Goal: Transaction & Acquisition: Purchase product/service

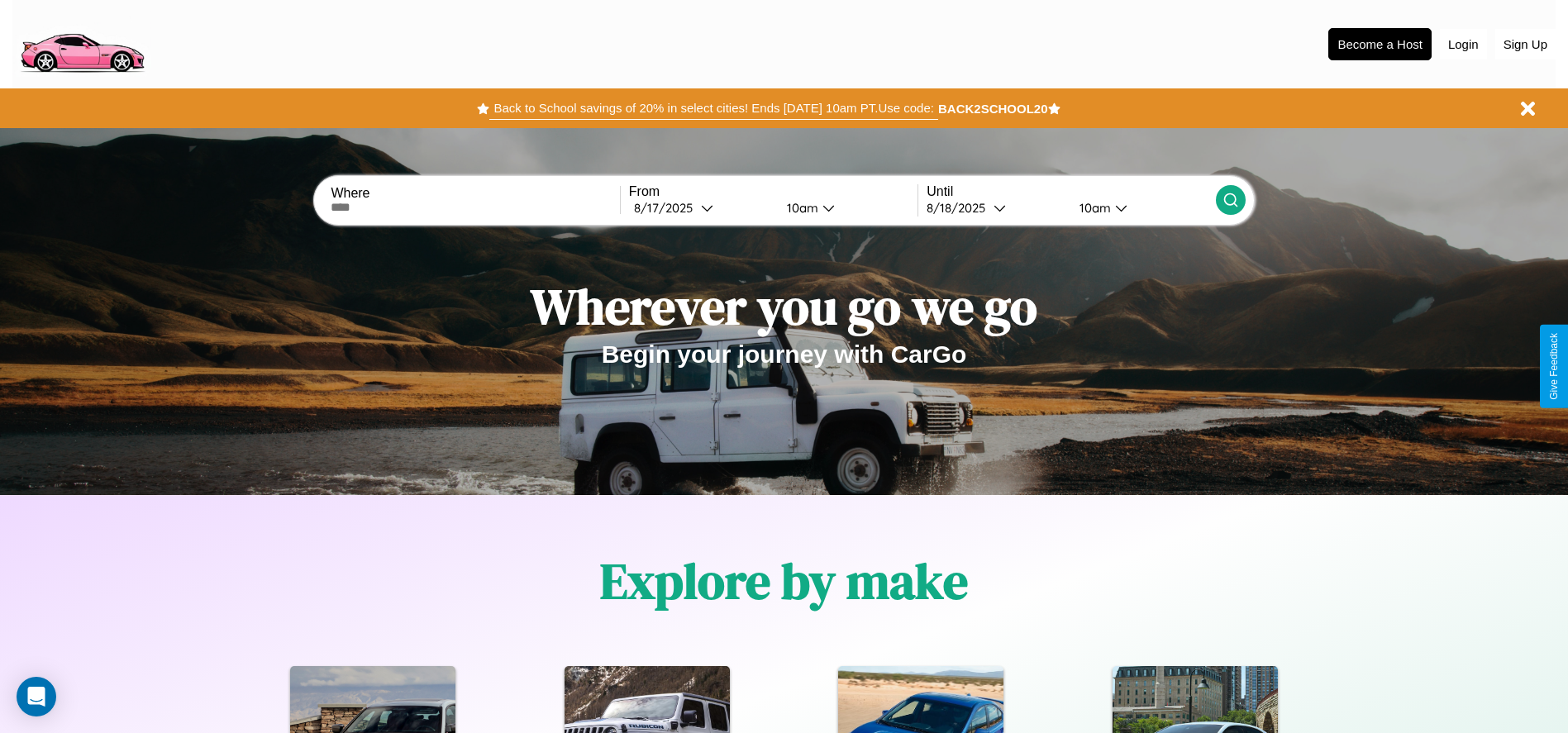
click at [713, 108] on button "Back to School savings of 20% in select cities! Ends [DATE] 10am PT. Use code:" at bounding box center [713, 108] width 447 height 23
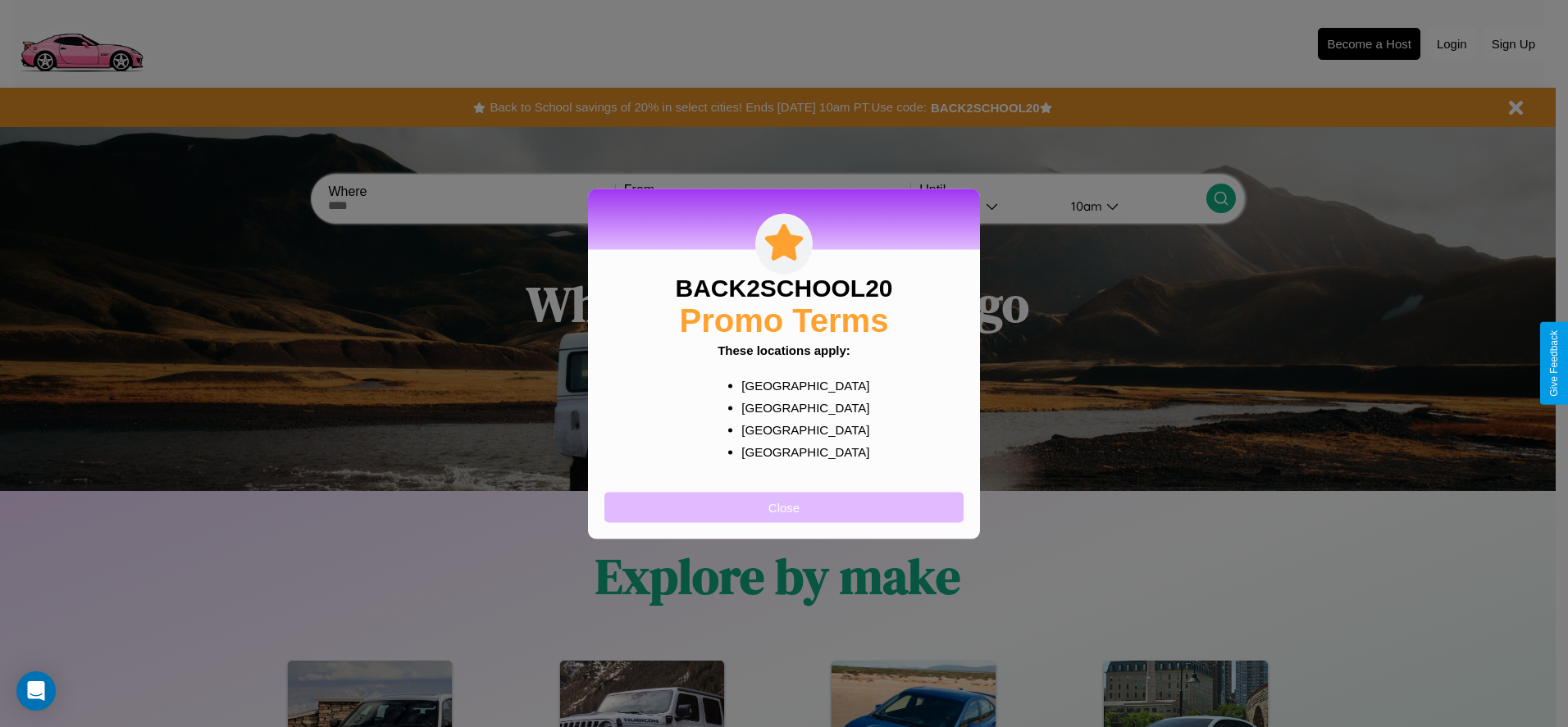
click at [784, 507] on button "Close" at bounding box center [784, 507] width 359 height 31
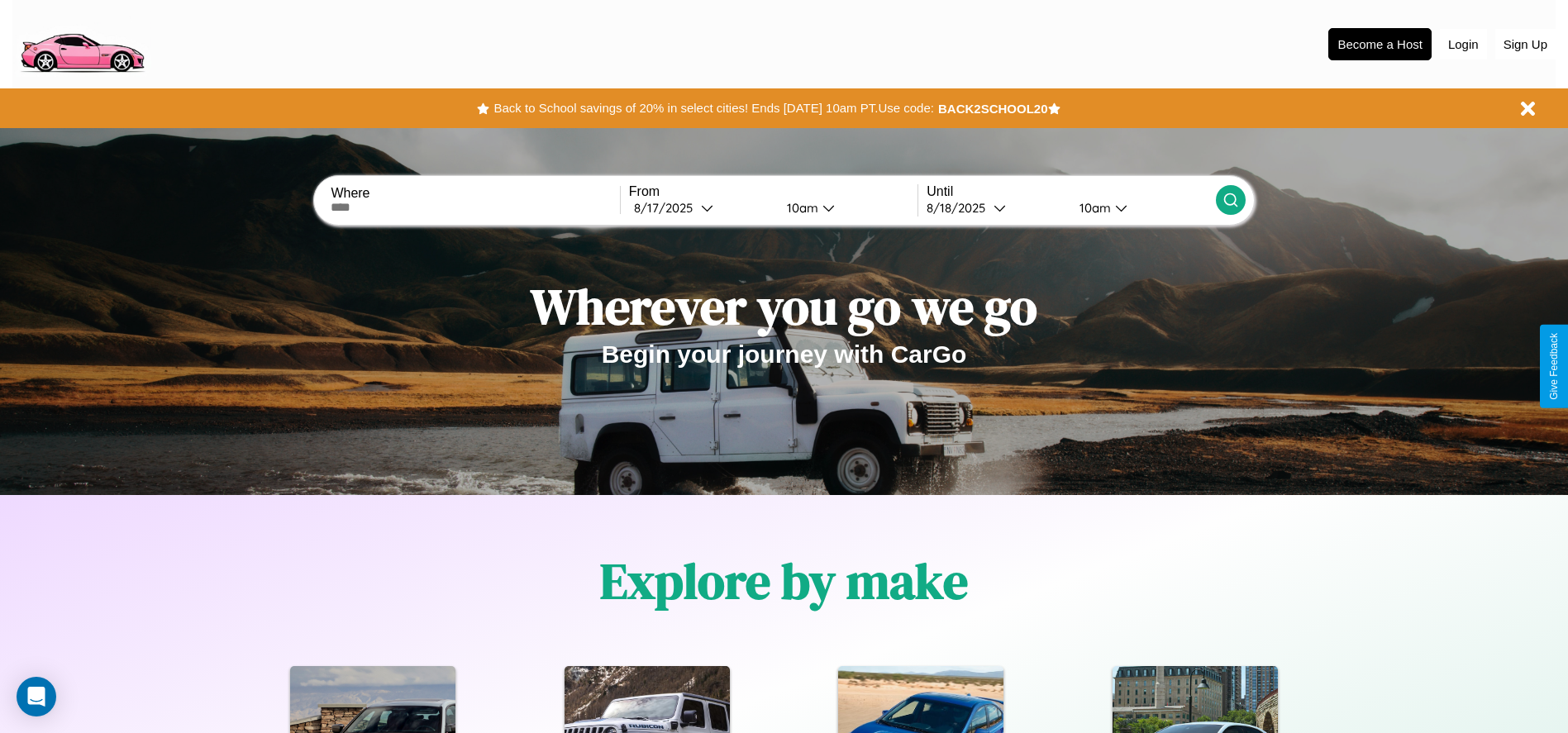
click at [475, 208] on input "text" at bounding box center [475, 207] width 288 height 13
type input "**********"
click at [701, 208] on icon at bounding box center [707, 207] width 12 height 12
select select "*"
select select "****"
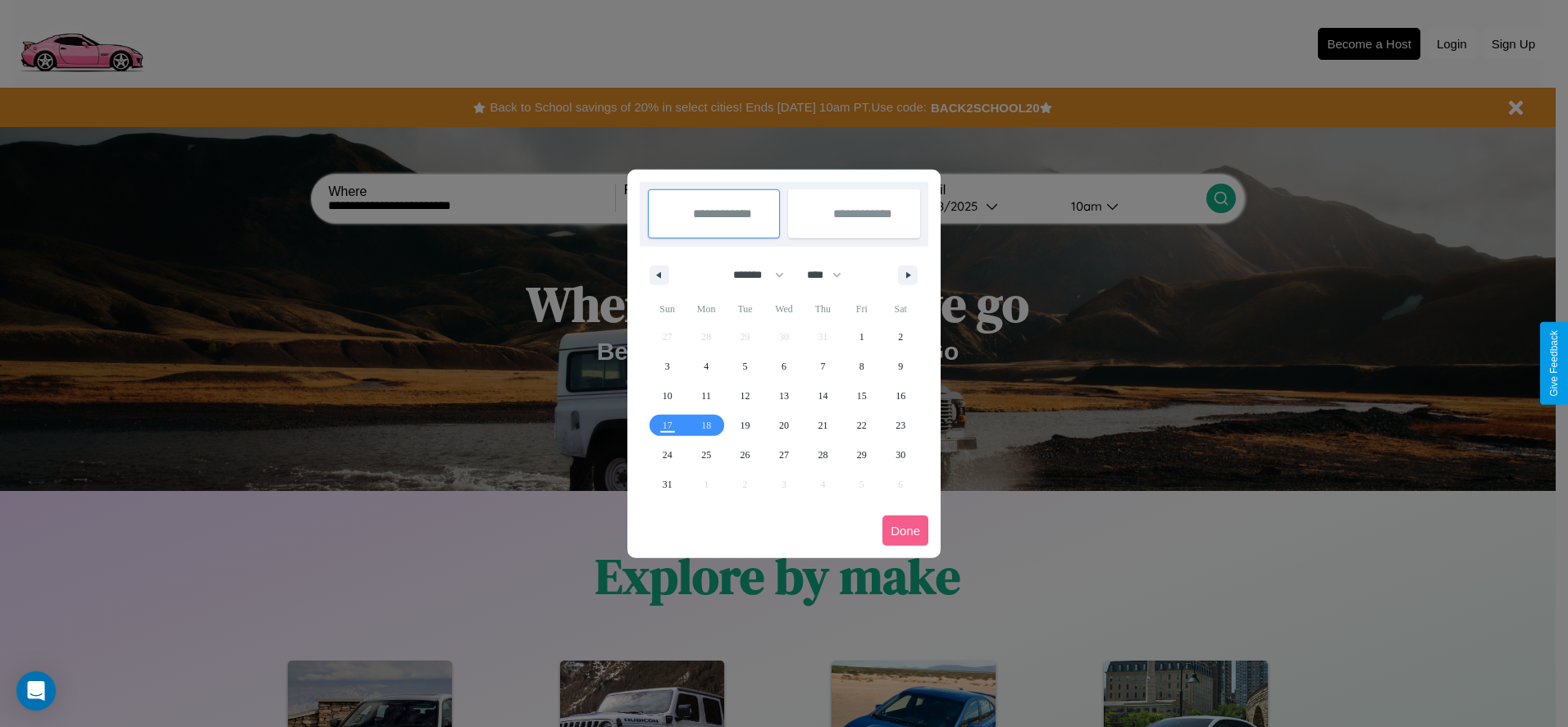
drag, startPoint x: 751, startPoint y: 275, endPoint x: 784, endPoint y: 328, distance: 62.4
click at [751, 275] on select "******* ******** ***** ***** *** **** **** ****** ********* ******* ******** **…" at bounding box center [755, 275] width 69 height 27
select select "*"
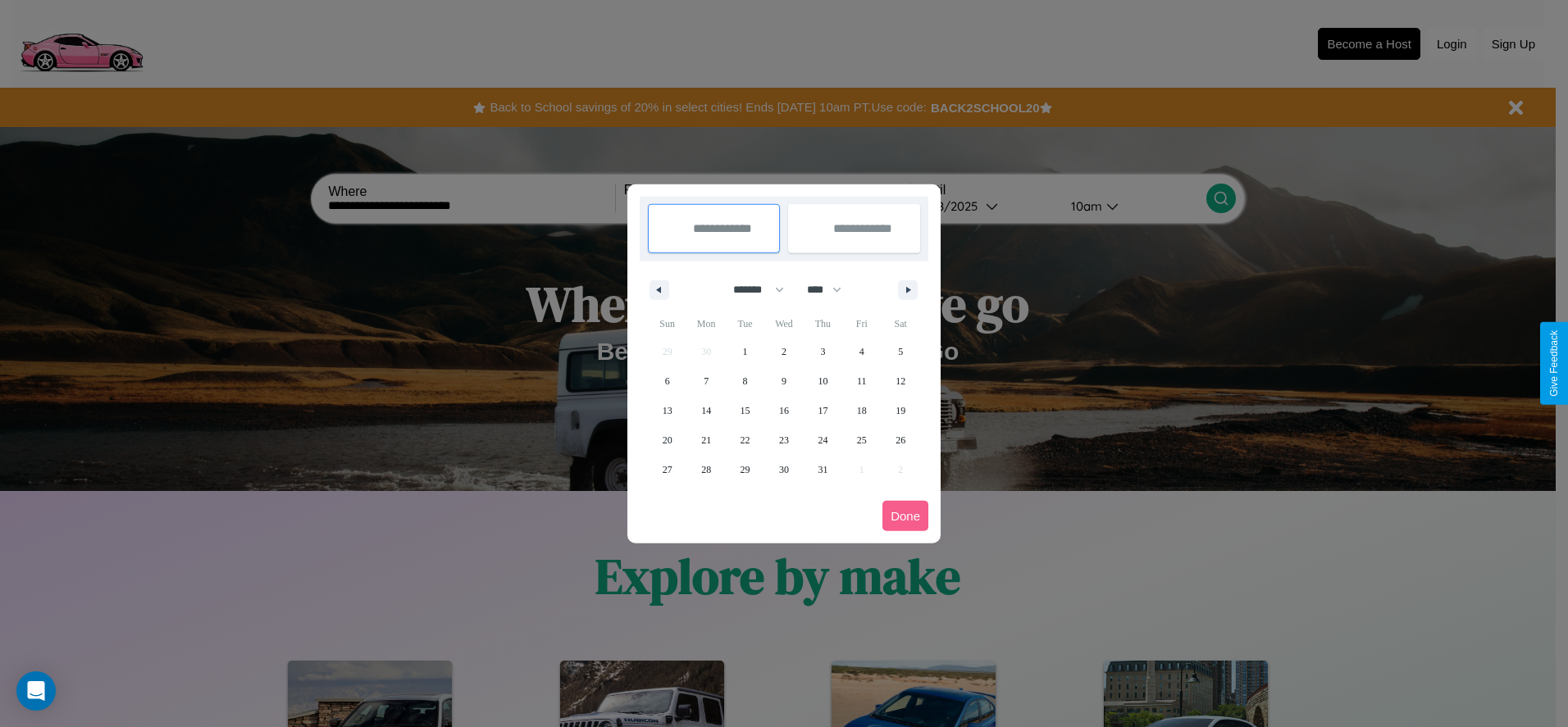
drag, startPoint x: 832, startPoint y: 290, endPoint x: 784, endPoint y: 328, distance: 61.2
click at [832, 290] on select "**** **** **** **** **** **** **** **** **** **** **** **** **** **** **** ****…" at bounding box center [822, 290] width 49 height 27
select select "****"
click at [822, 469] on span "30" at bounding box center [822, 470] width 10 height 30
type input "**********"
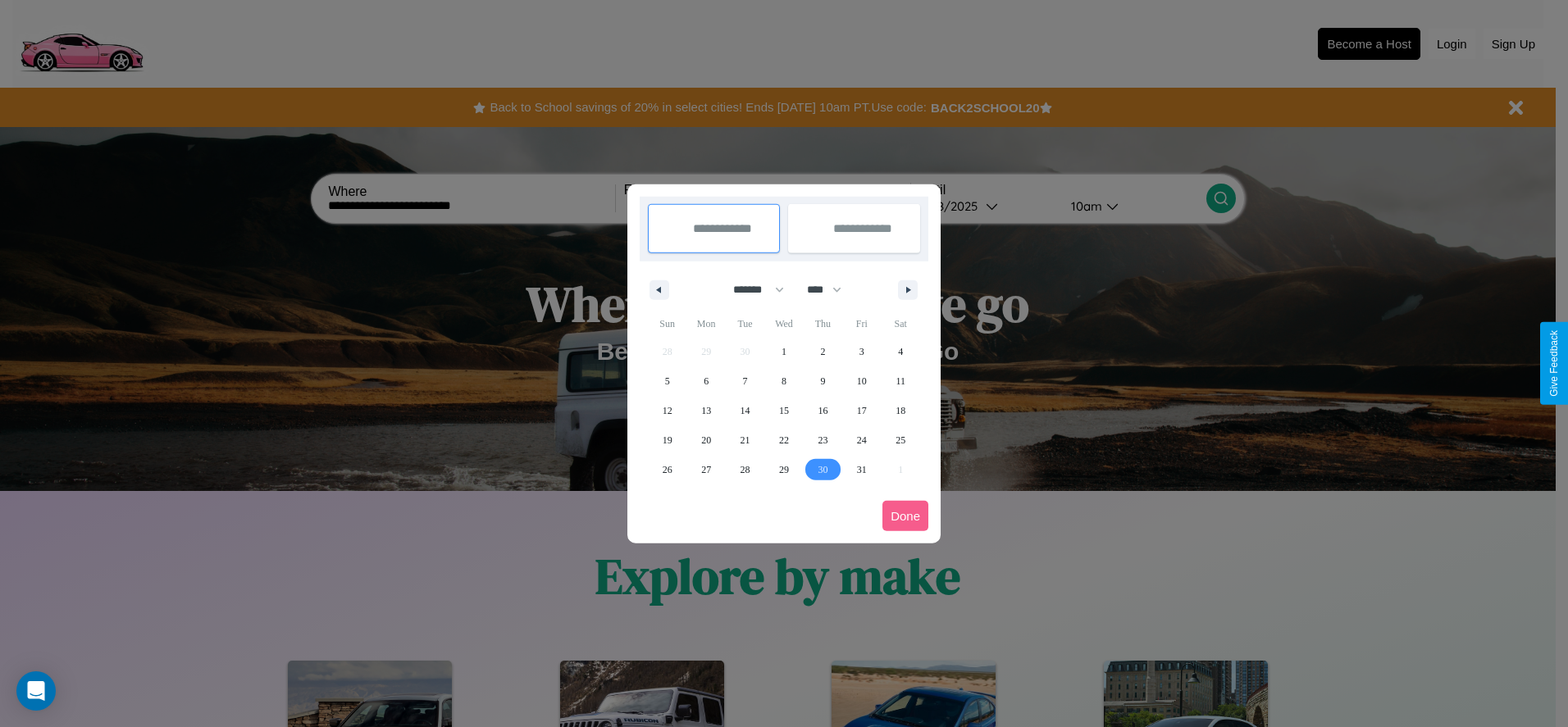
type input "**********"
click at [907, 290] on icon "button" at bounding box center [910, 290] width 8 height 6
select select "*"
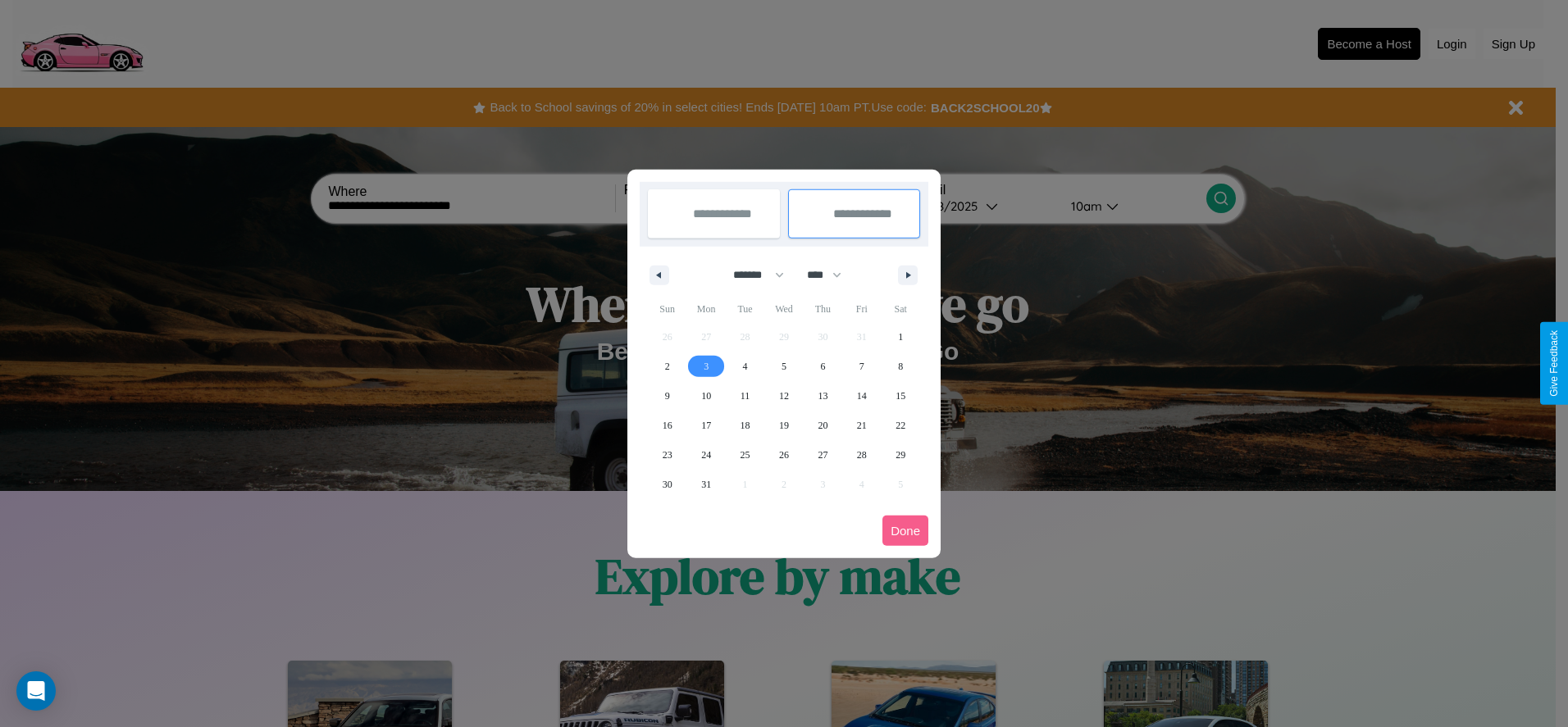
click at [706, 365] on span "3" at bounding box center [706, 366] width 5 height 30
type input "**********"
select select "*"
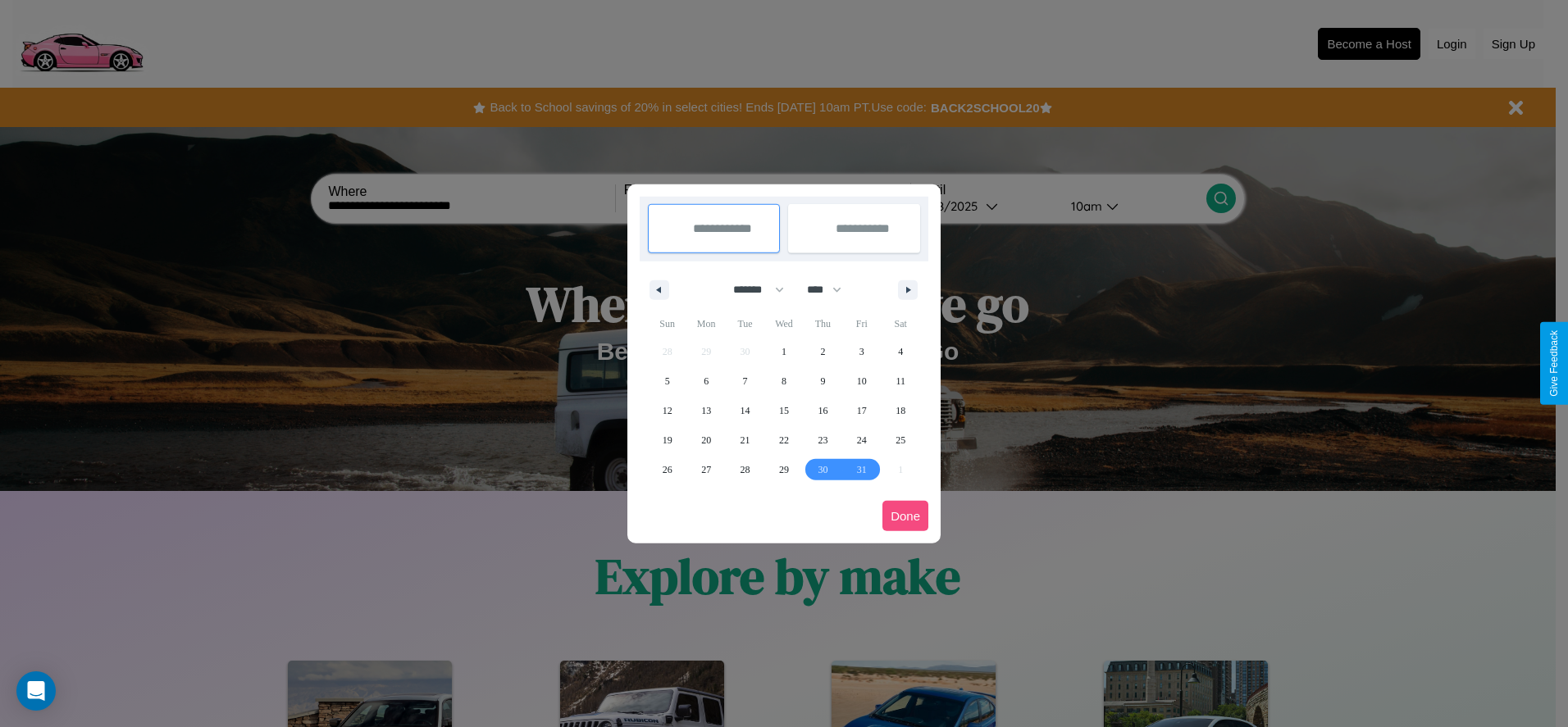
click at [906, 516] on button "Done" at bounding box center [906, 516] width 46 height 31
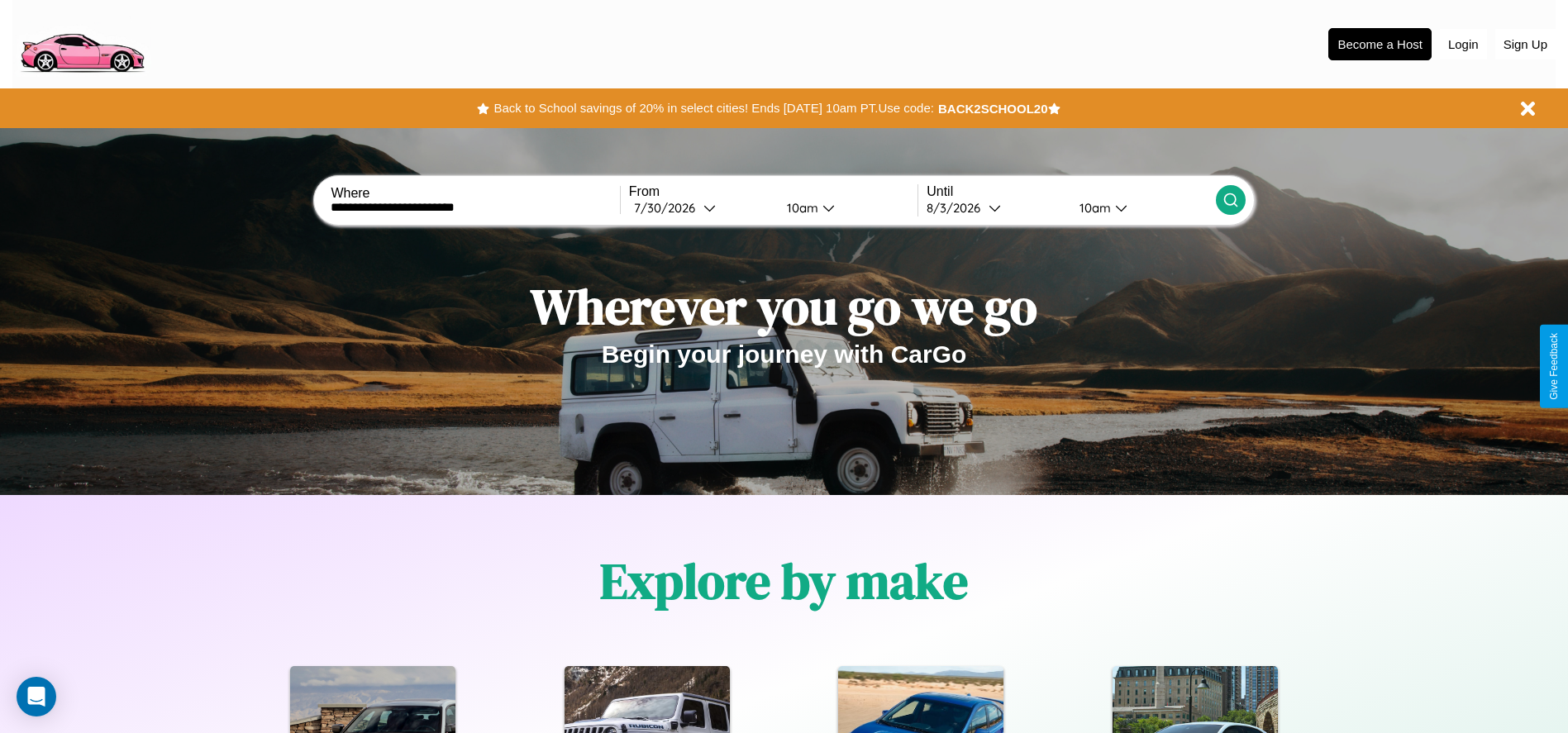
click at [1230, 201] on icon at bounding box center [1231, 201] width 17 height 17
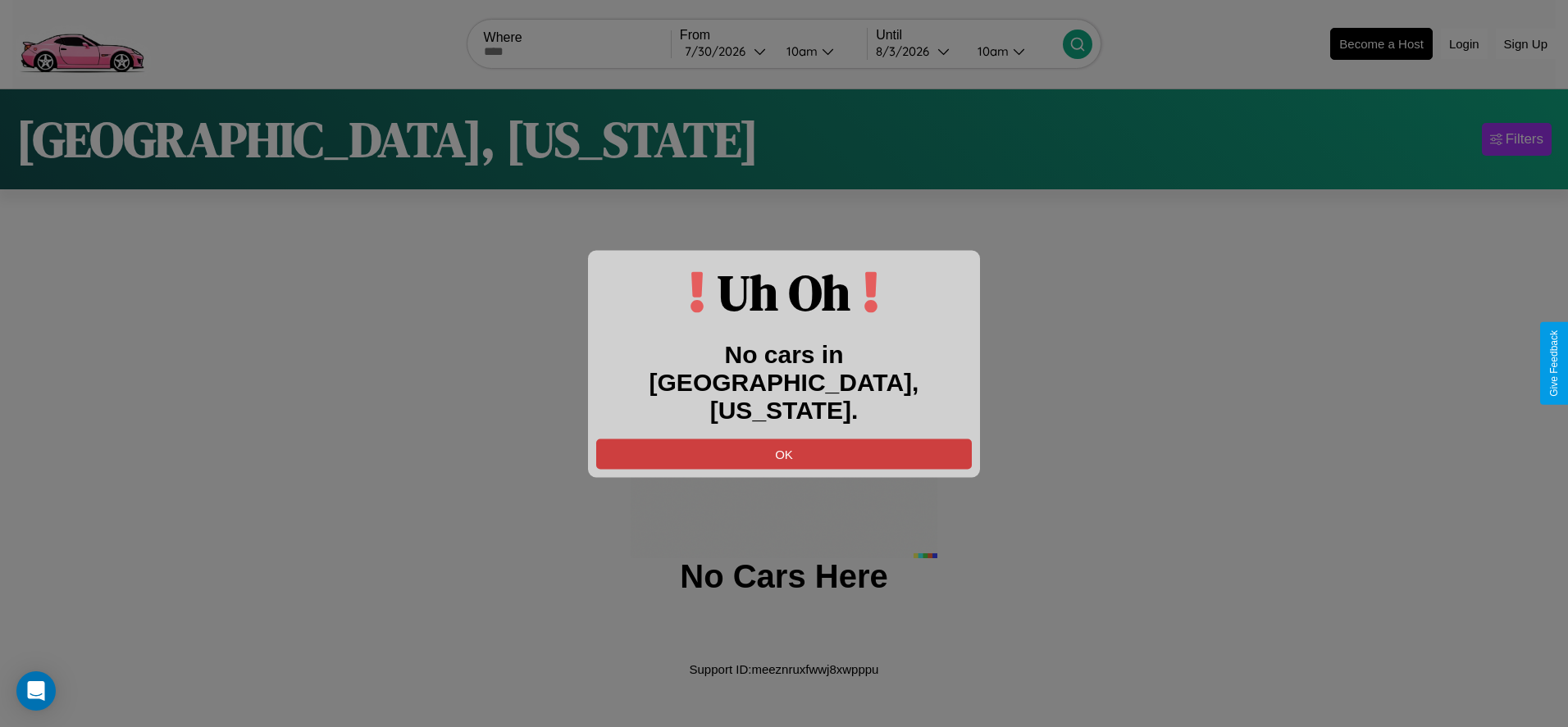
click at [784, 439] on button "OK" at bounding box center [784, 453] width 376 height 31
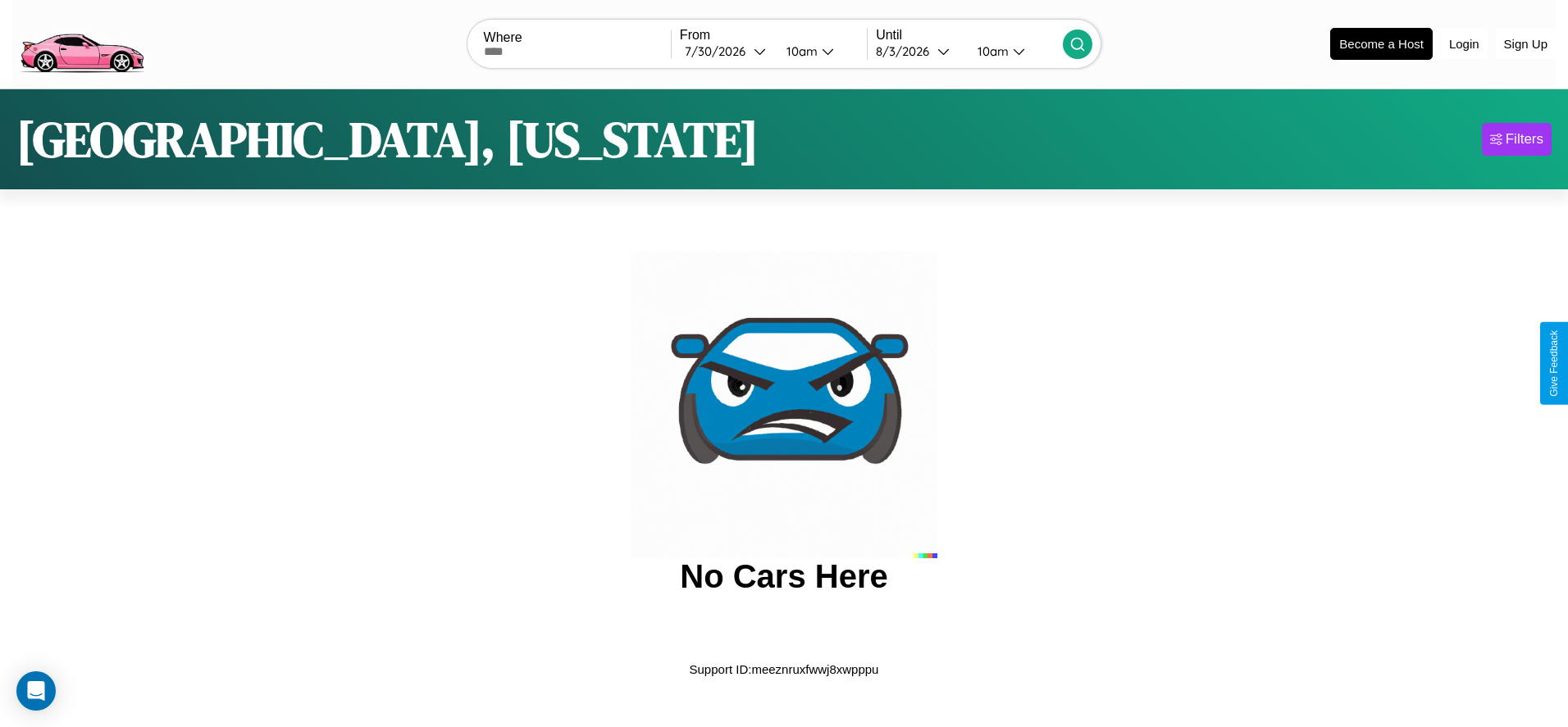
click at [81, 42] on img at bounding box center [81, 43] width 139 height 68
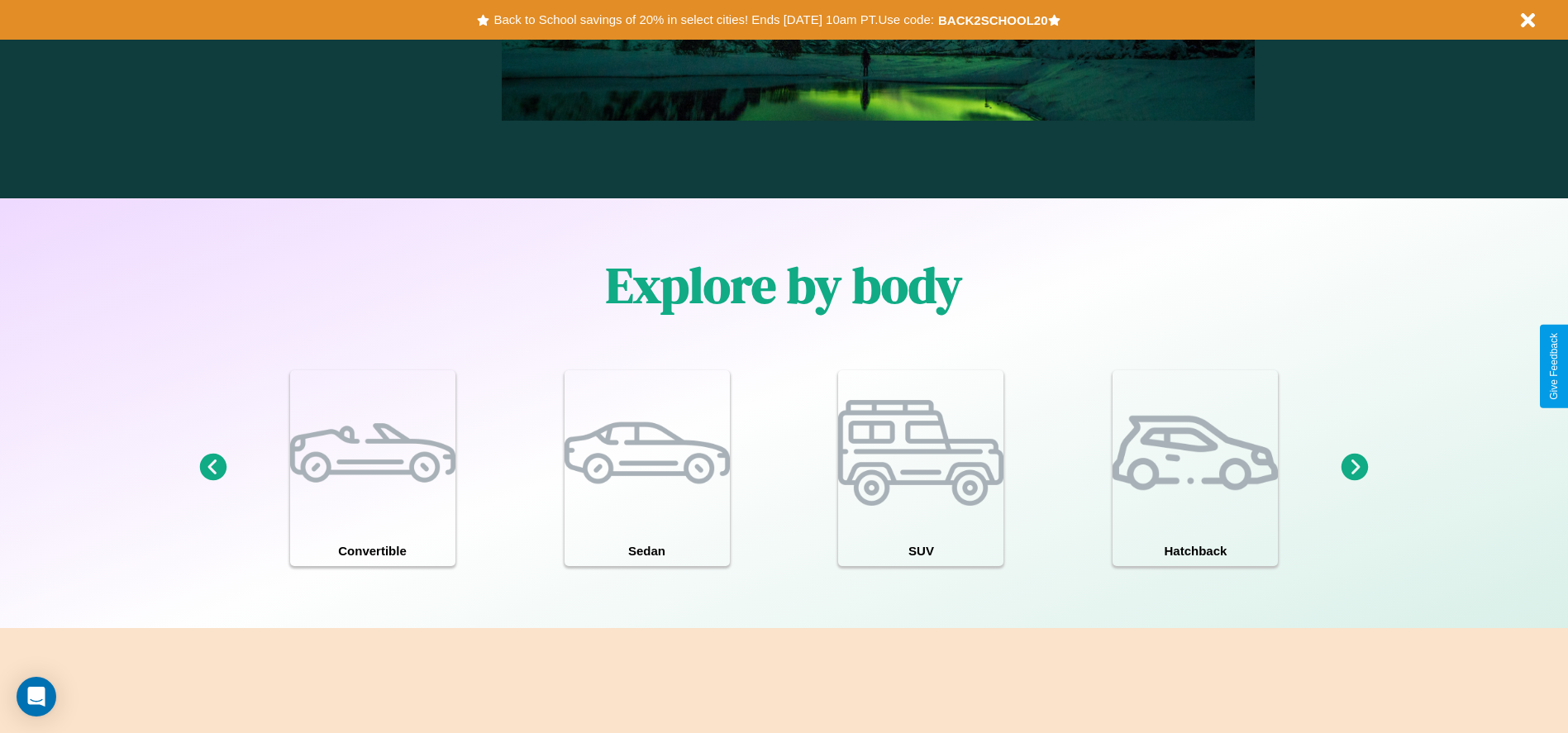
scroll to position [1999, 0]
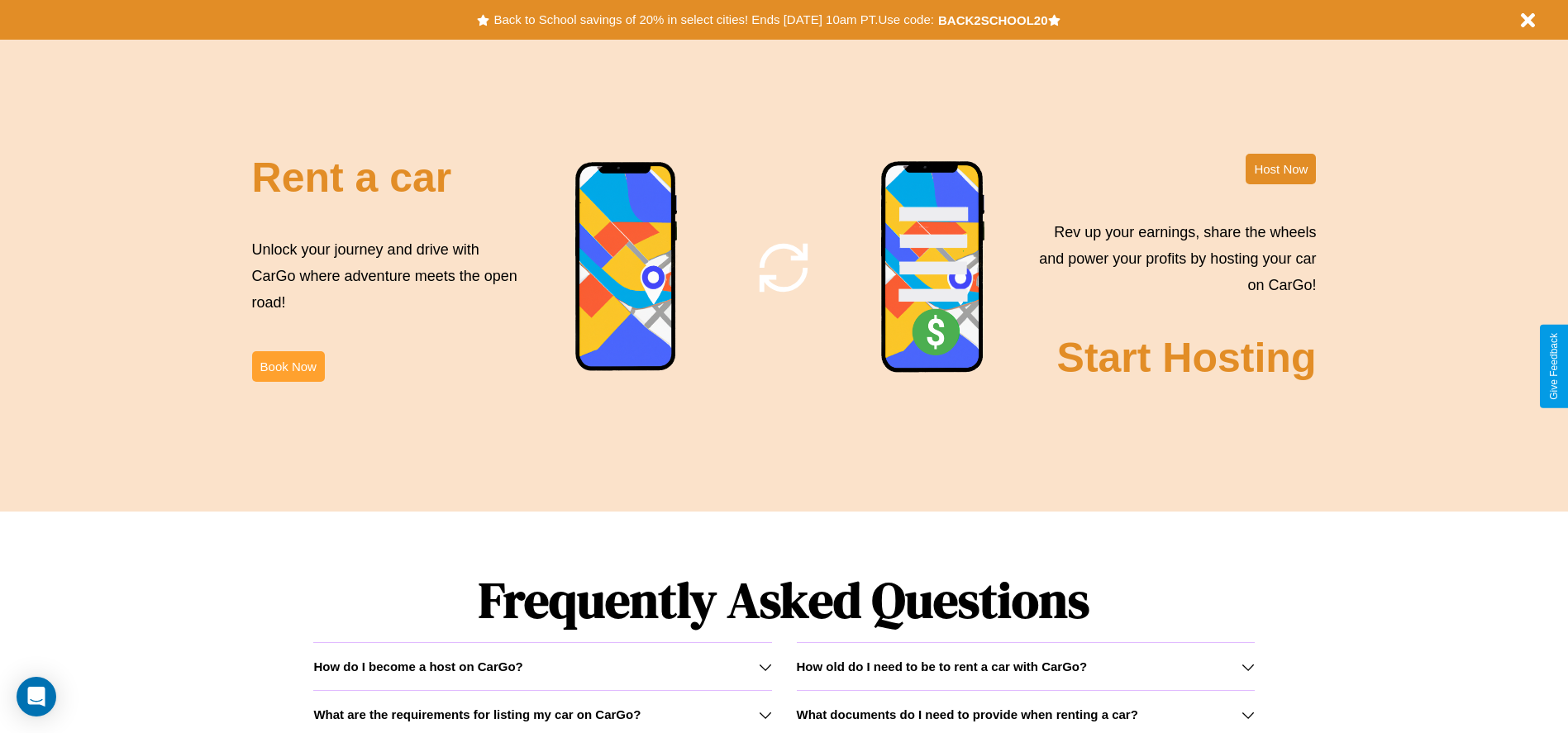
click at [287, 366] on button "Book Now" at bounding box center [288, 366] width 73 height 31
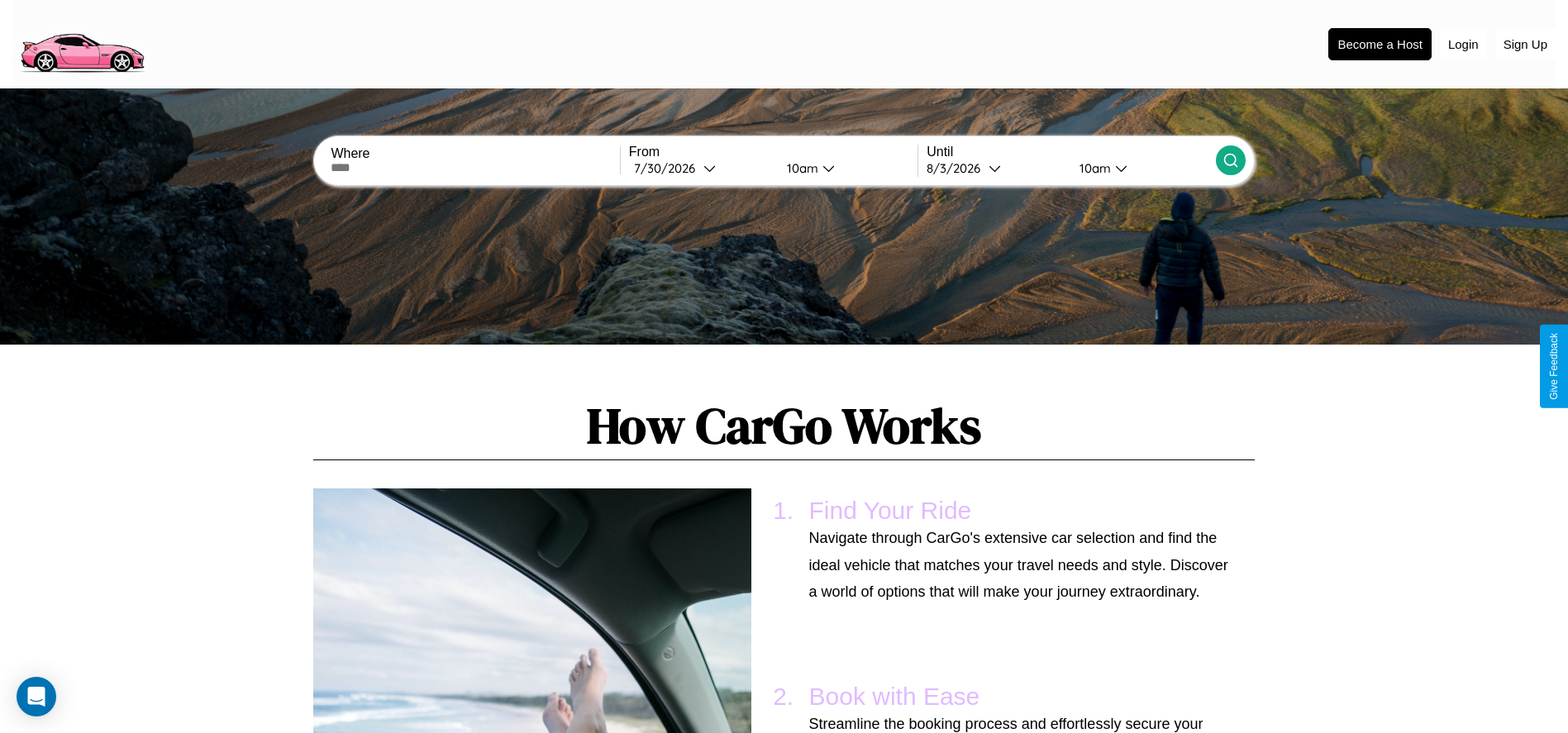
click at [475, 168] on input "text" at bounding box center [475, 168] width 288 height 13
type input "**********"
click at [701, 168] on div "[DATE]" at bounding box center [668, 168] width 69 height 16
select select "*"
select select "****"
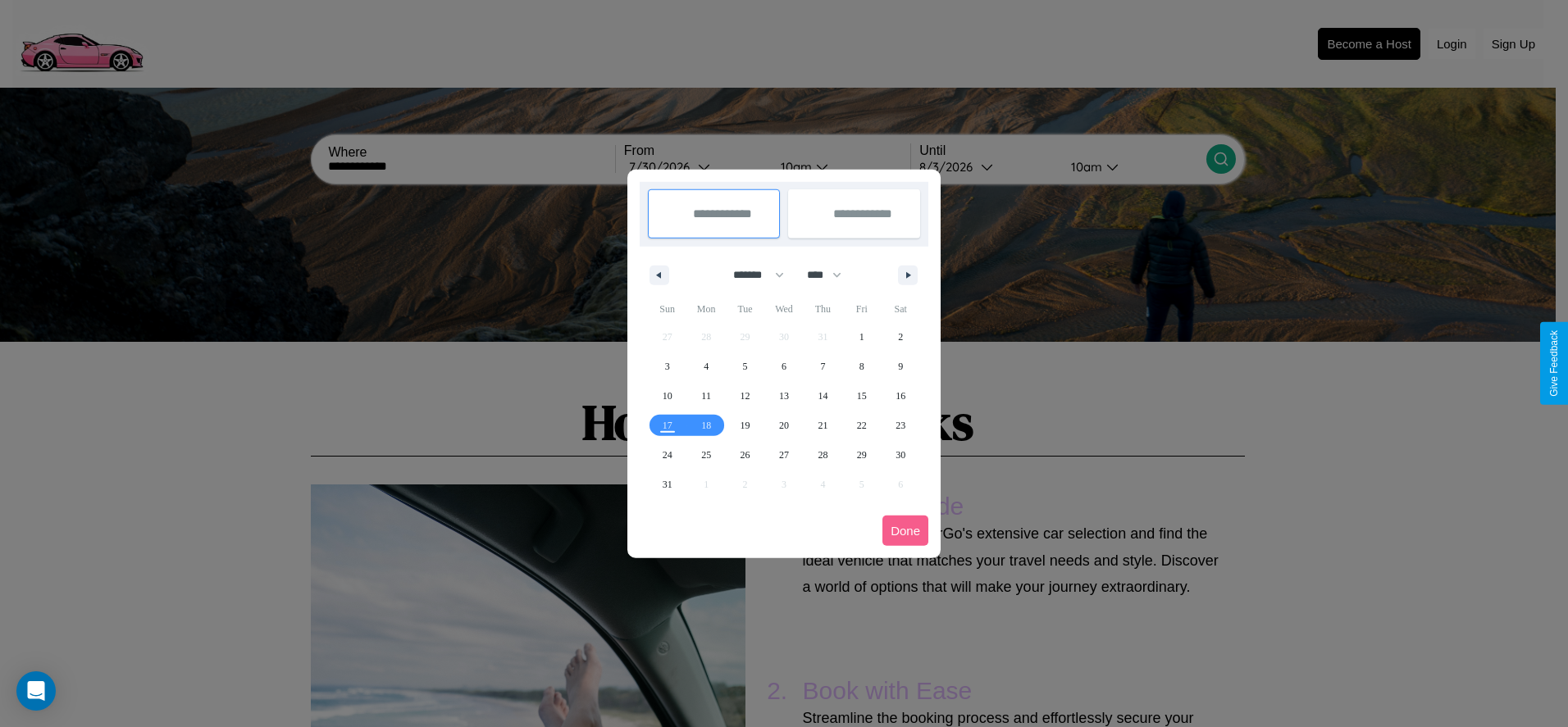
drag, startPoint x: 751, startPoint y: 275, endPoint x: 784, endPoint y: 328, distance: 62.4
click at [751, 275] on select "******* ******** ***** ***** *** **** **** ****** ********* ******* ******** **…" at bounding box center [755, 275] width 69 height 27
select select "*"
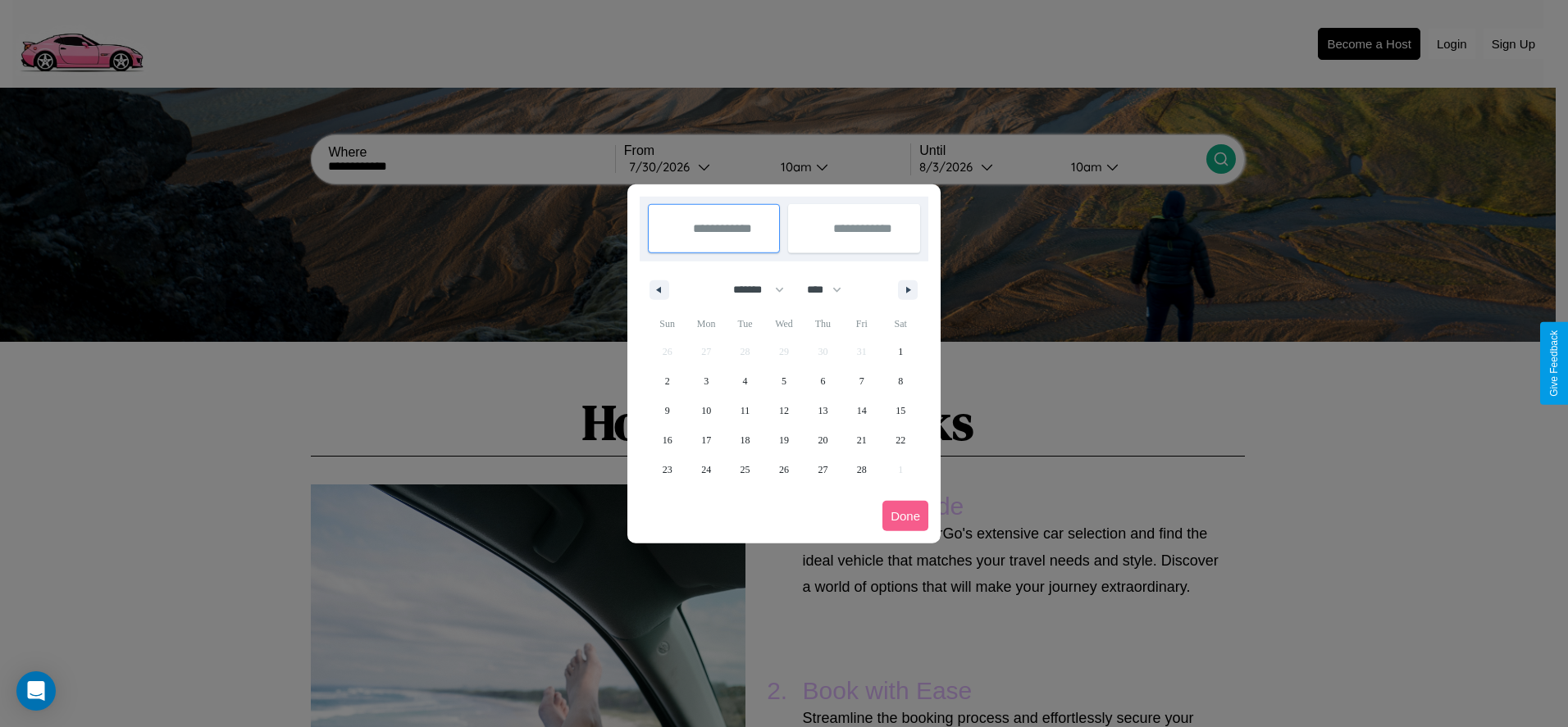
drag, startPoint x: 832, startPoint y: 290, endPoint x: 784, endPoint y: 328, distance: 61.2
click at [832, 290] on select "**** **** **** **** **** **** **** **** **** **** **** **** **** **** **** ****…" at bounding box center [822, 290] width 49 height 27
select select "****"
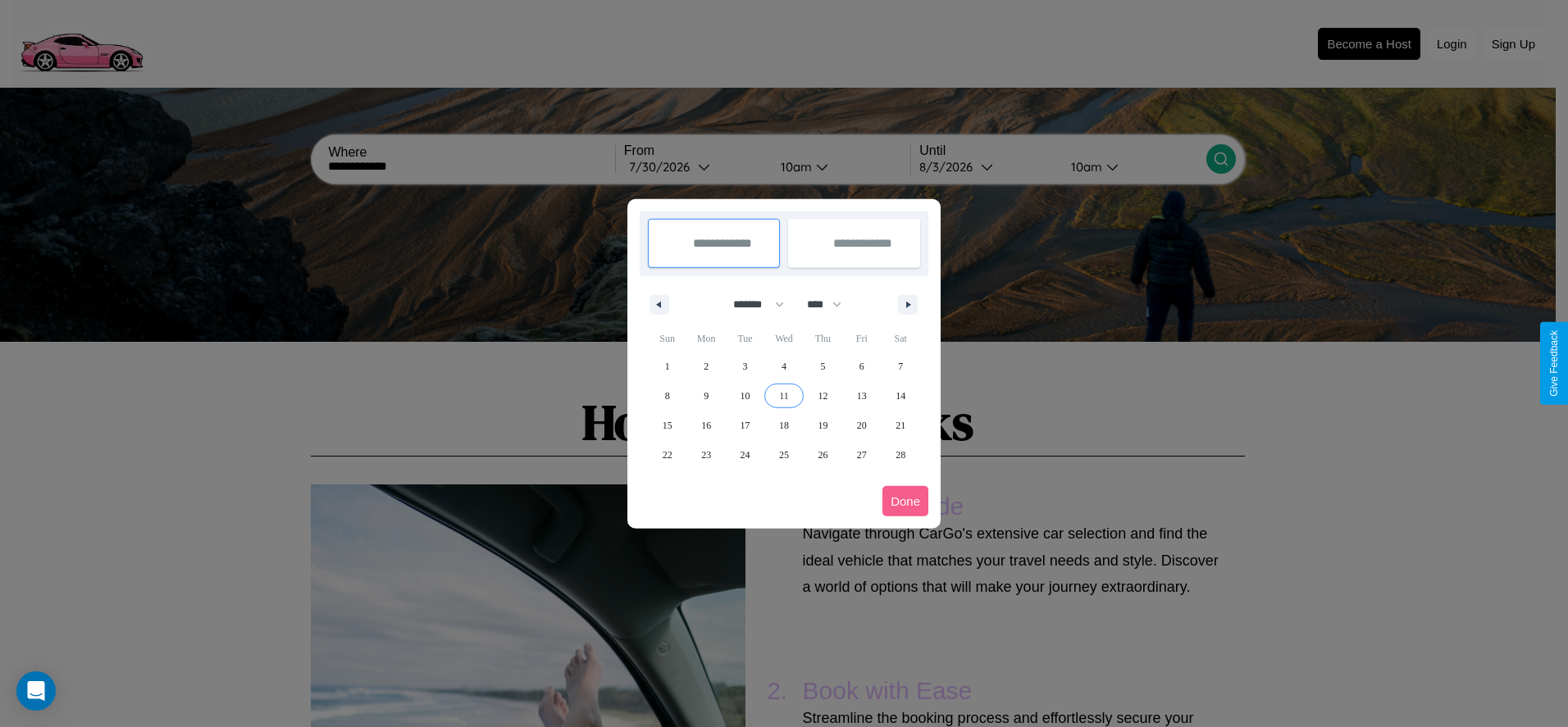
click at [784, 395] on span "11" at bounding box center [784, 396] width 10 height 30
type input "**********"
click at [822, 395] on span "12" at bounding box center [822, 396] width 10 height 30
type input "**********"
click at [906, 501] on button "Done" at bounding box center [906, 501] width 46 height 31
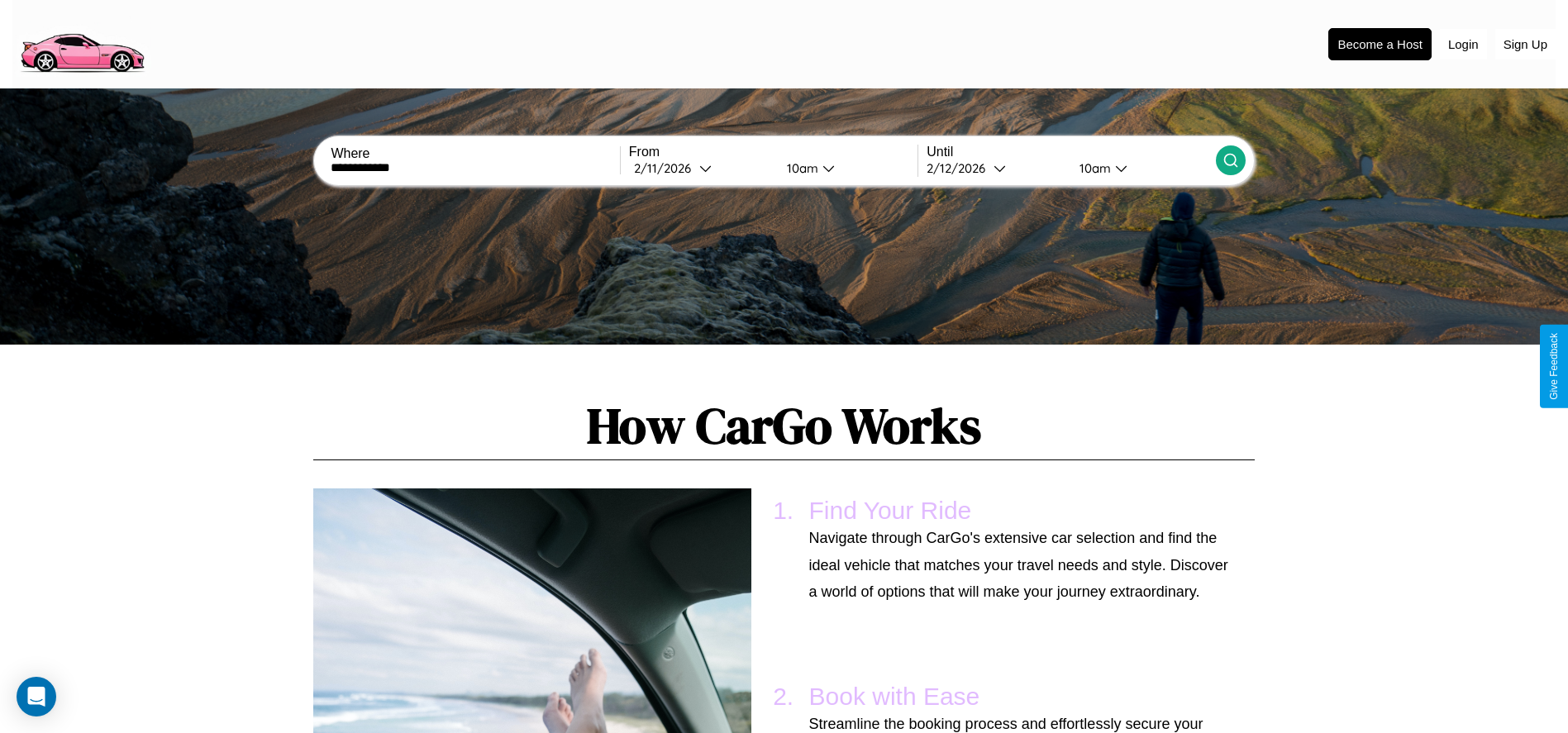
click at [799, 168] on div "10am" at bounding box center [800, 168] width 44 height 16
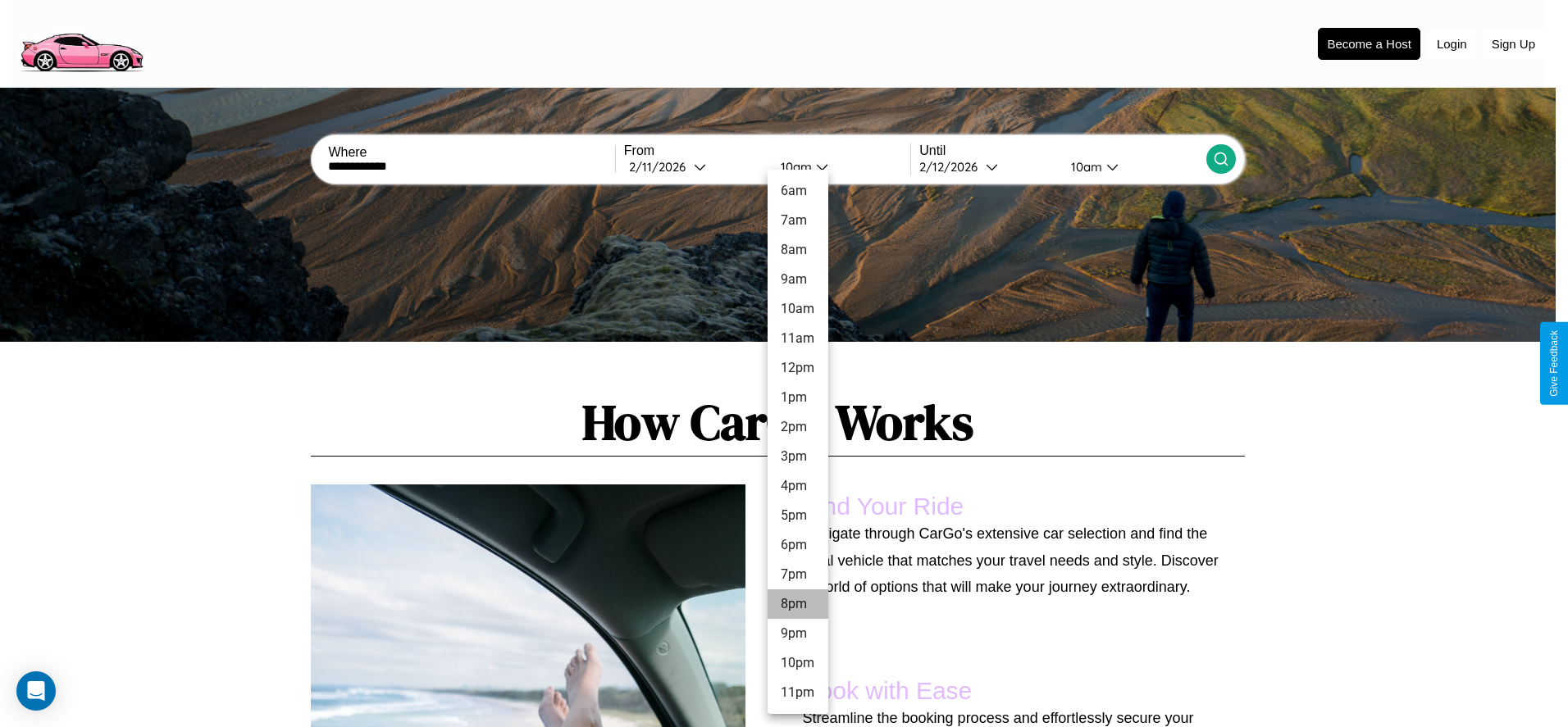
click at [797, 604] on li "8pm" at bounding box center [798, 604] width 61 height 30
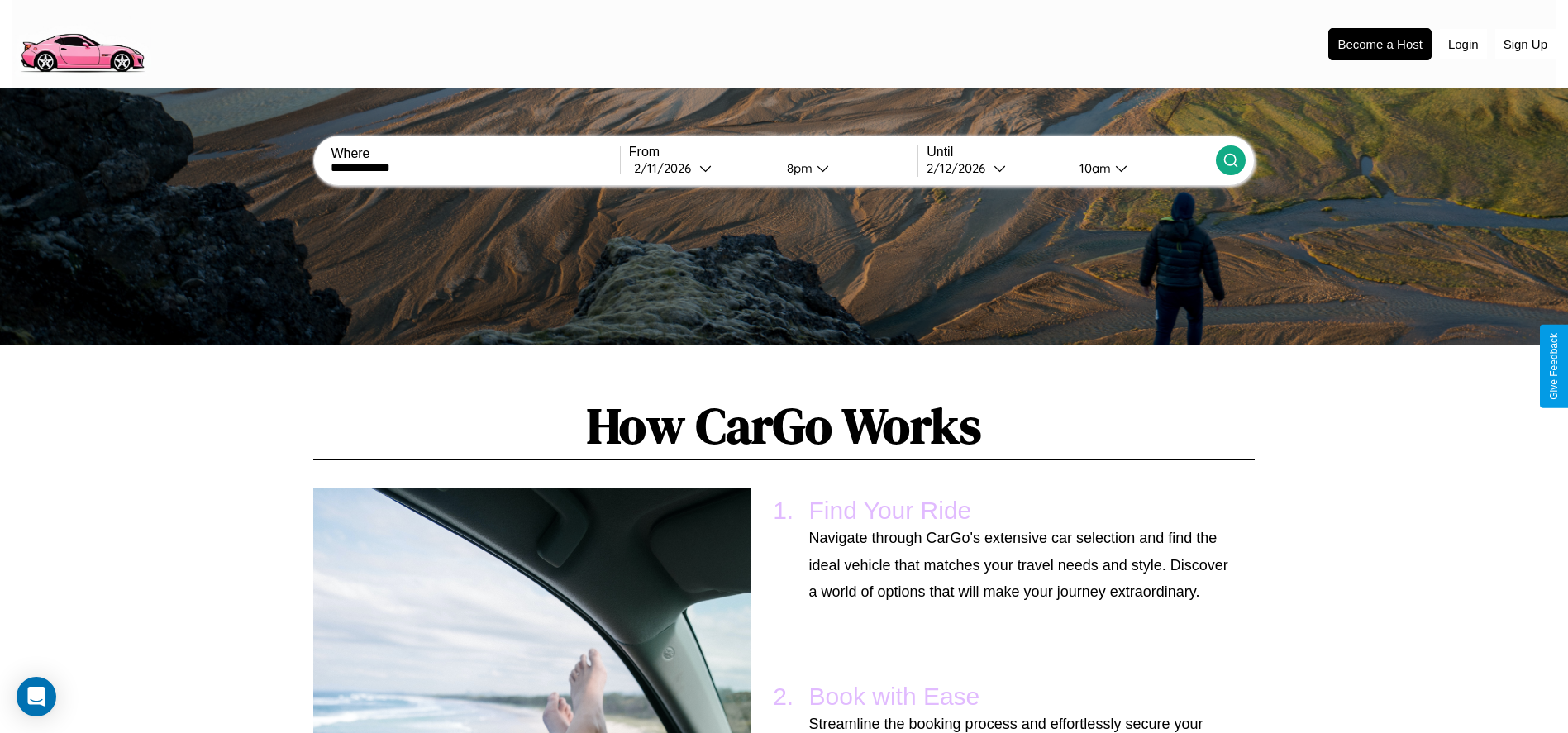
click at [1093, 168] on div "10am" at bounding box center [1093, 168] width 44 height 16
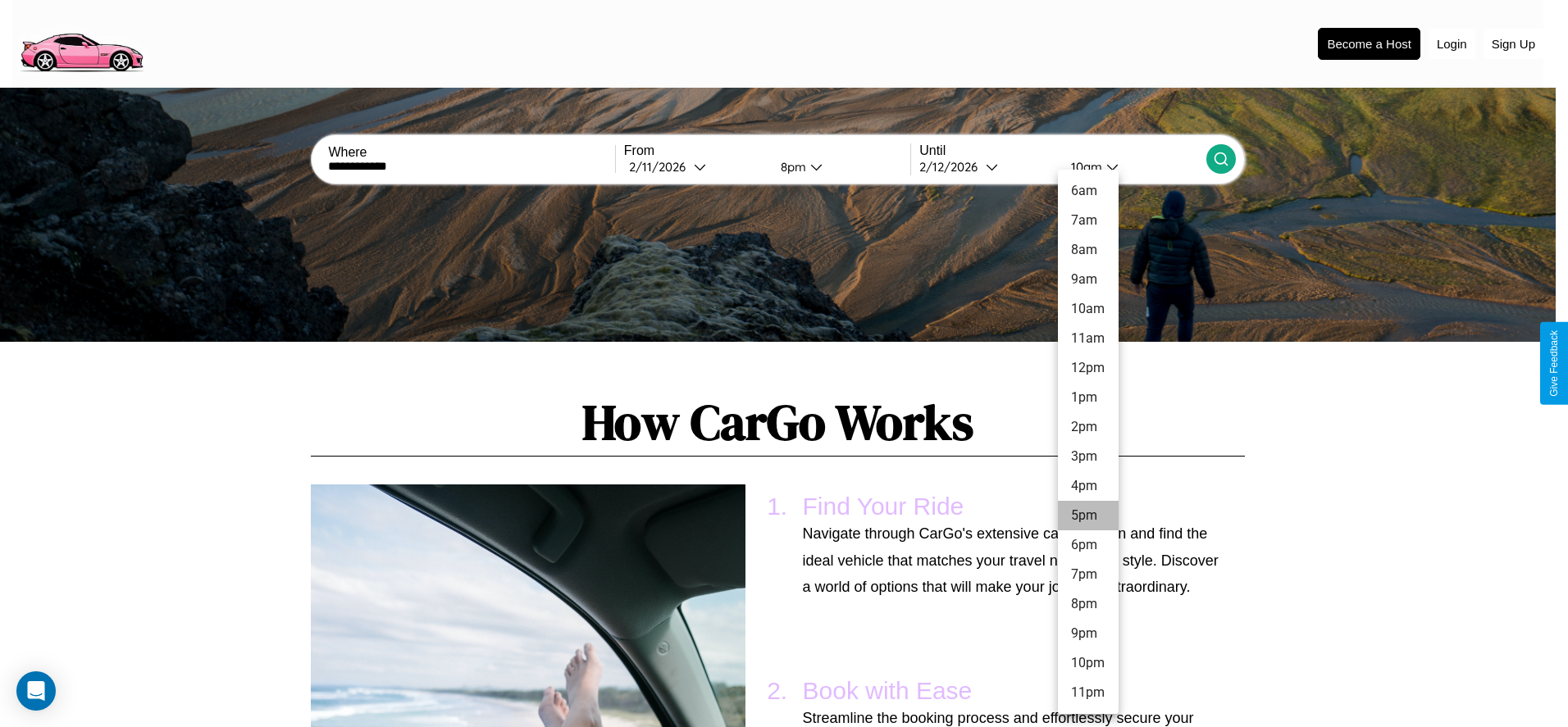
click at [1087, 516] on li "5pm" at bounding box center [1089, 516] width 61 height 30
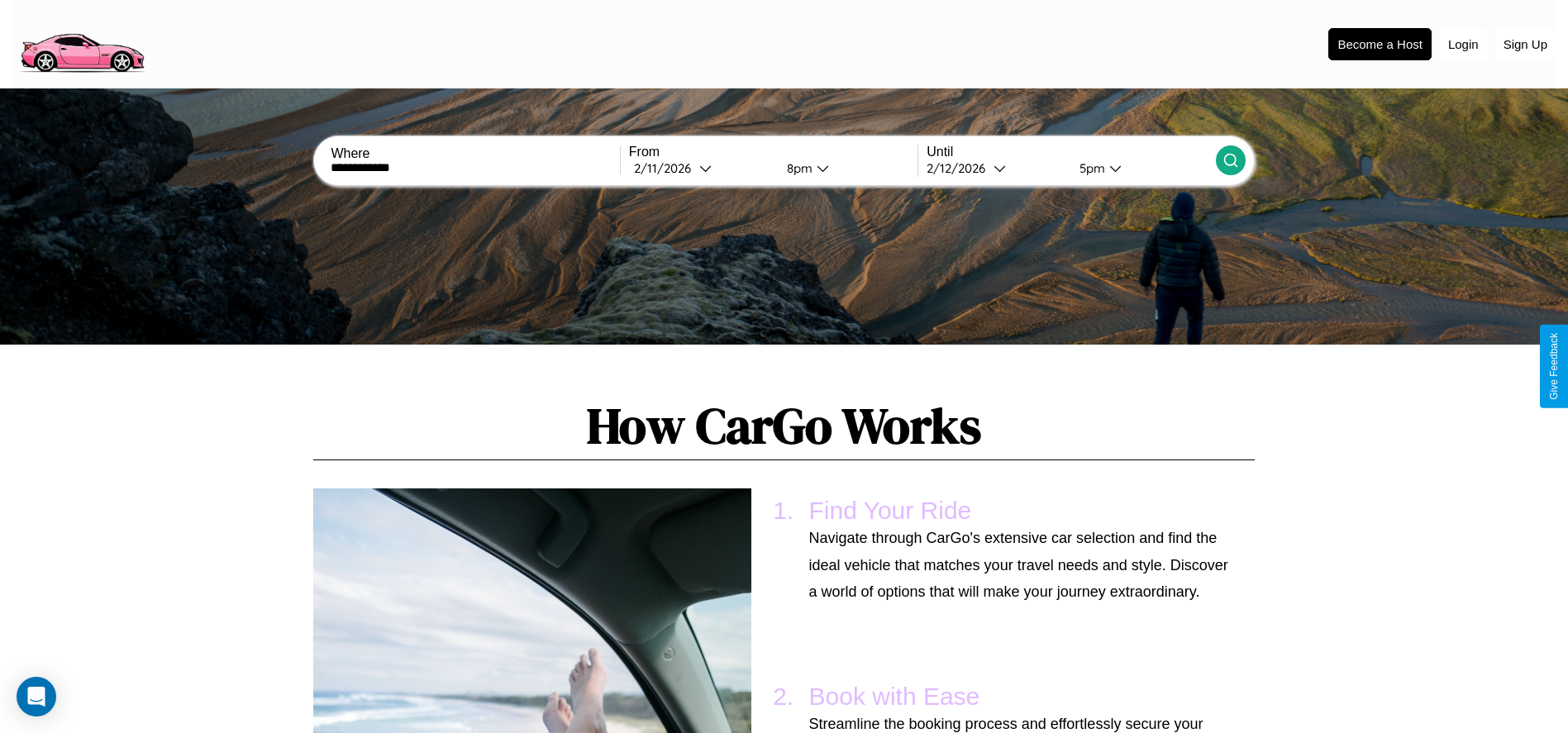
click at [1230, 160] on icon at bounding box center [1231, 160] width 17 height 17
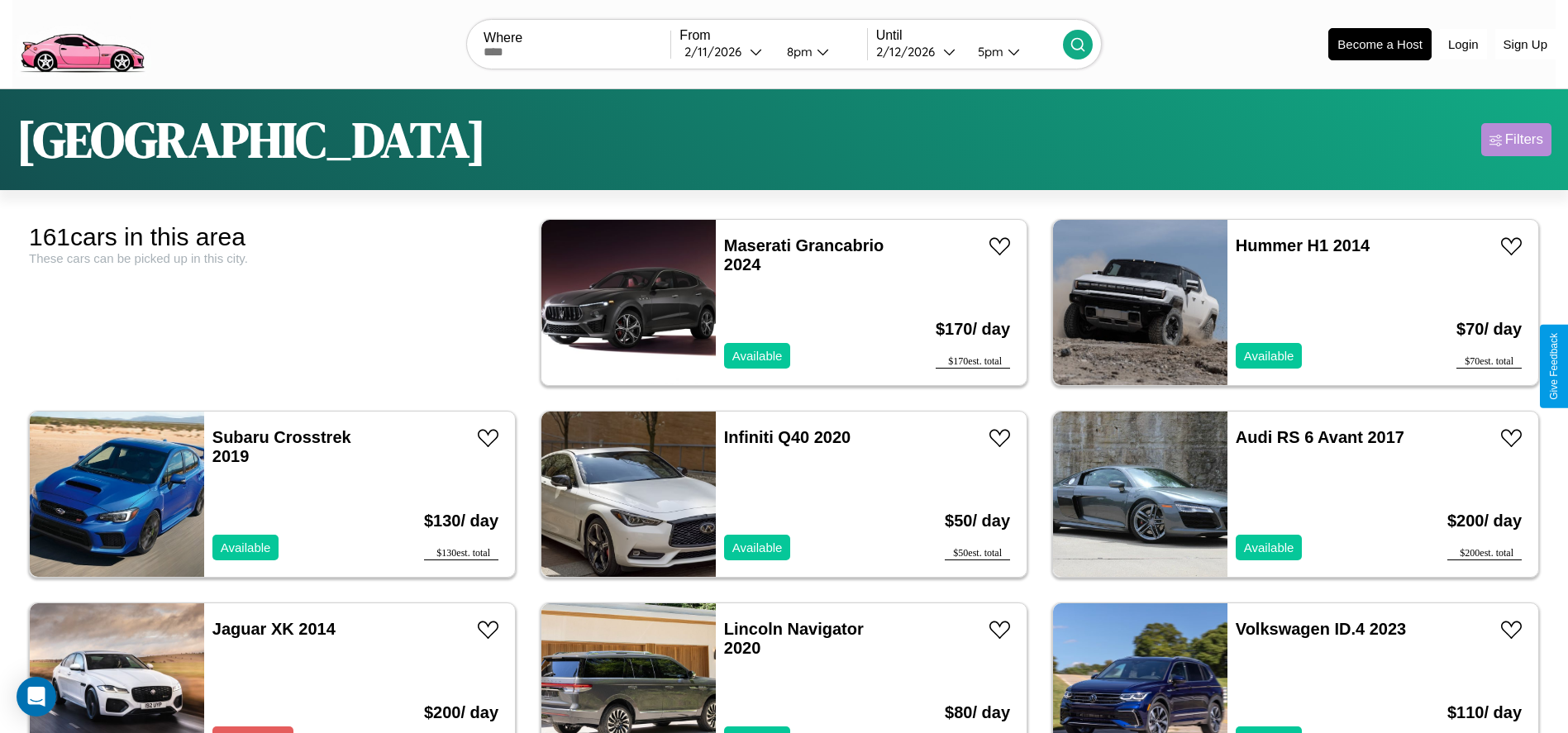
click at [1516, 140] on div "Filters" at bounding box center [1523, 140] width 38 height 17
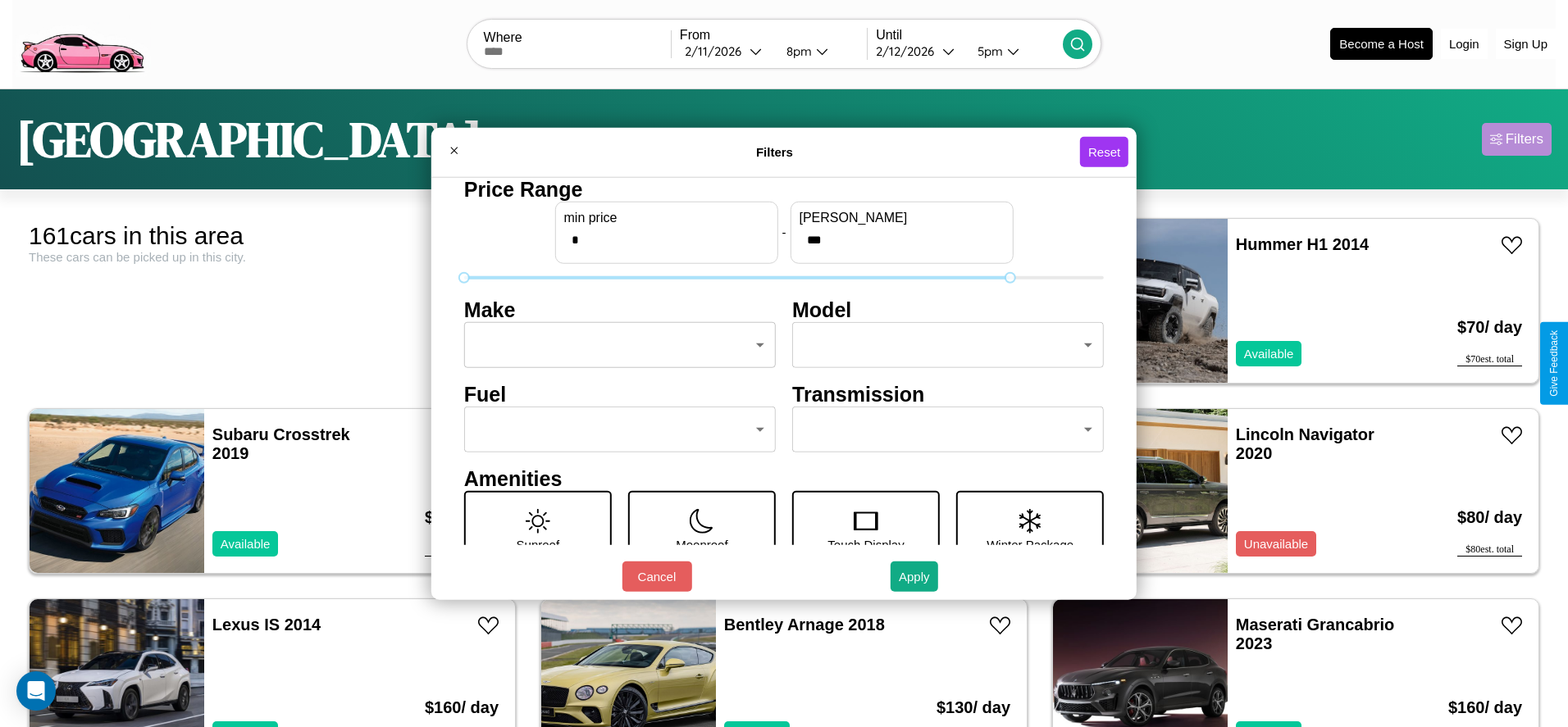
type input "***"
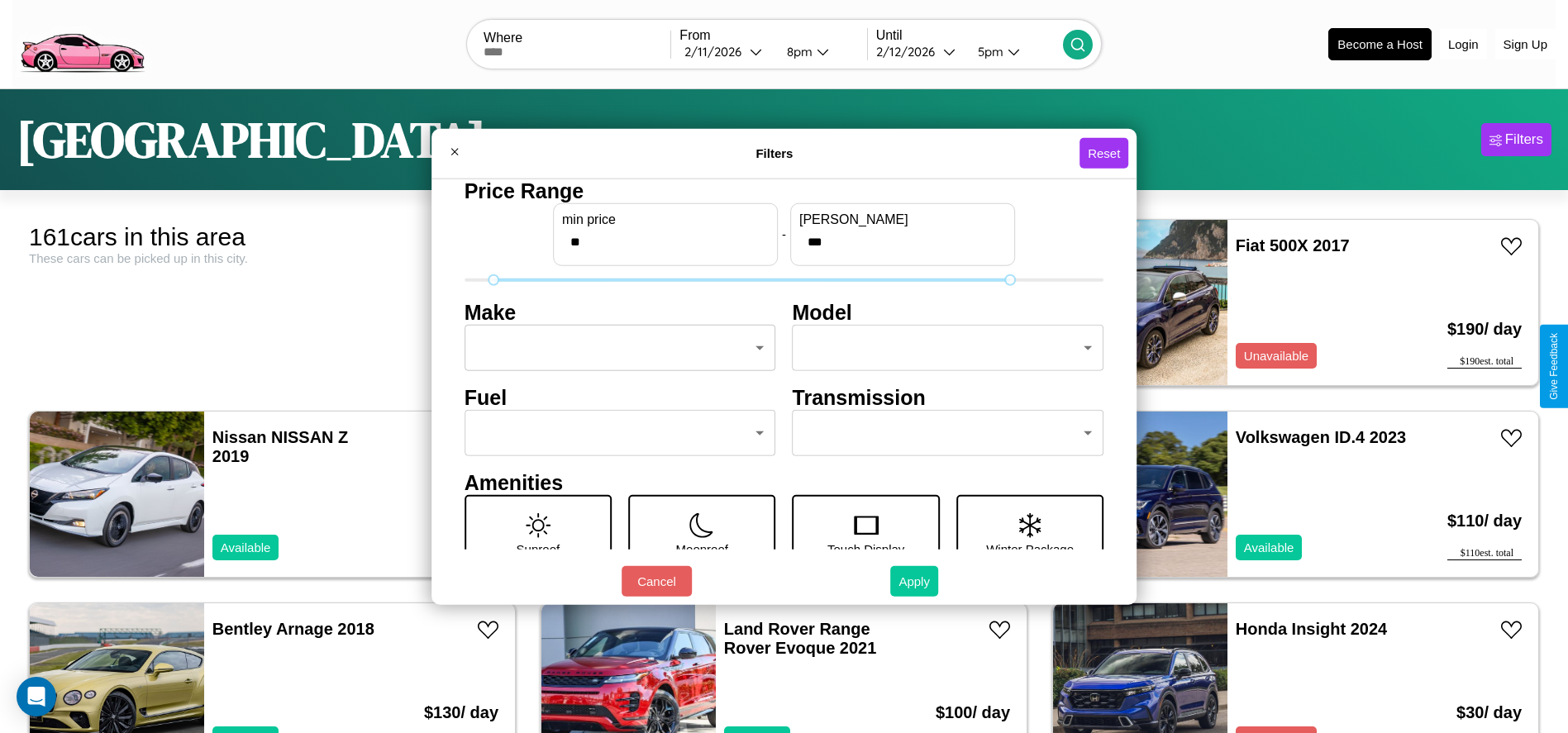
type input "**"
click at [915, 581] on button "Apply" at bounding box center [914, 581] width 48 height 31
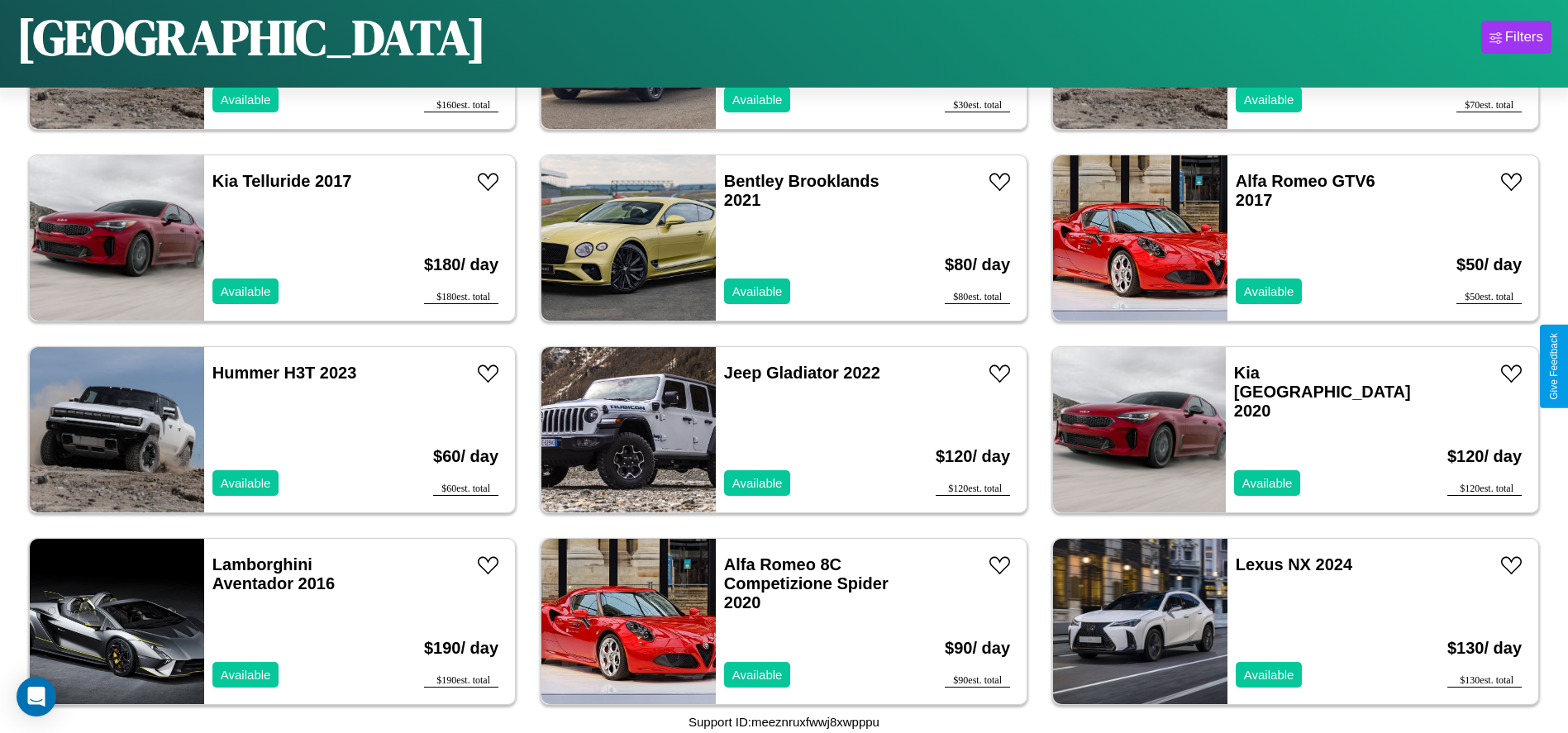
scroll to position [7088, 0]
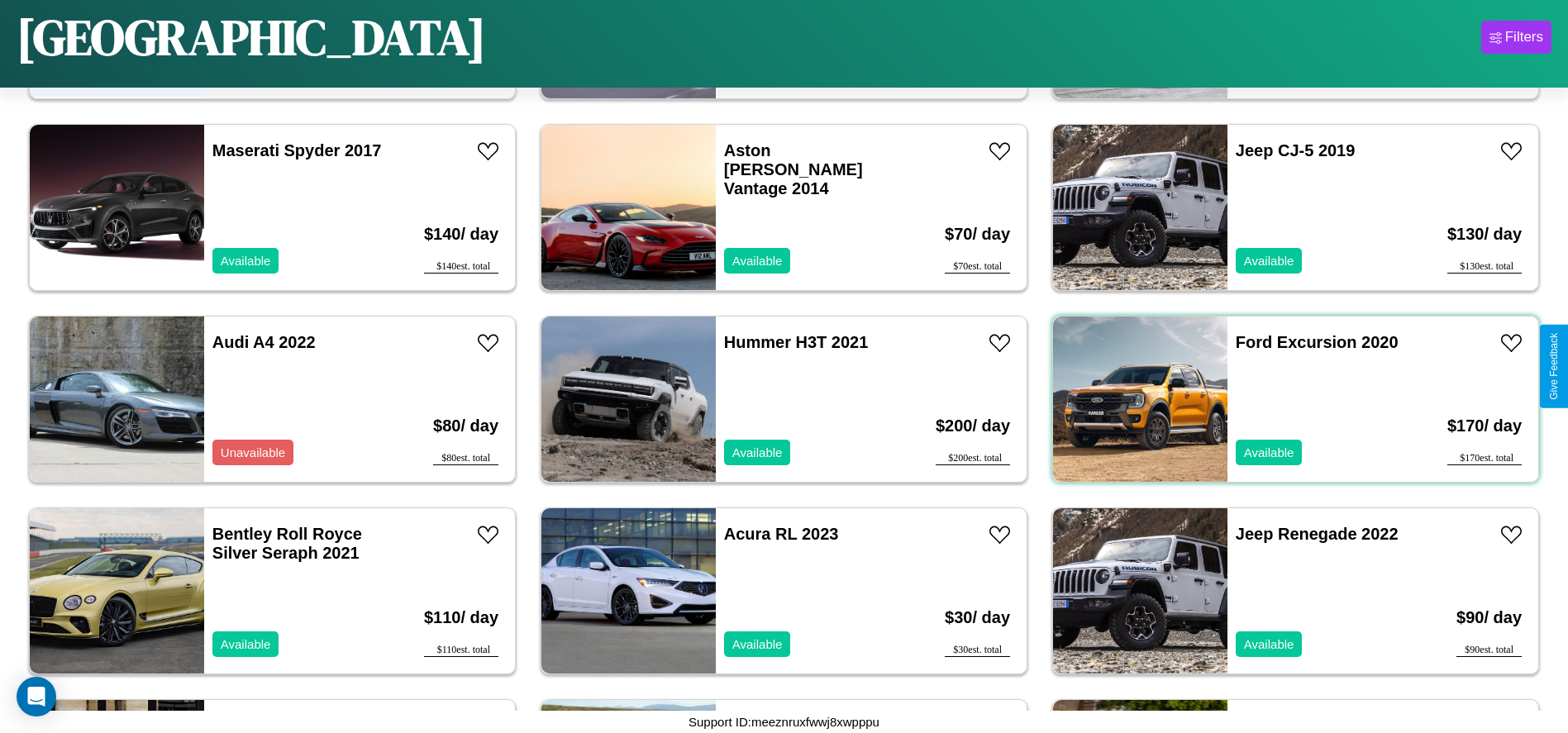
click at [1285, 399] on div "Ford Excursion 2020 Available" at bounding box center [1322, 399] width 191 height 165
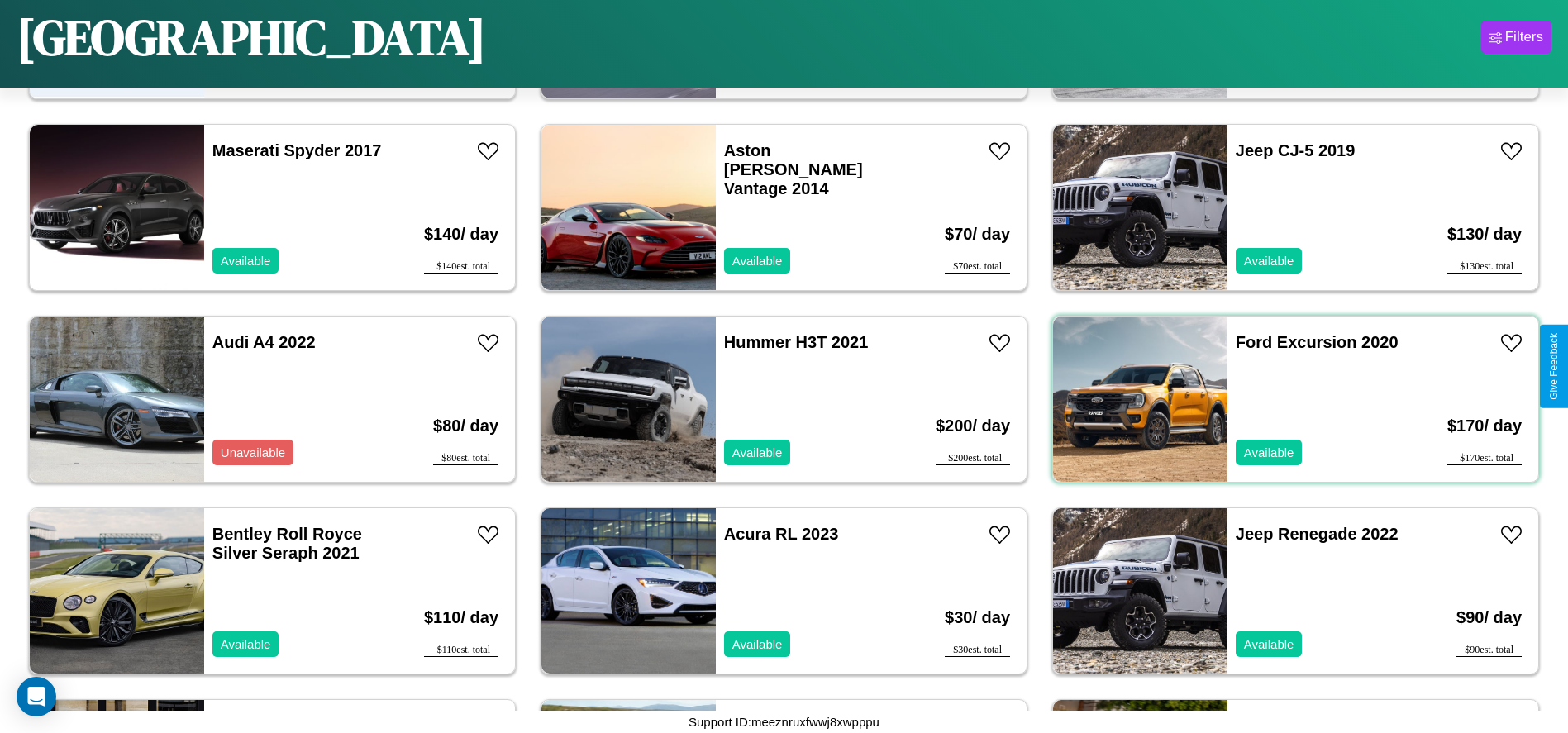
click at [1285, 399] on div "Ford Excursion 2020 Available" at bounding box center [1322, 399] width 191 height 165
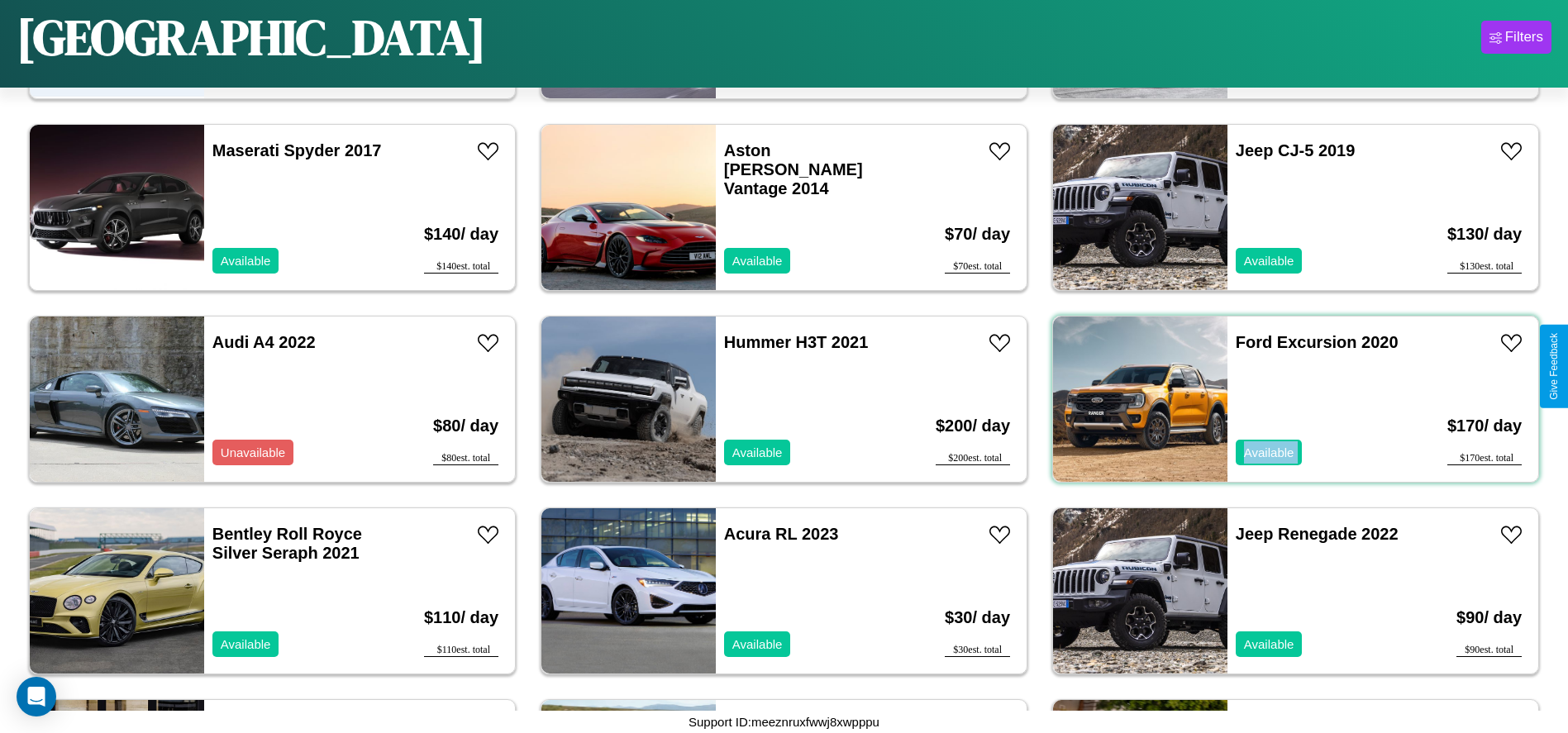
click at [1285, 399] on div "Ford Excursion 2020 Available" at bounding box center [1322, 399] width 191 height 165
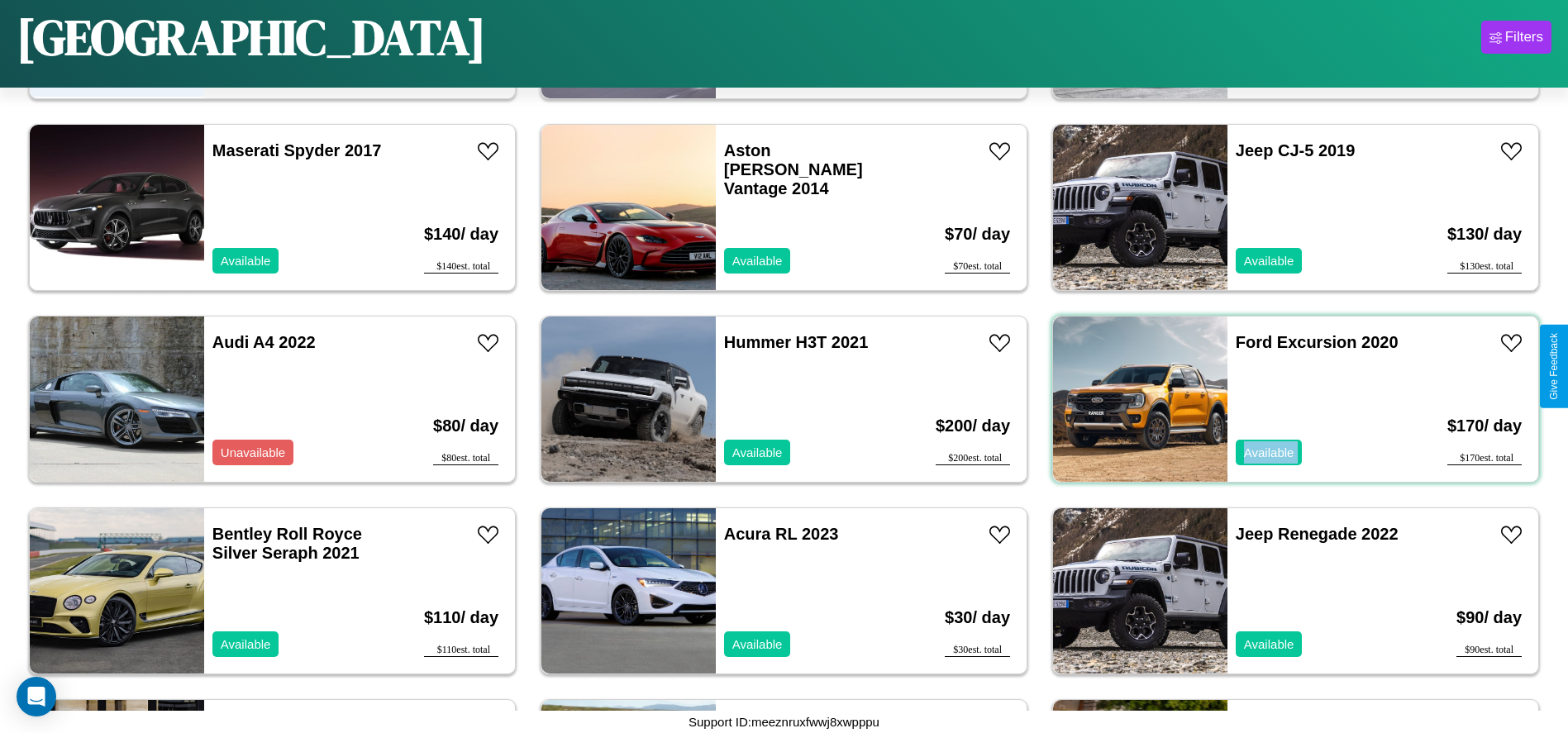
click at [1285, 399] on div "Ford Excursion 2020 Available" at bounding box center [1322, 399] width 191 height 165
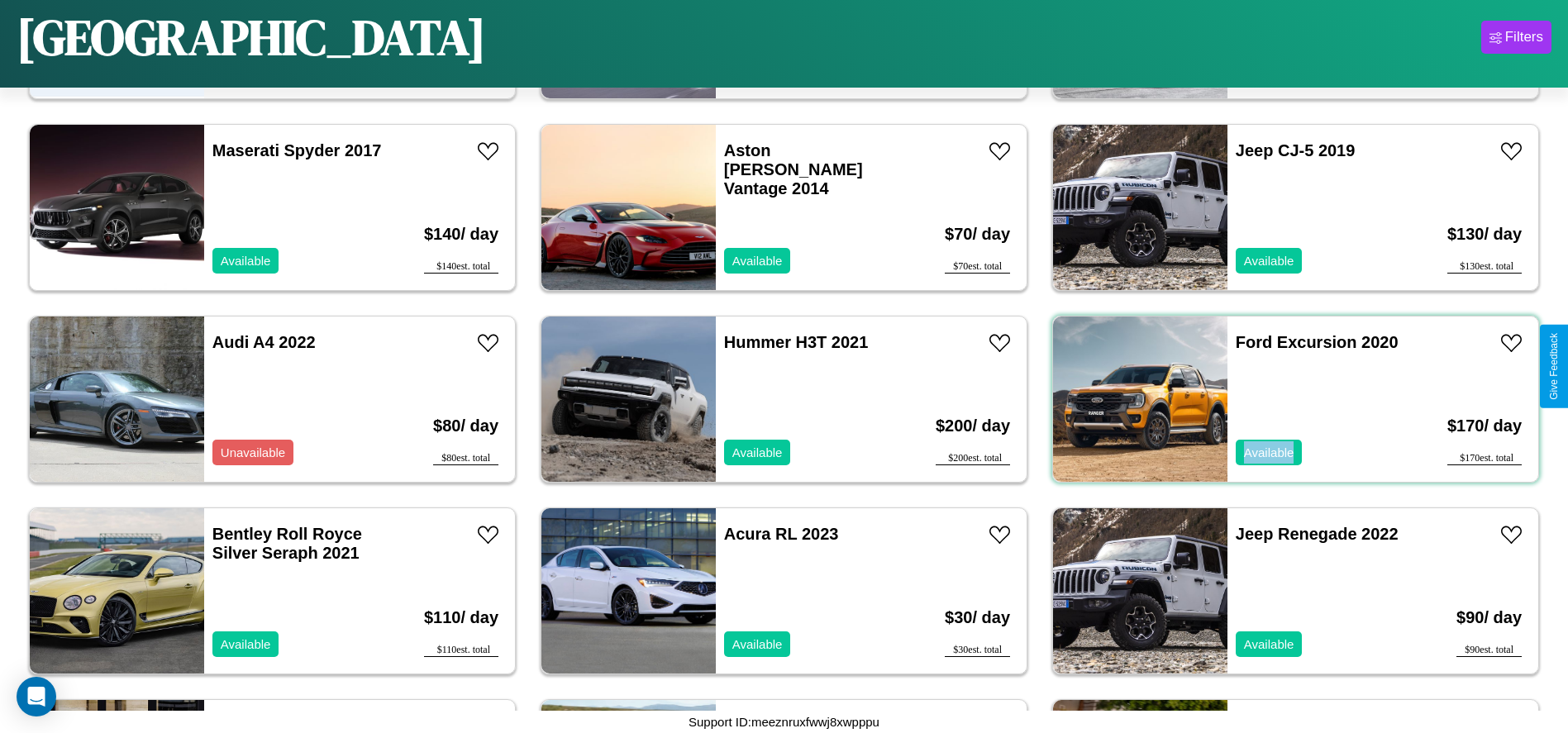
click at [1285, 399] on div "Ford Excursion 2020 Available" at bounding box center [1322, 399] width 191 height 165
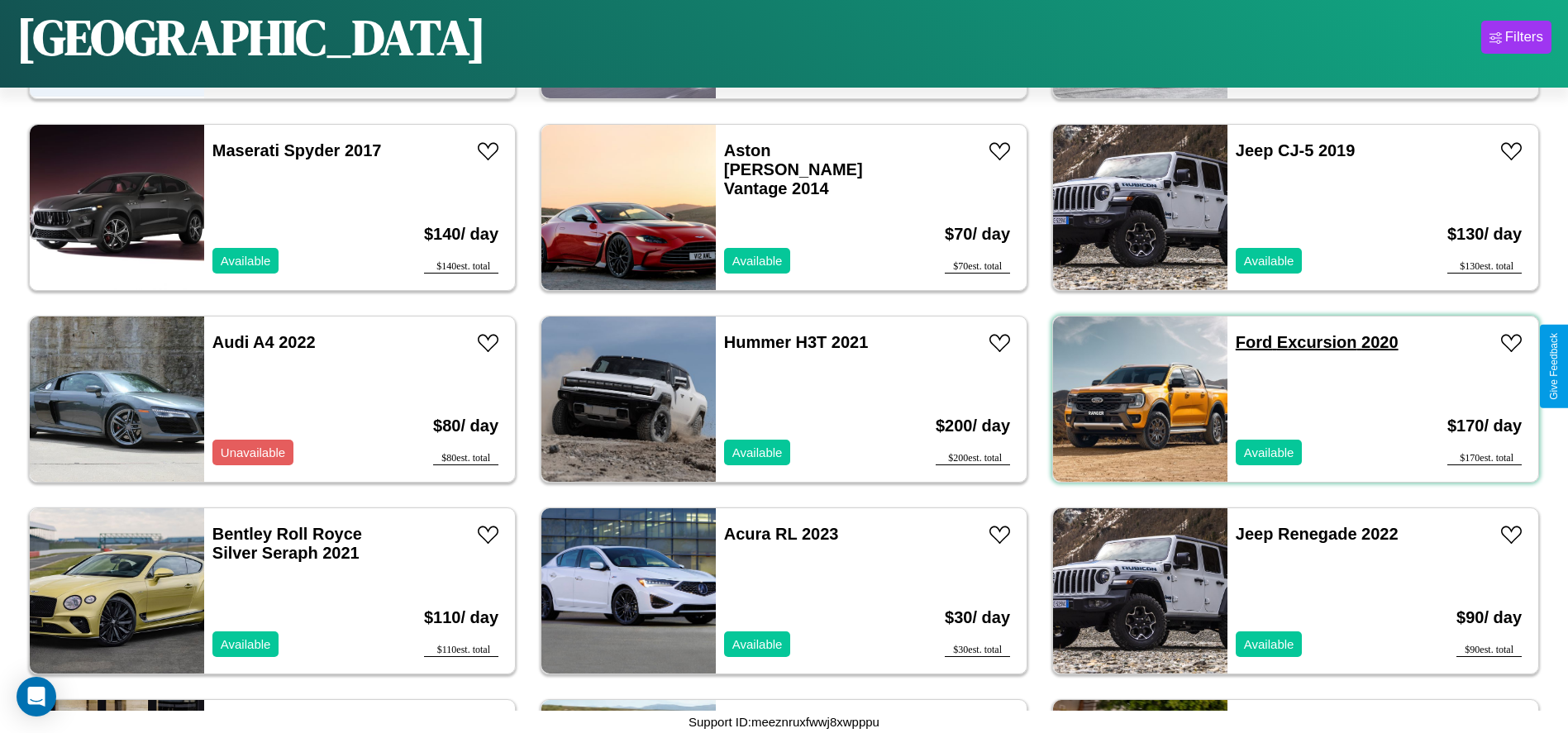
click at [1244, 342] on link "Ford Excursion 2020" at bounding box center [1316, 342] width 163 height 19
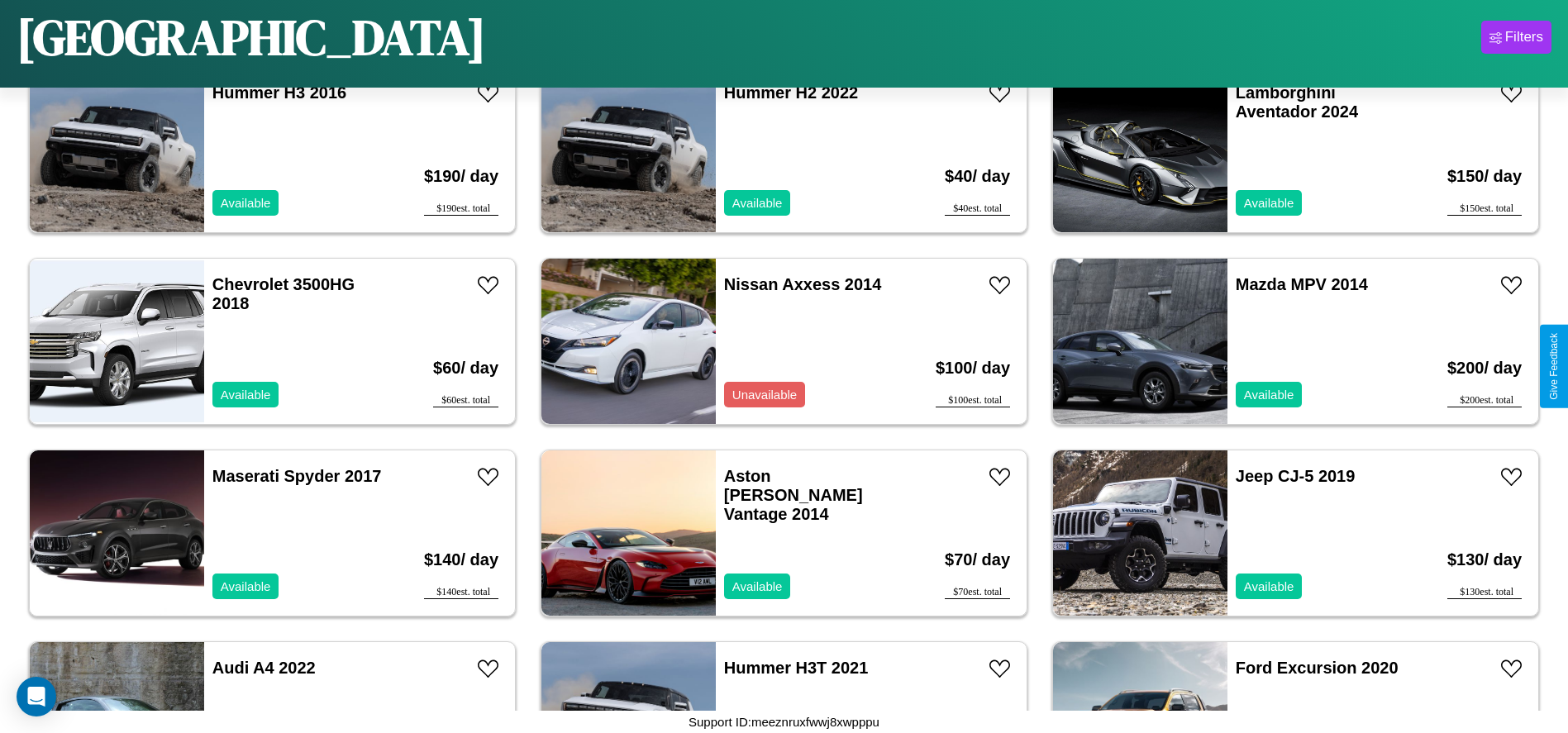
scroll to position [4811, 0]
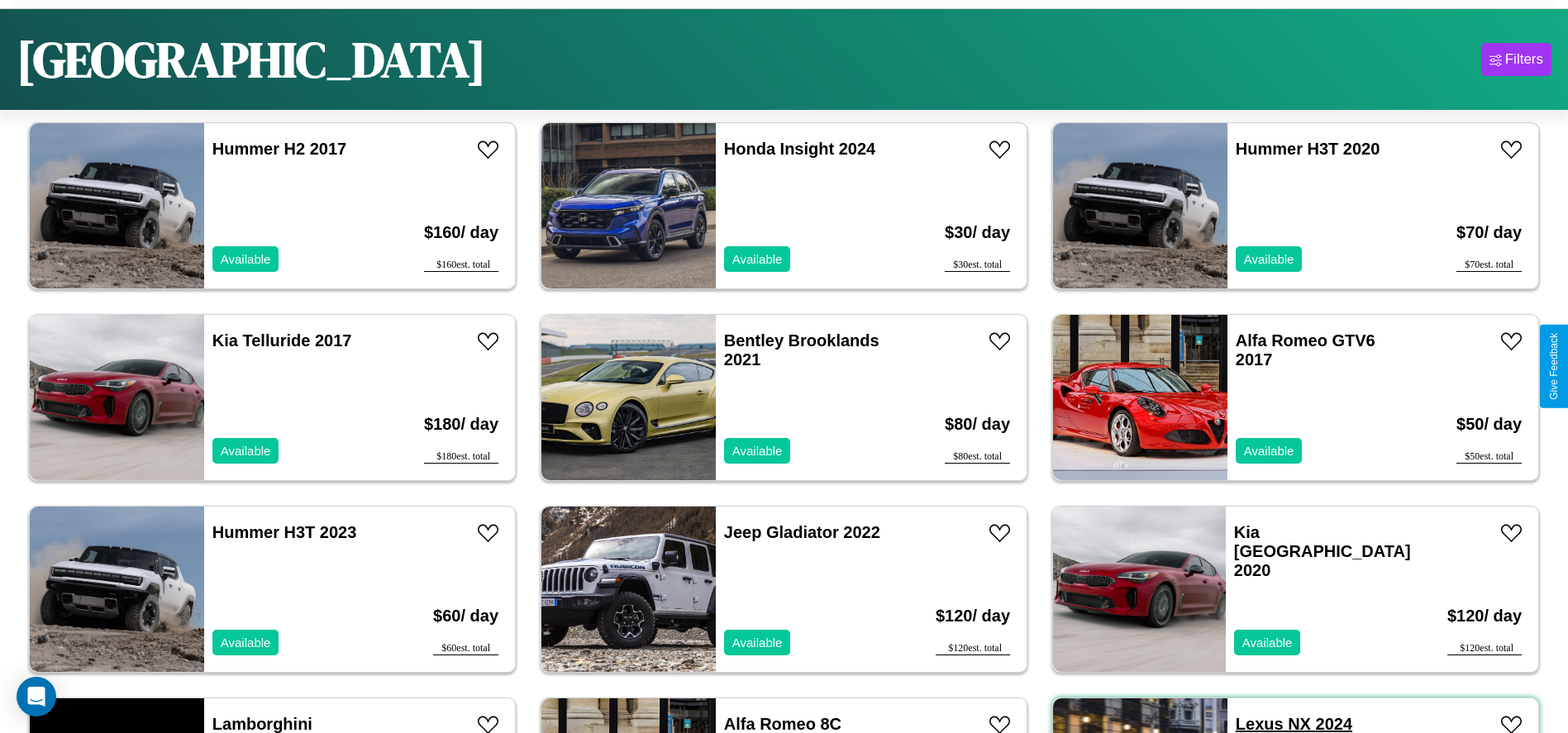
click at [1248, 724] on link "Lexus NX 2024" at bounding box center [1293, 725] width 117 height 19
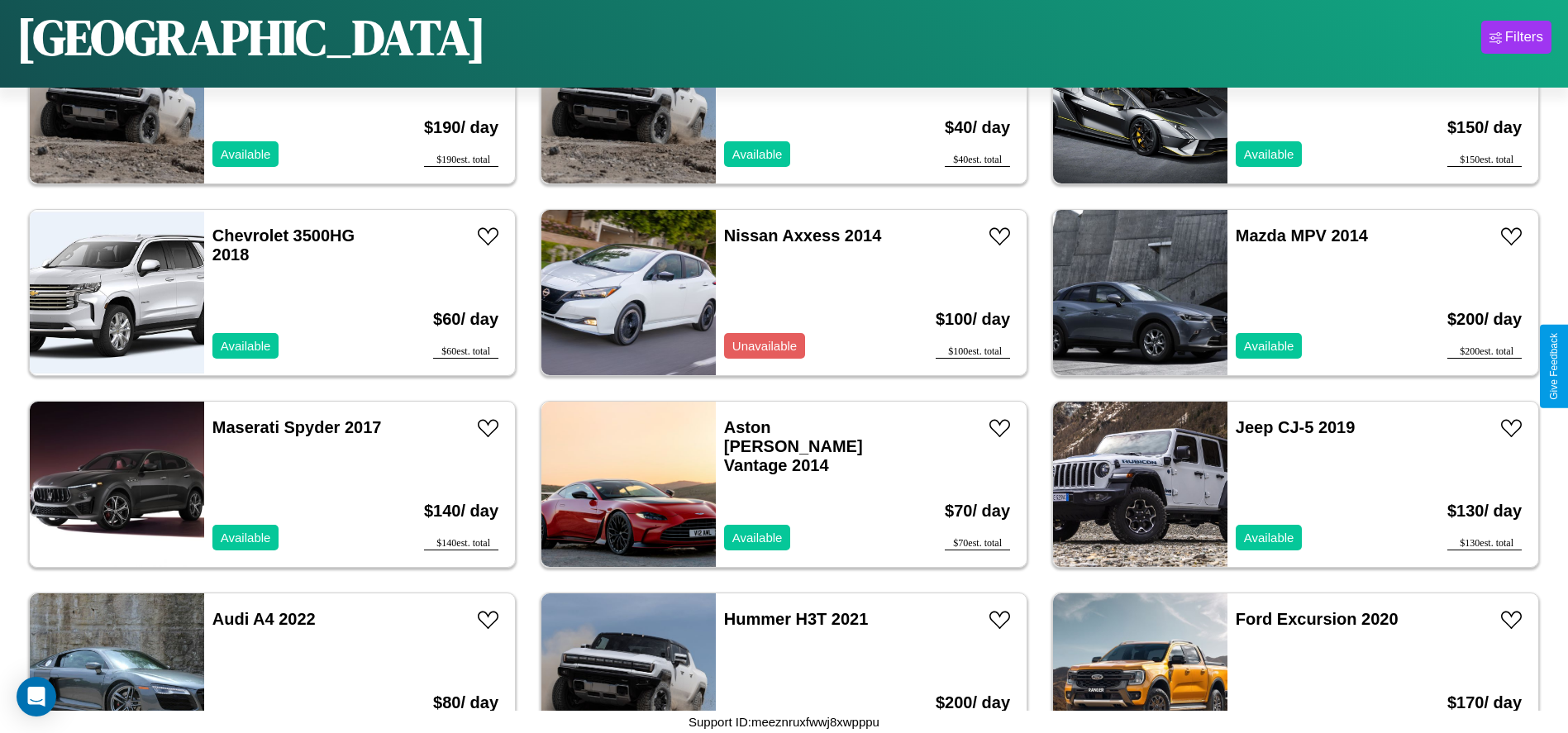
scroll to position [6897, 0]
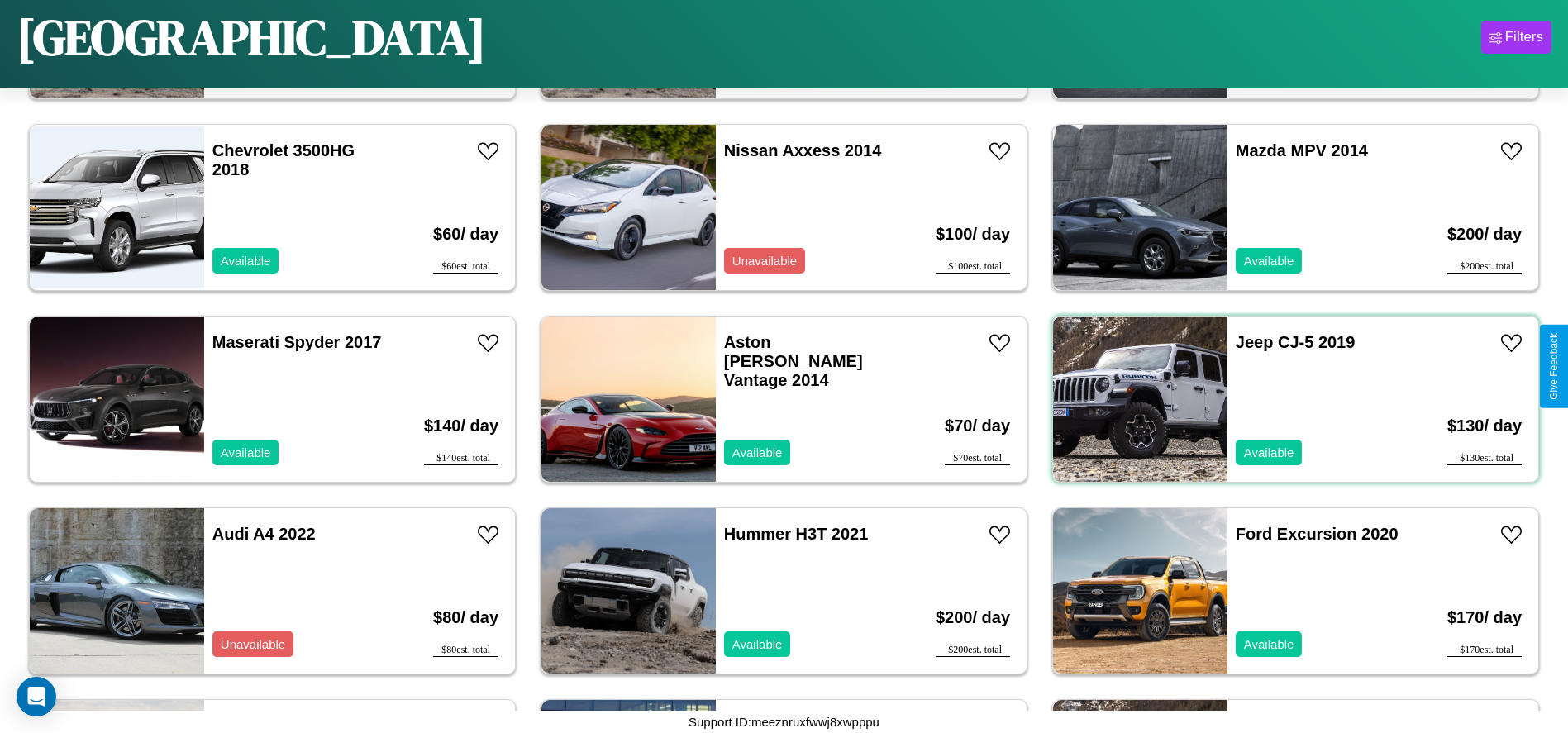
click at [1285, 399] on div "Jeep CJ-5 2019 Available" at bounding box center [1322, 399] width 191 height 165
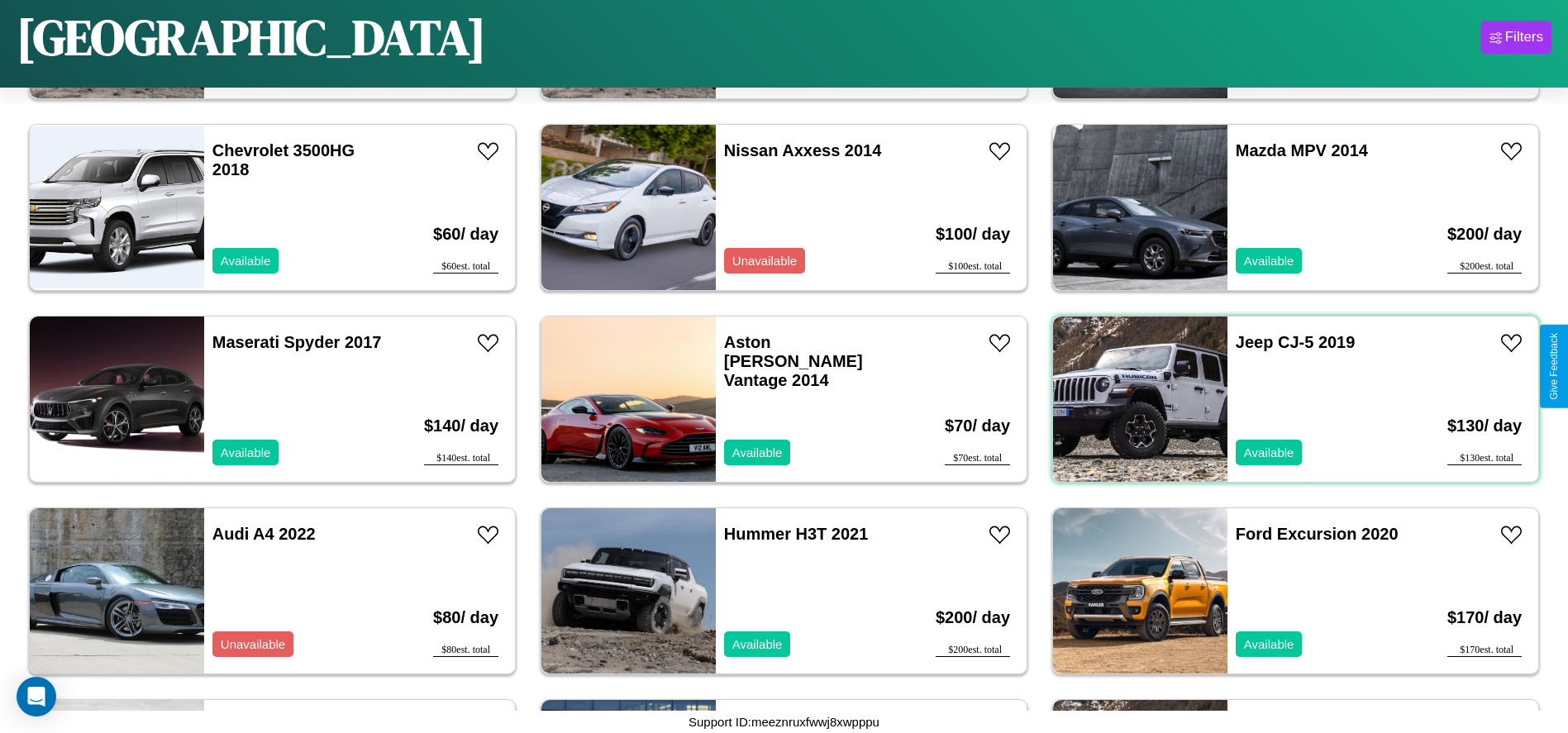
click at [1285, 399] on div "Jeep CJ-5 2019 Available" at bounding box center [1322, 399] width 191 height 165
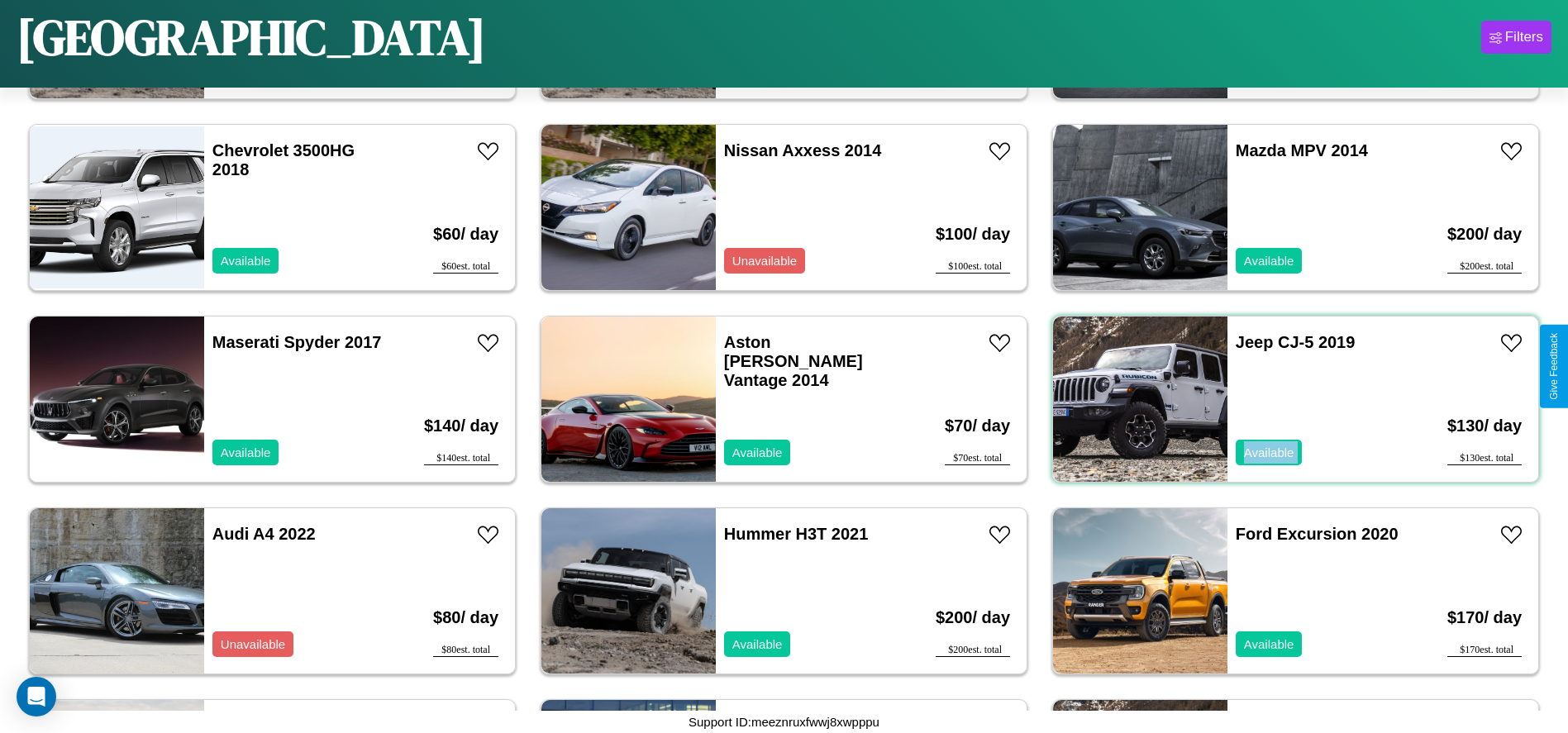
click at [1285, 399] on div "Jeep CJ-5 2019 Available" at bounding box center [1322, 399] width 191 height 165
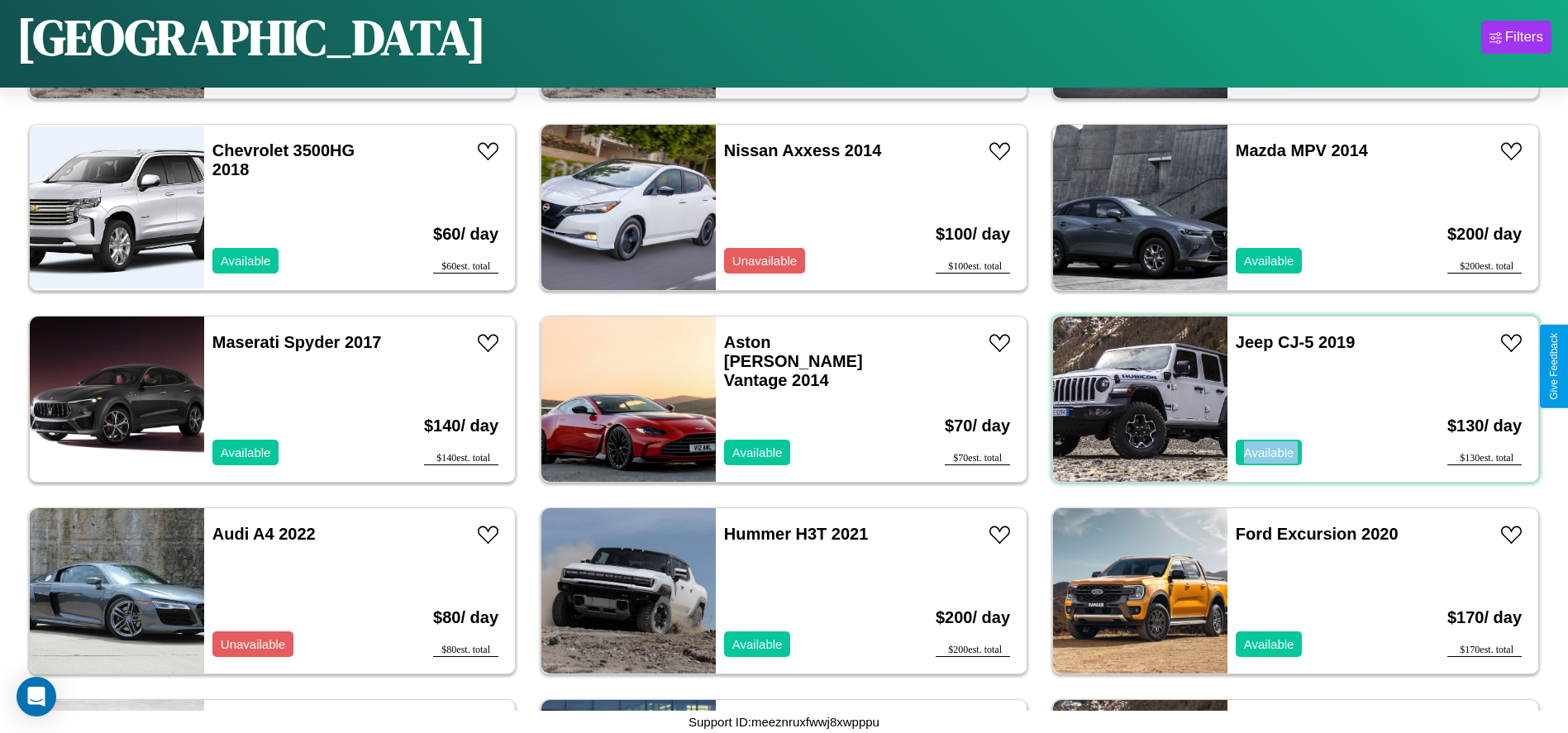
click at [1285, 399] on div "Jeep CJ-5 2019 Available" at bounding box center [1322, 399] width 191 height 165
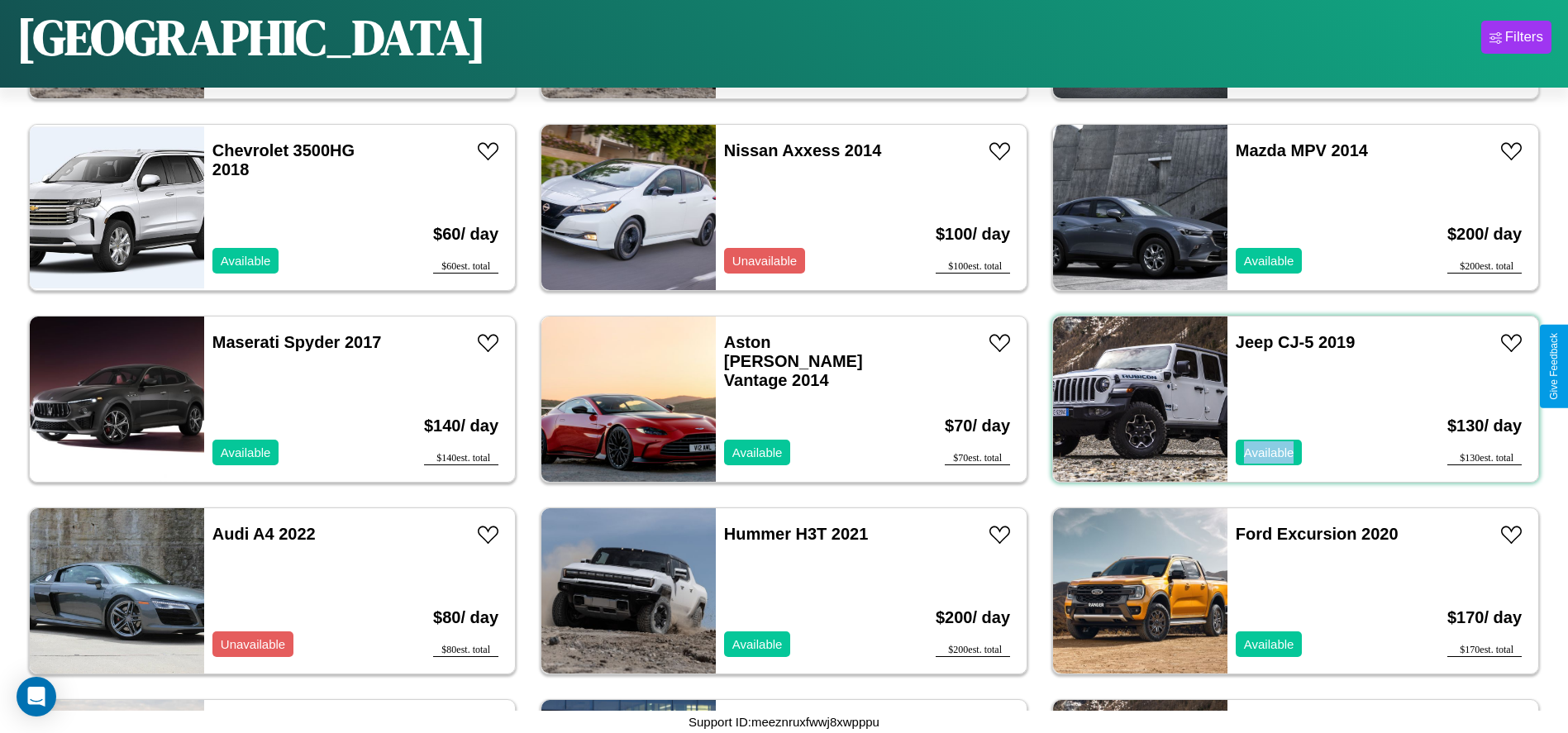
click at [1285, 399] on div "Jeep CJ-5 2019 Available" at bounding box center [1322, 399] width 191 height 165
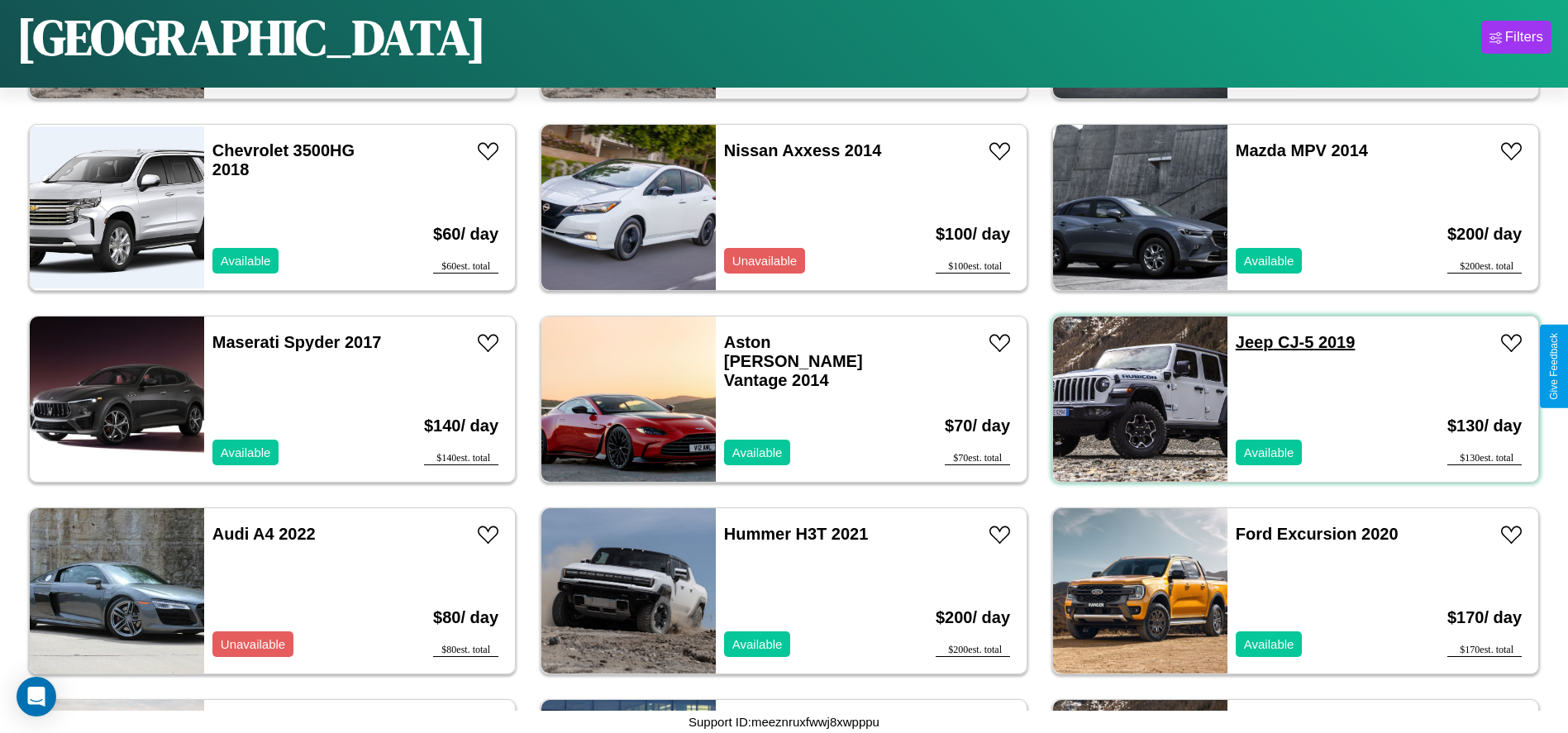
click at [1244, 342] on link "Jeep CJ-5 2019" at bounding box center [1295, 342] width 120 height 19
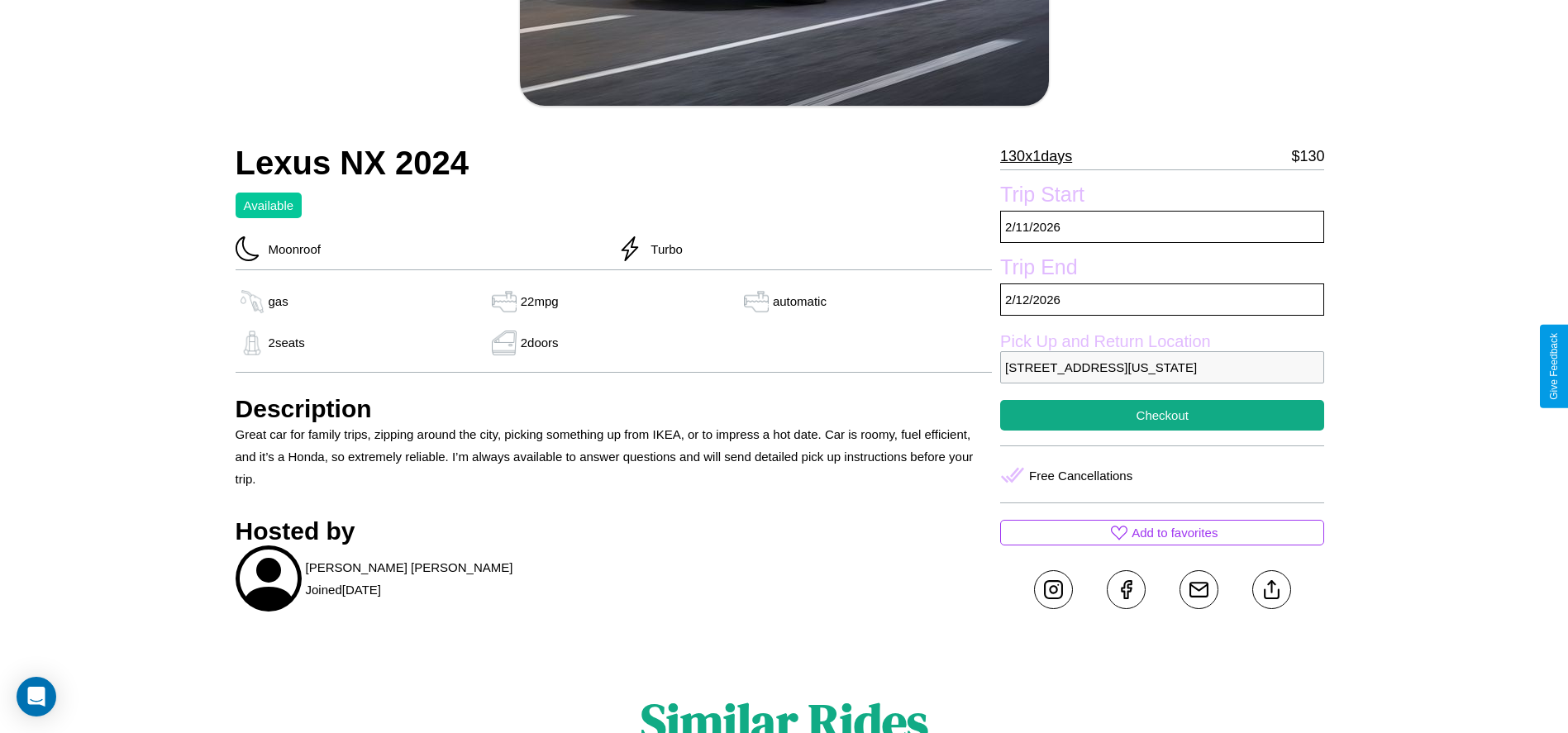
scroll to position [392, 0]
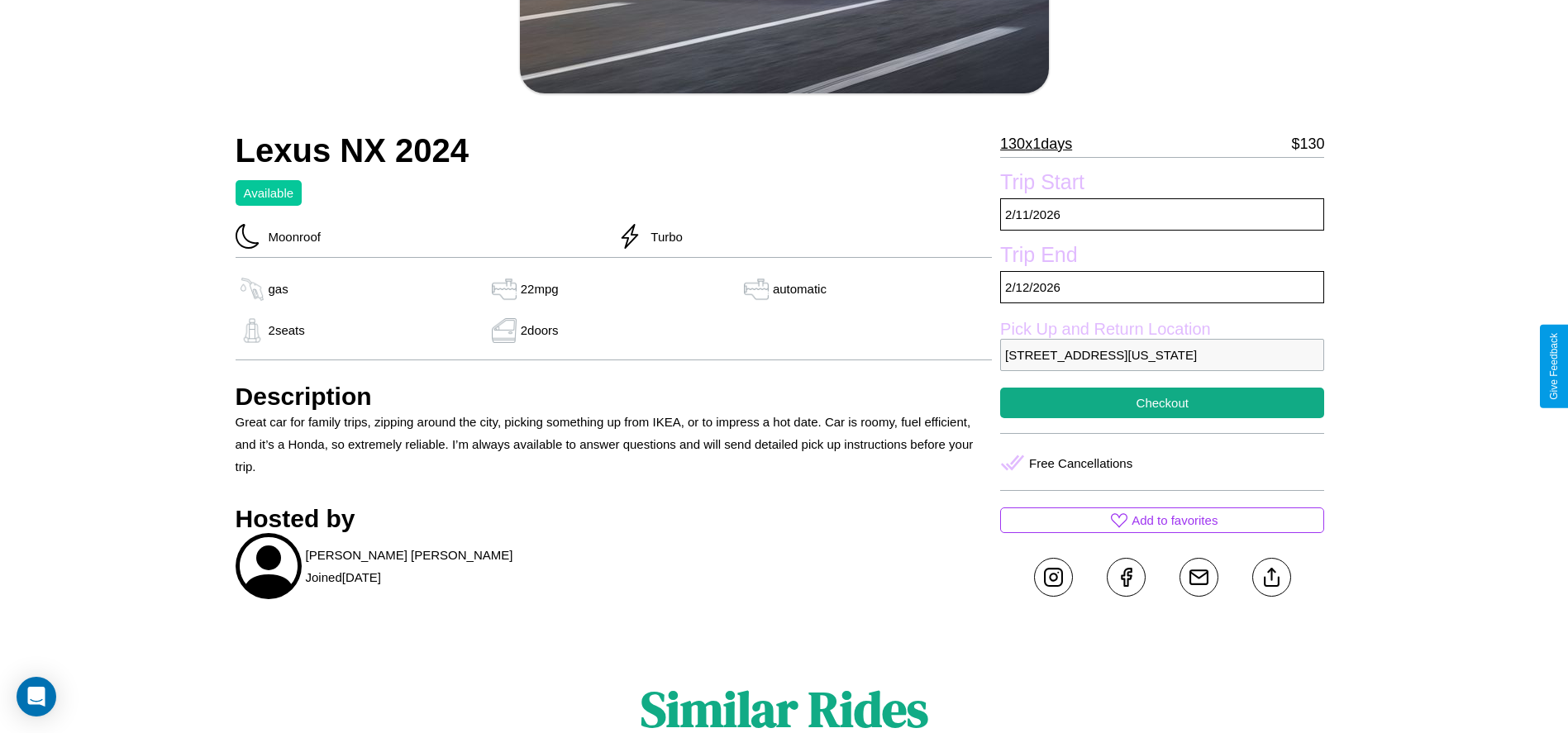
click at [1162, 366] on p "432 Third Street Philadelphia Pennsylvania 72434 United States" at bounding box center [1162, 354] width 323 height 33
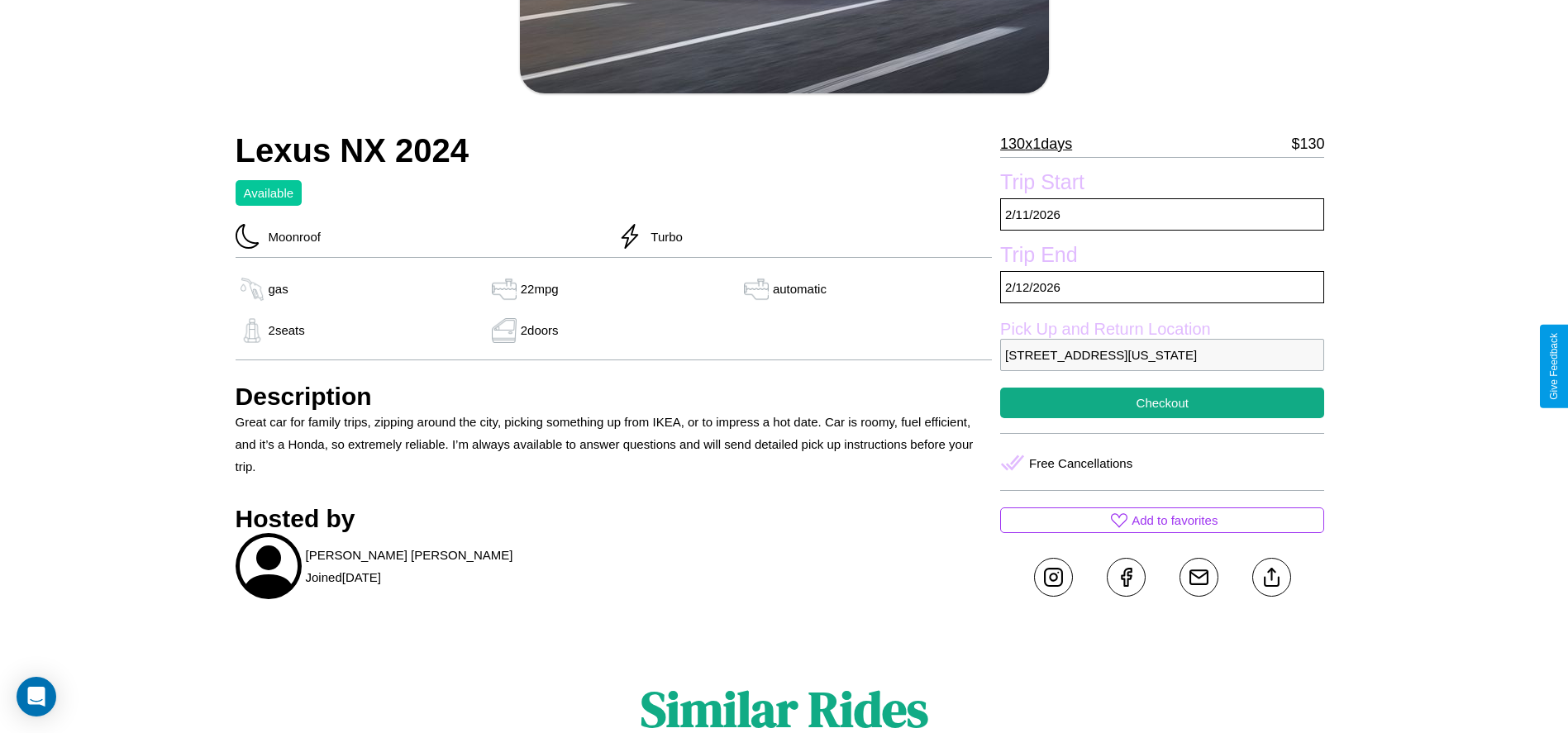
click at [1162, 366] on p "432 Third Street Philadelphia Pennsylvania 72434 United States" at bounding box center [1162, 354] width 323 height 33
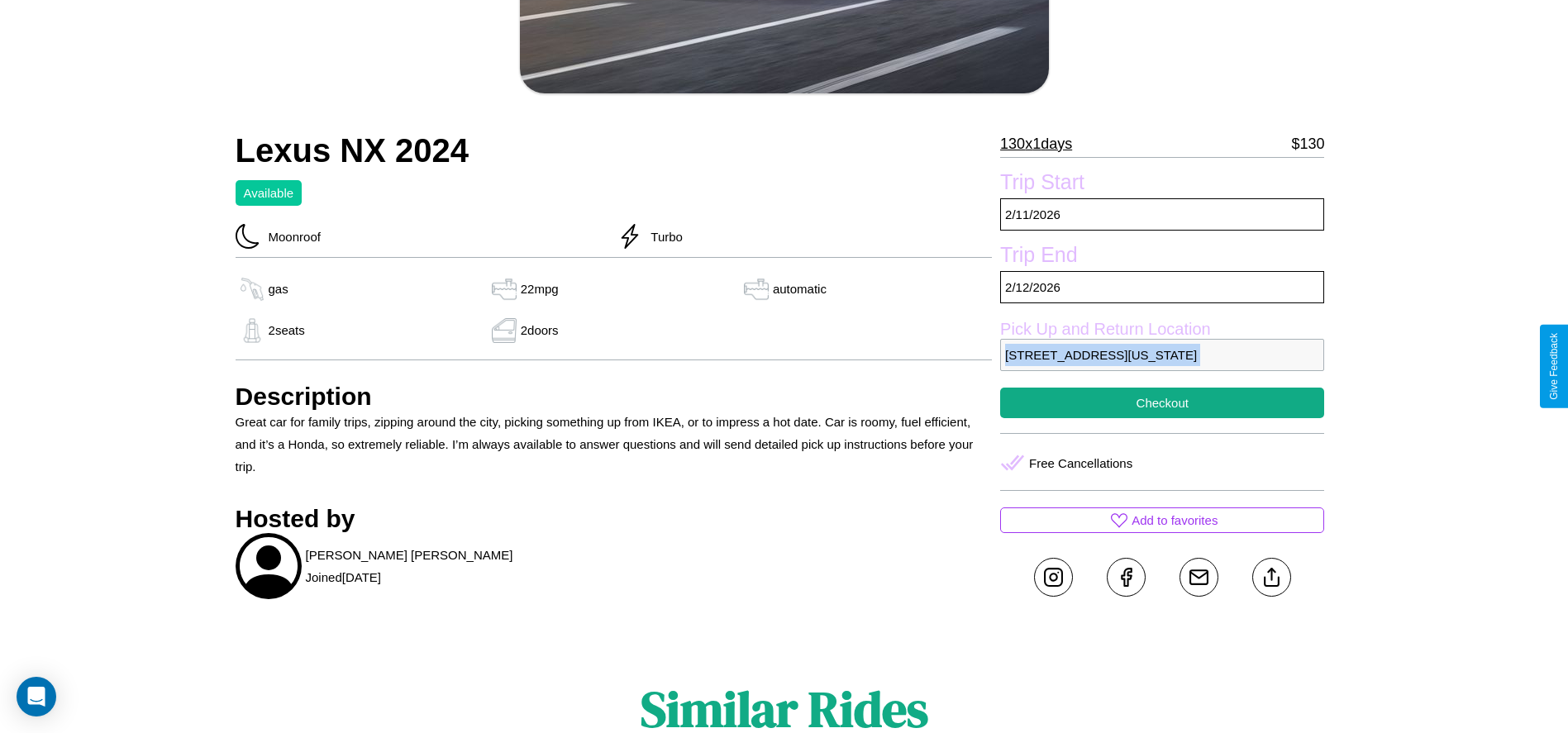
click at [1162, 366] on p "432 Third Street Philadelphia Pennsylvania 72434 United States" at bounding box center [1162, 354] width 323 height 33
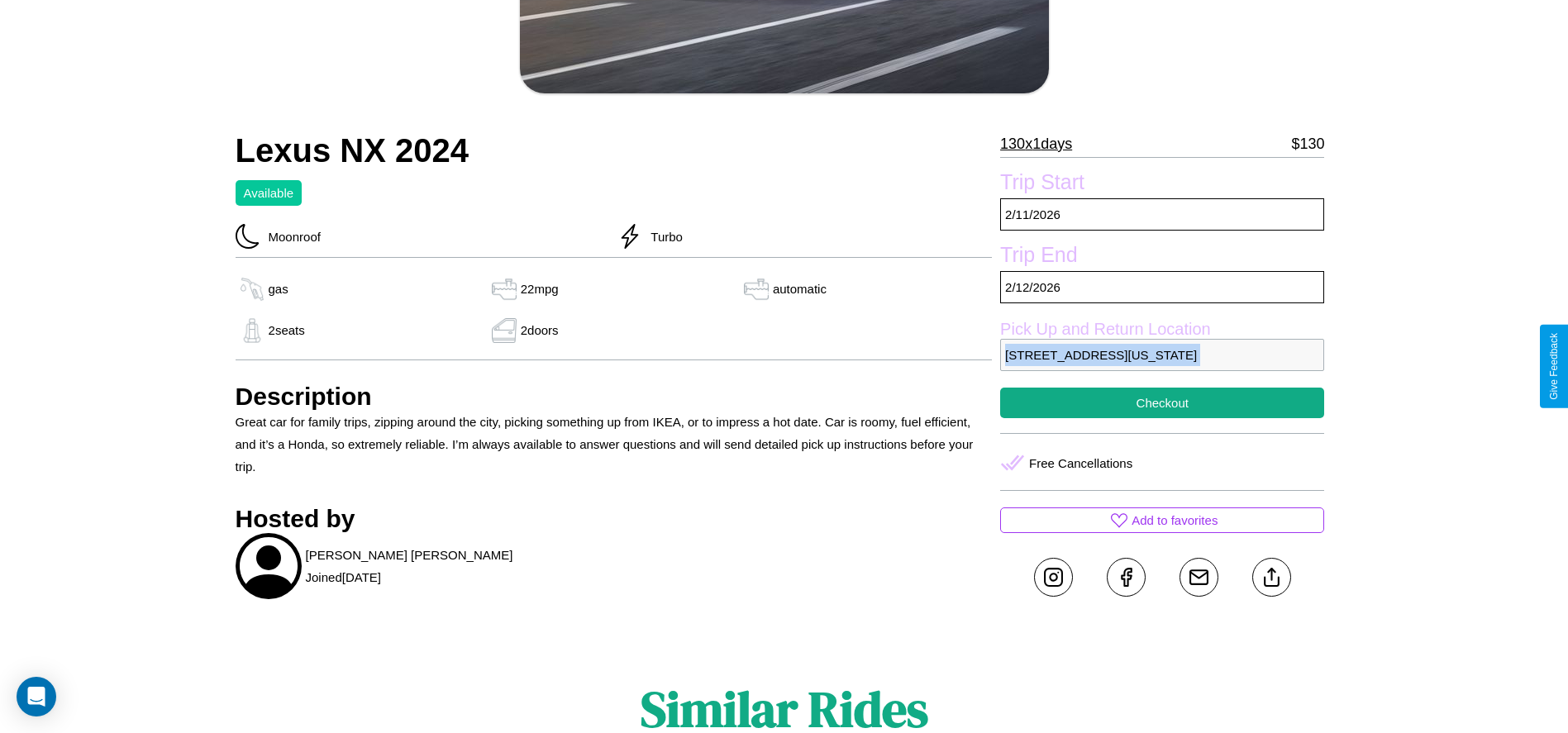
click at [1162, 366] on p "432 Third Street Philadelphia Pennsylvania 72434 United States" at bounding box center [1162, 354] width 323 height 33
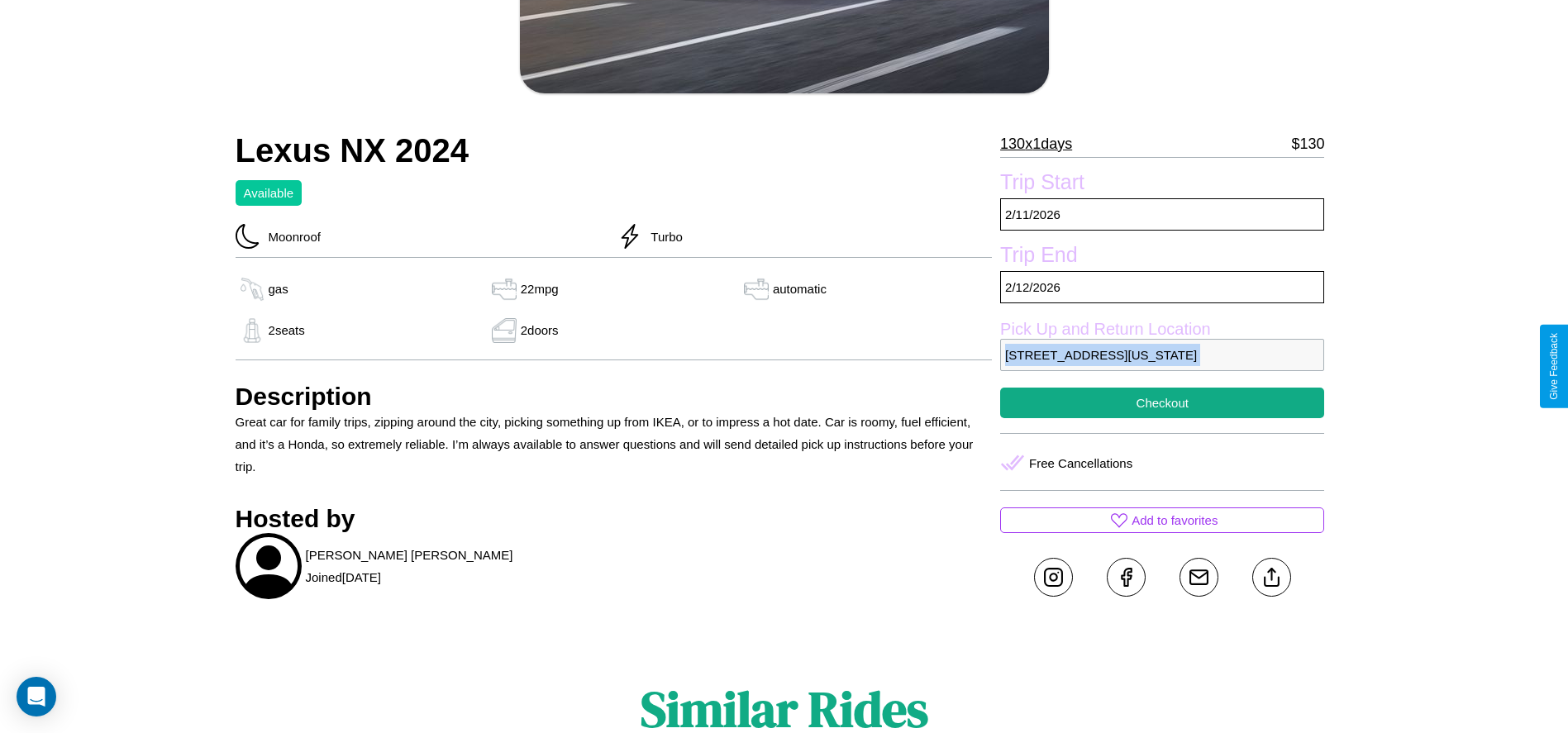
click at [1162, 366] on p "432 Third Street Philadelphia Pennsylvania 72434 United States" at bounding box center [1162, 354] width 323 height 33
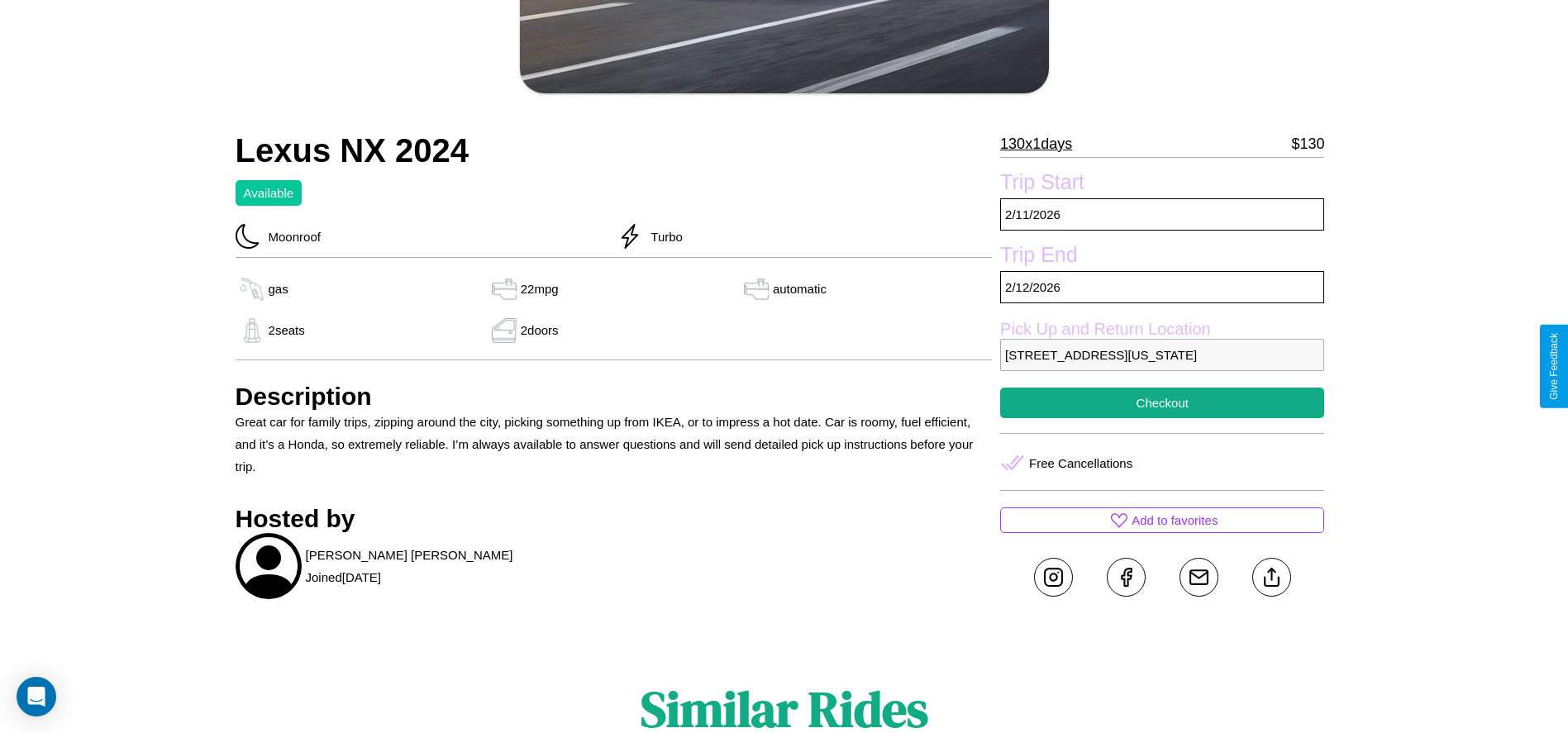
scroll to position [450, 0]
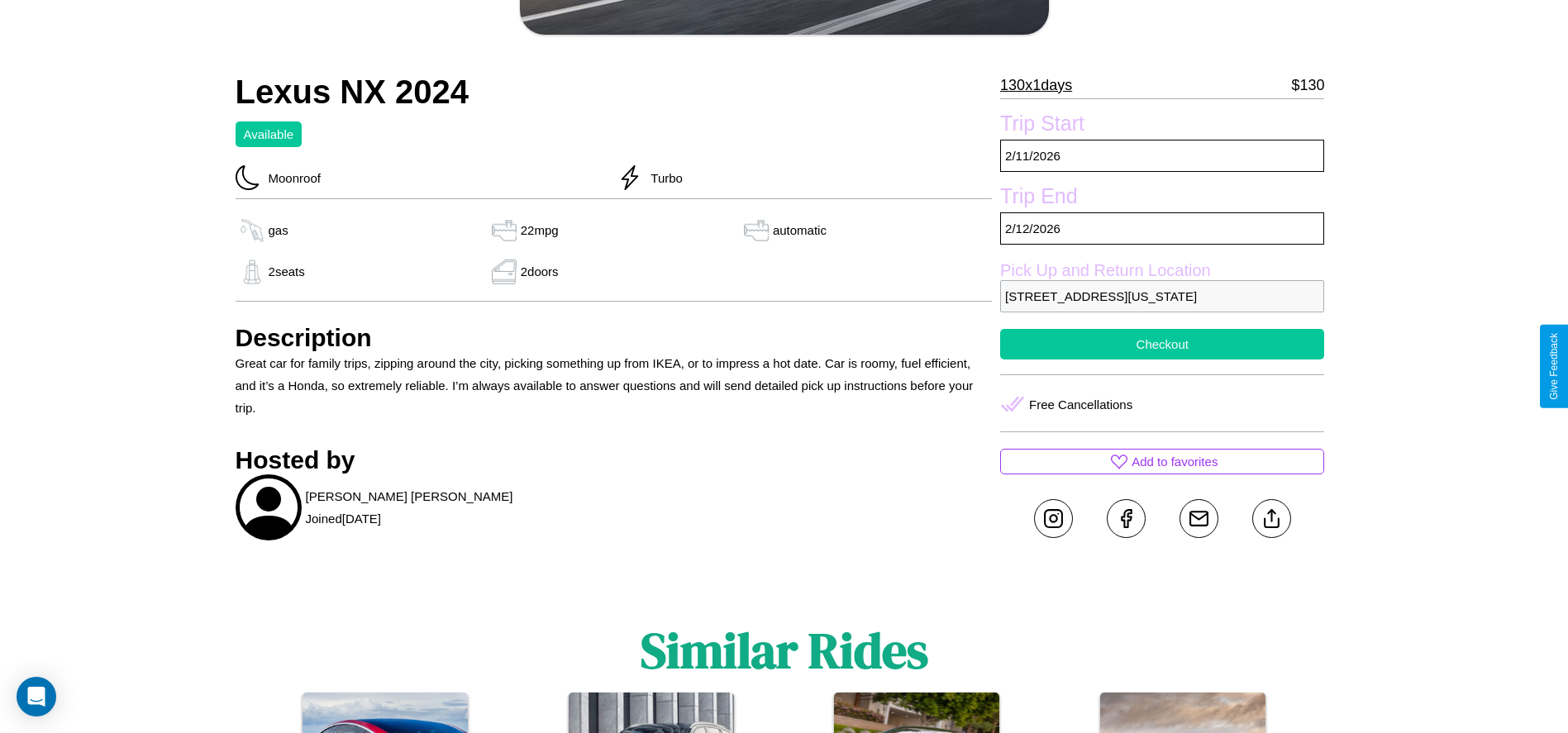
click at [1162, 360] on button "Checkout" at bounding box center [1162, 344] width 323 height 31
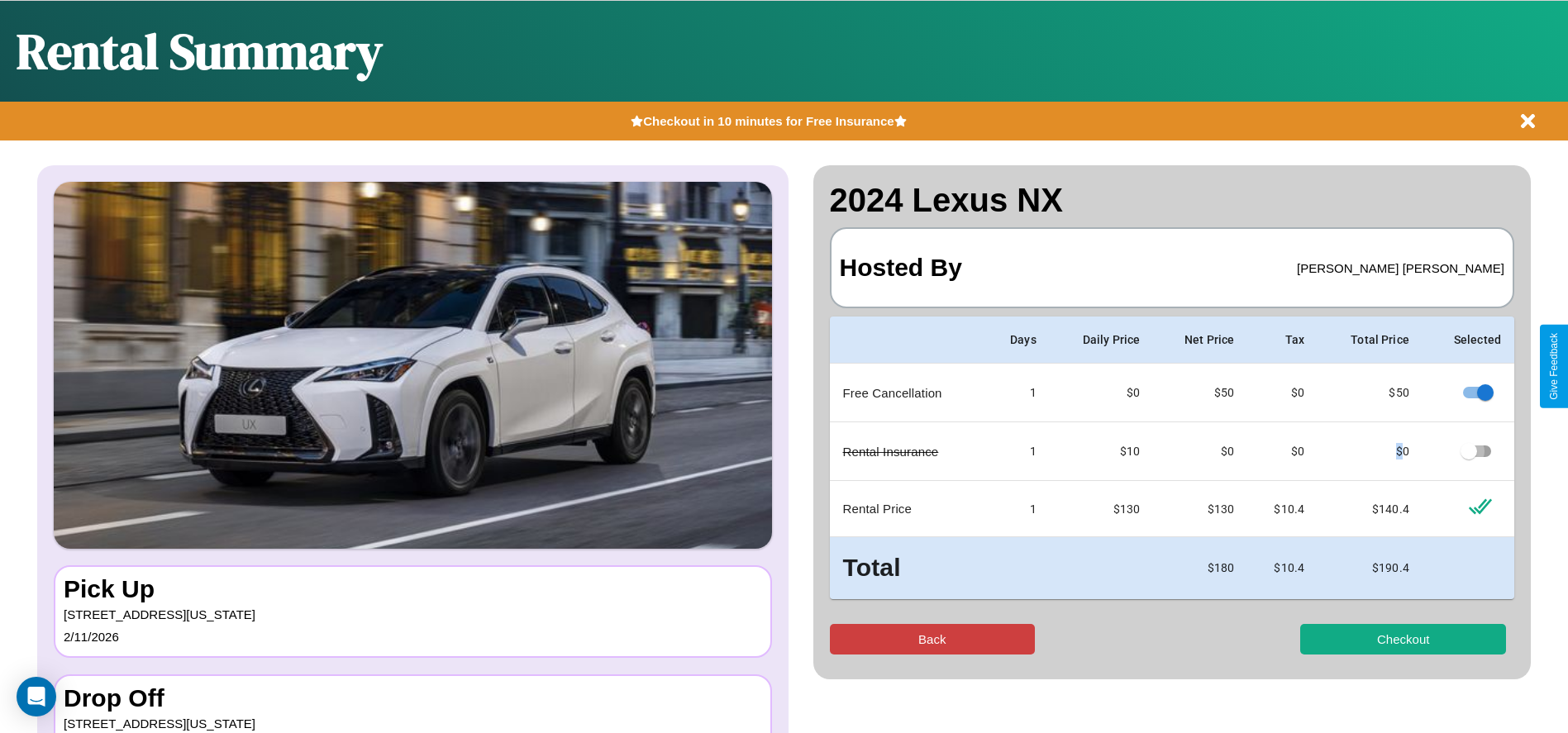
click at [931, 639] on button "Back" at bounding box center [932, 639] width 206 height 31
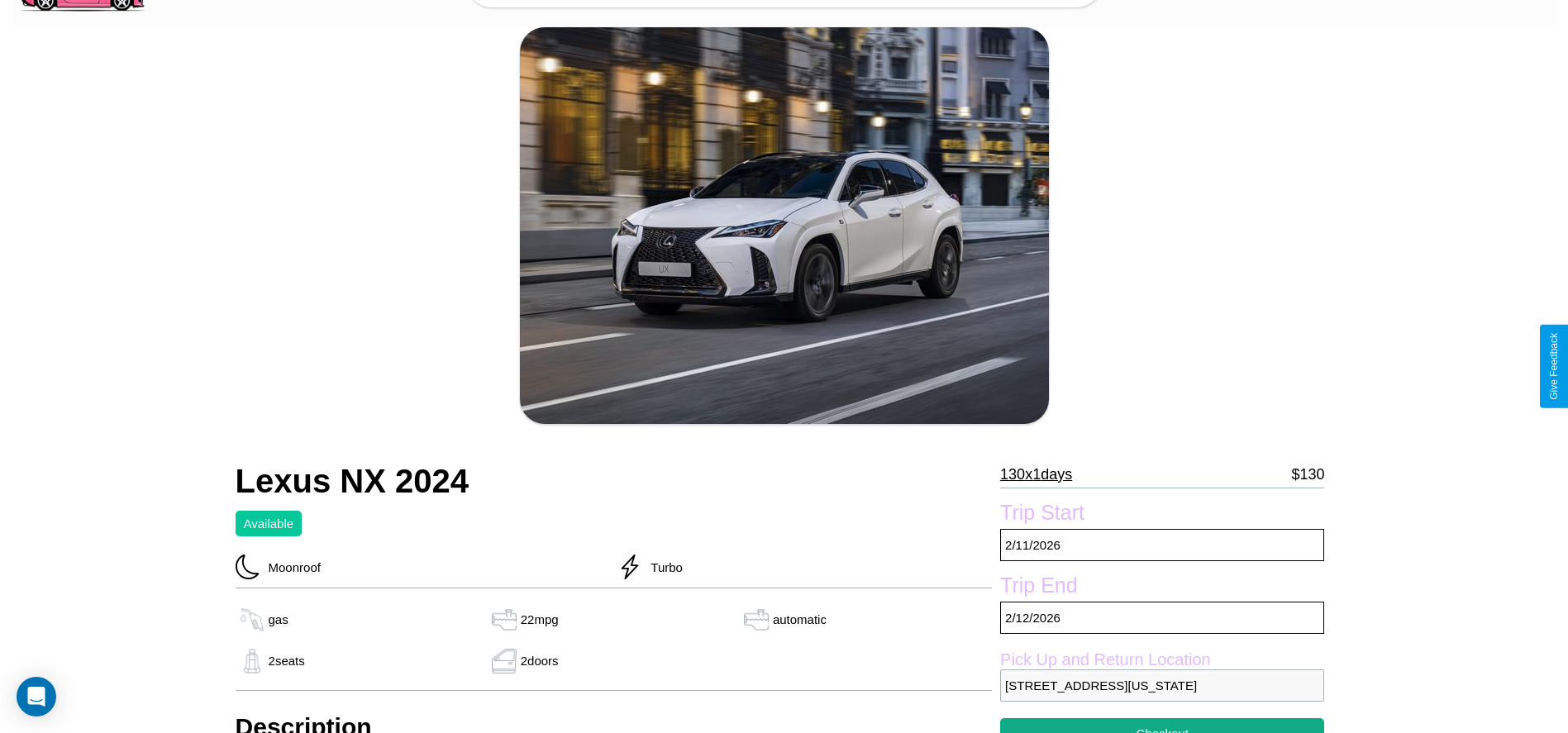
scroll to position [684, 0]
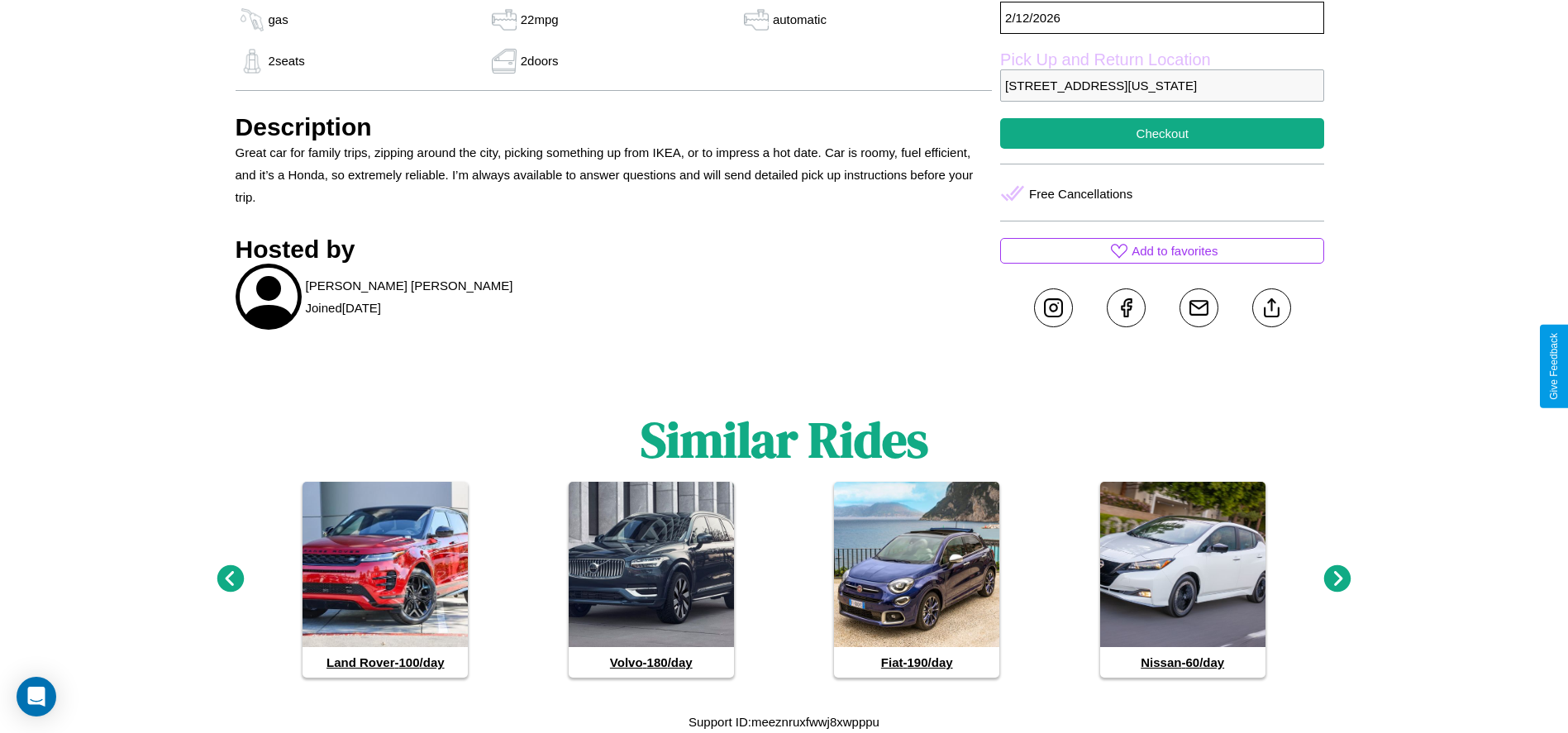
click at [1337, 579] on icon at bounding box center [1337, 578] width 27 height 27
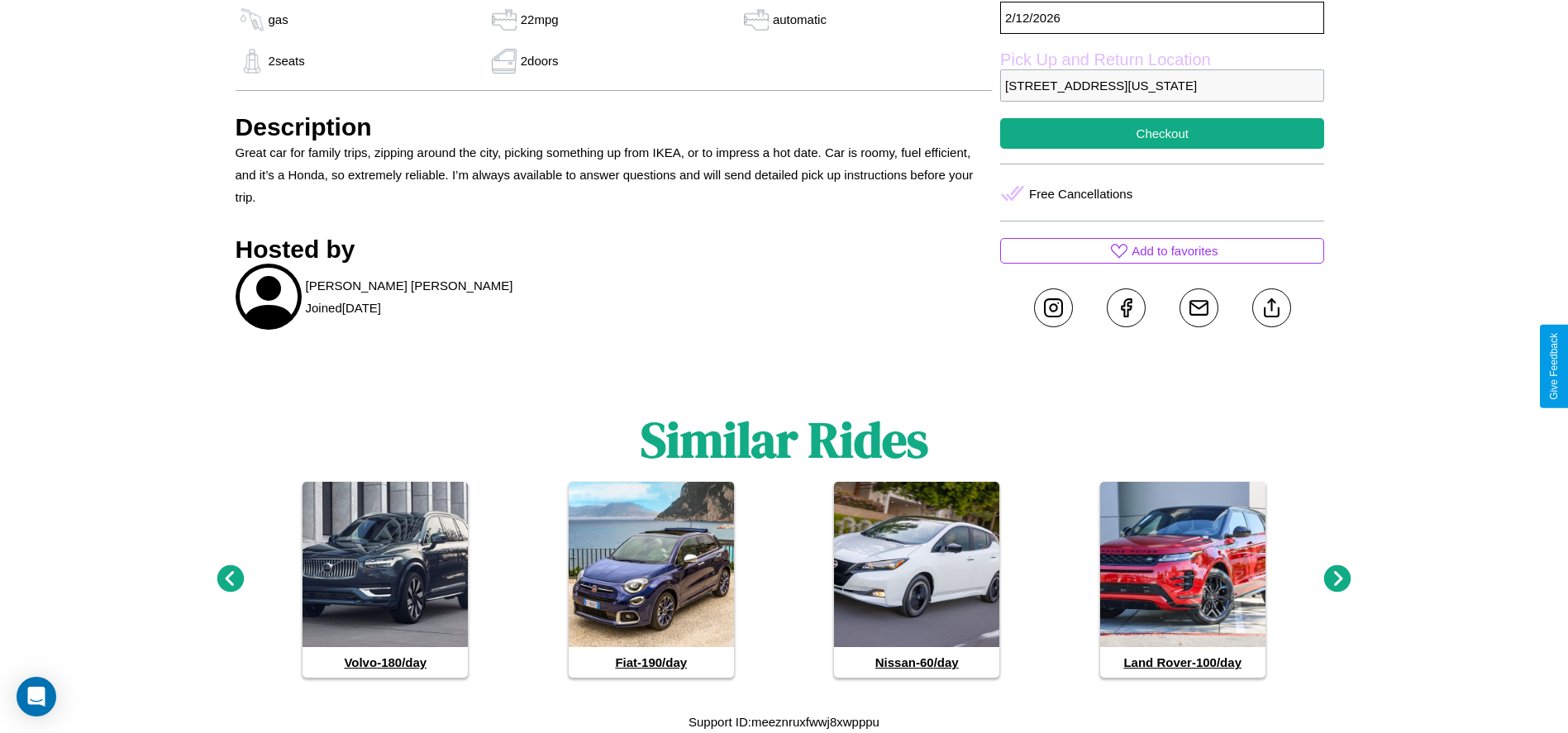
click at [1337, 579] on icon at bounding box center [1337, 578] width 27 height 27
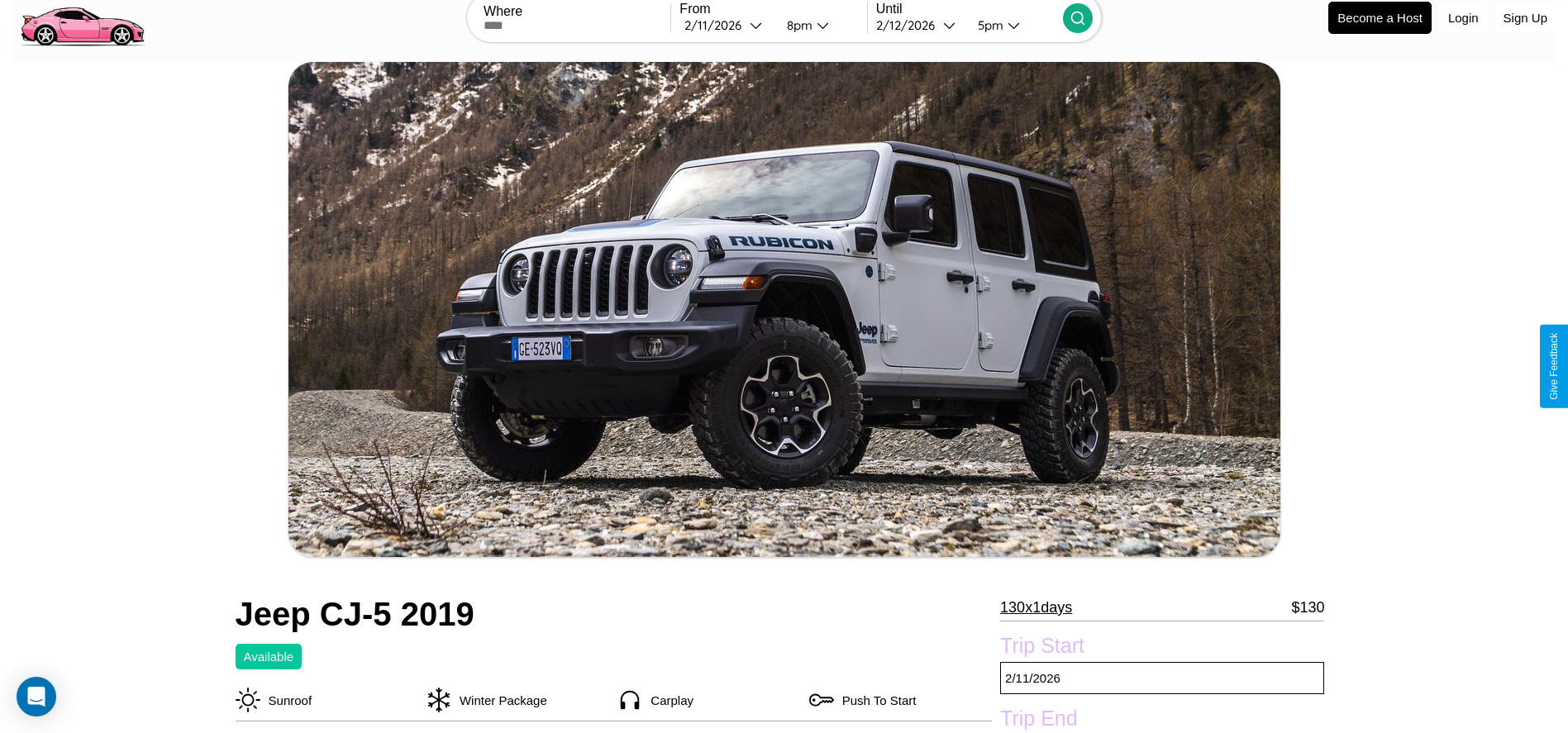
scroll to position [782, 0]
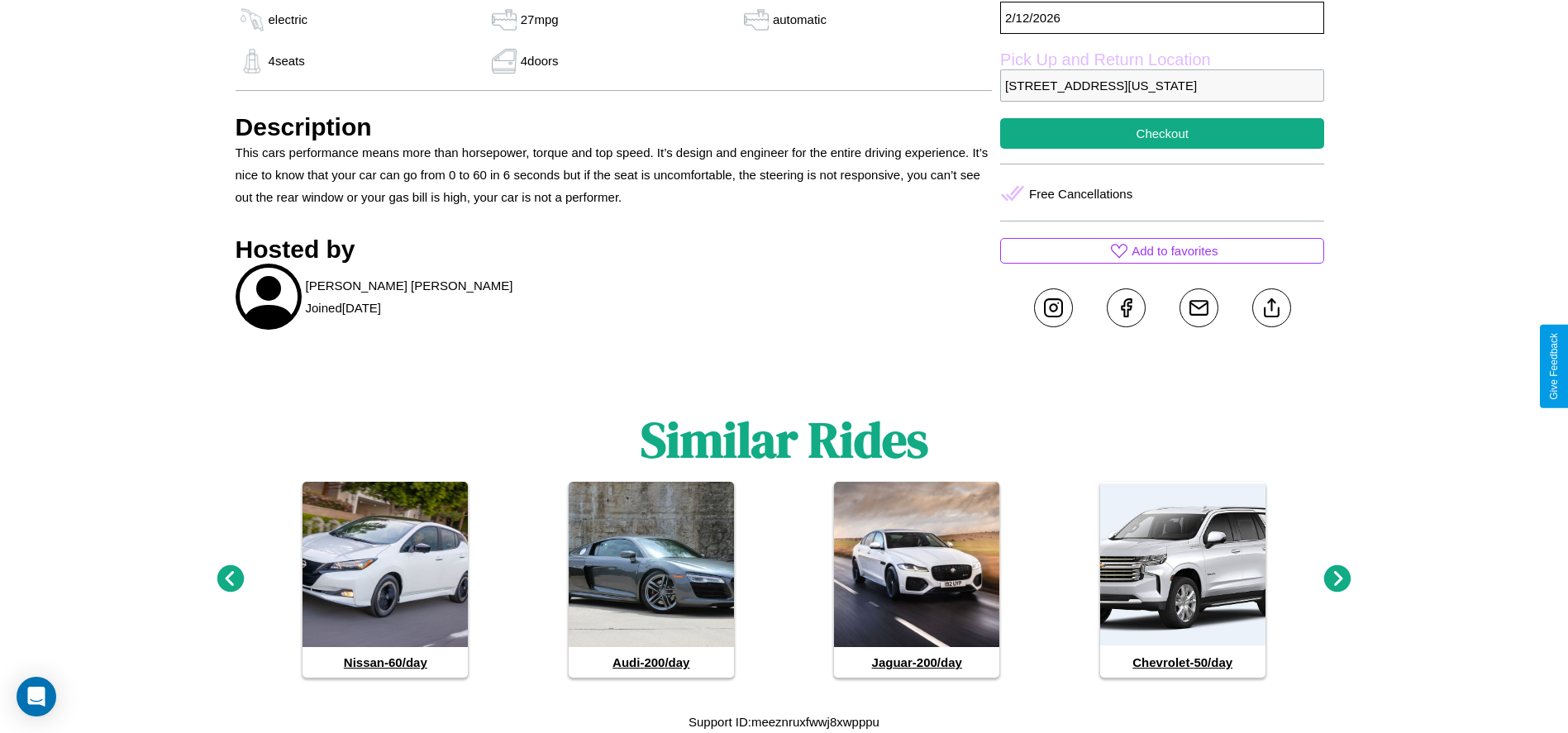
click at [1337, 579] on icon at bounding box center [1337, 578] width 27 height 27
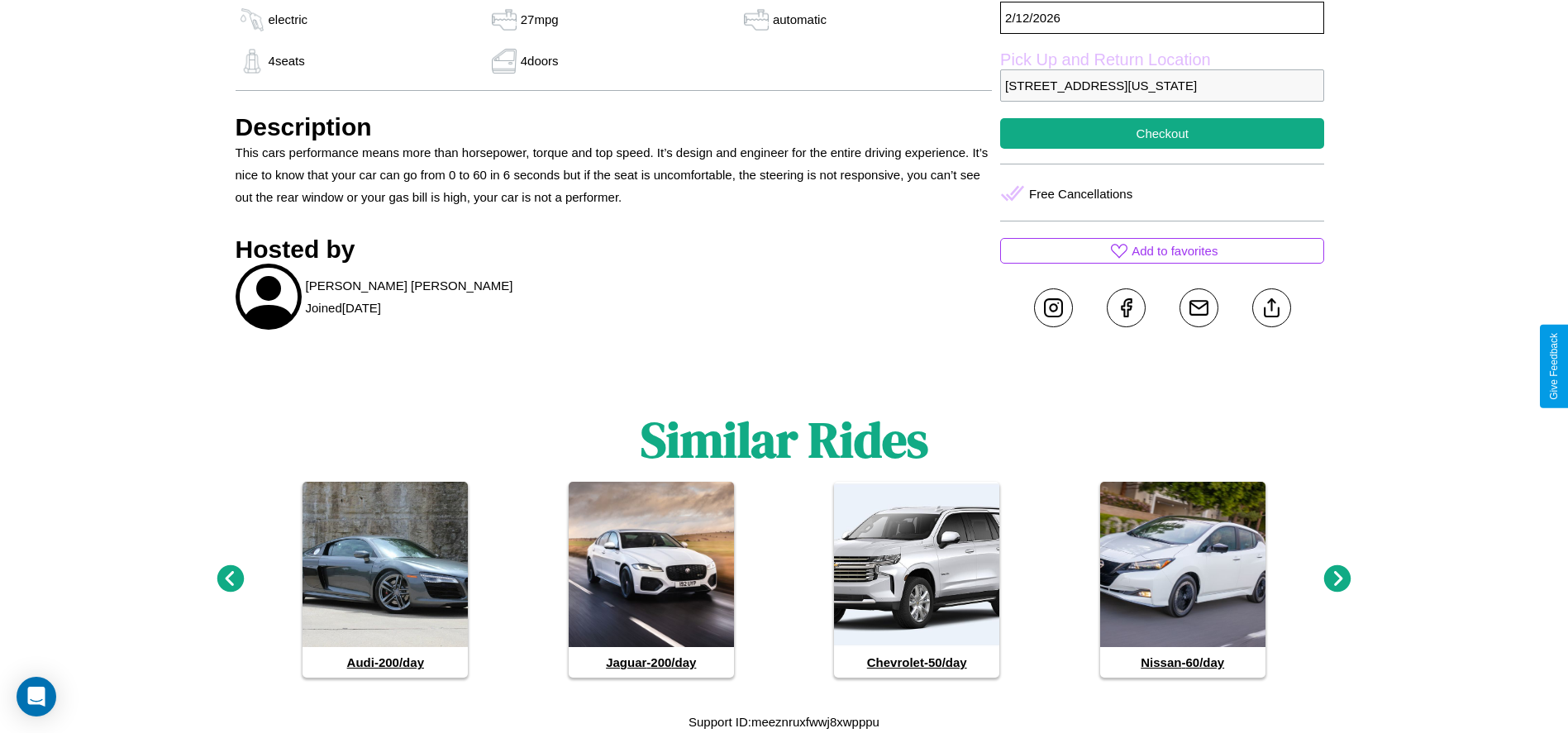
click at [1337, 579] on icon at bounding box center [1337, 578] width 27 height 27
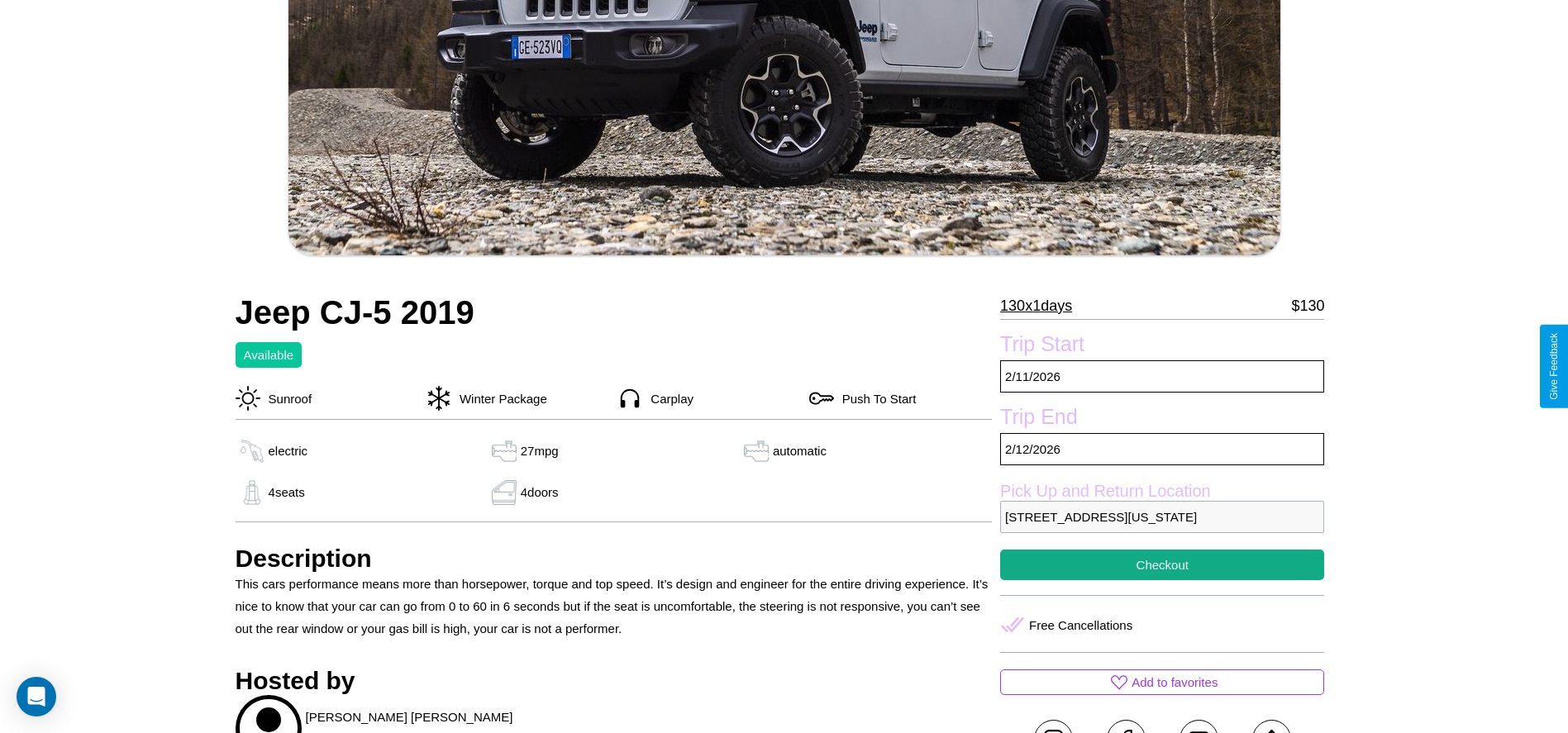
scroll to position [268, 0]
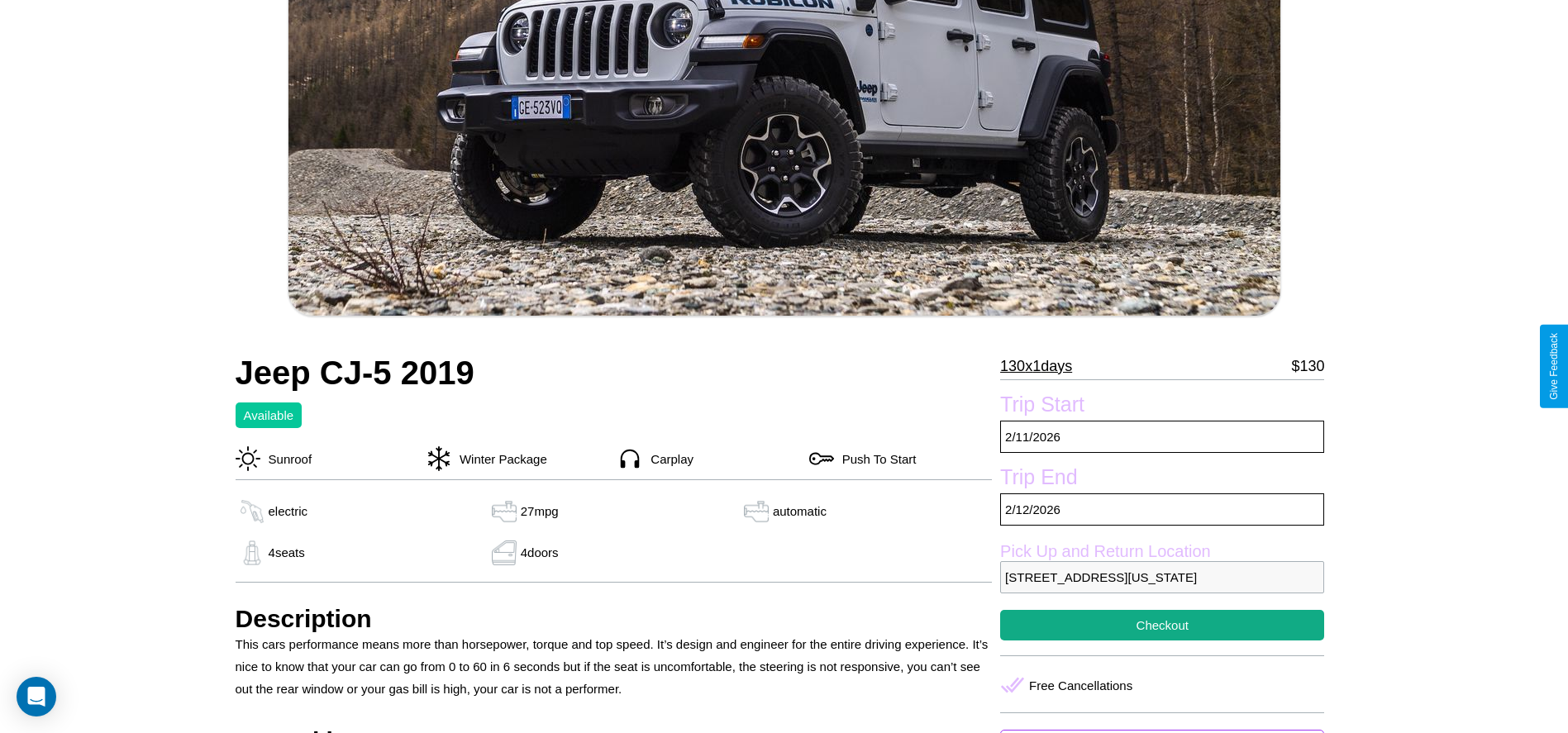
click at [1042, 366] on p "130 x 1 days" at bounding box center [1036, 366] width 72 height 26
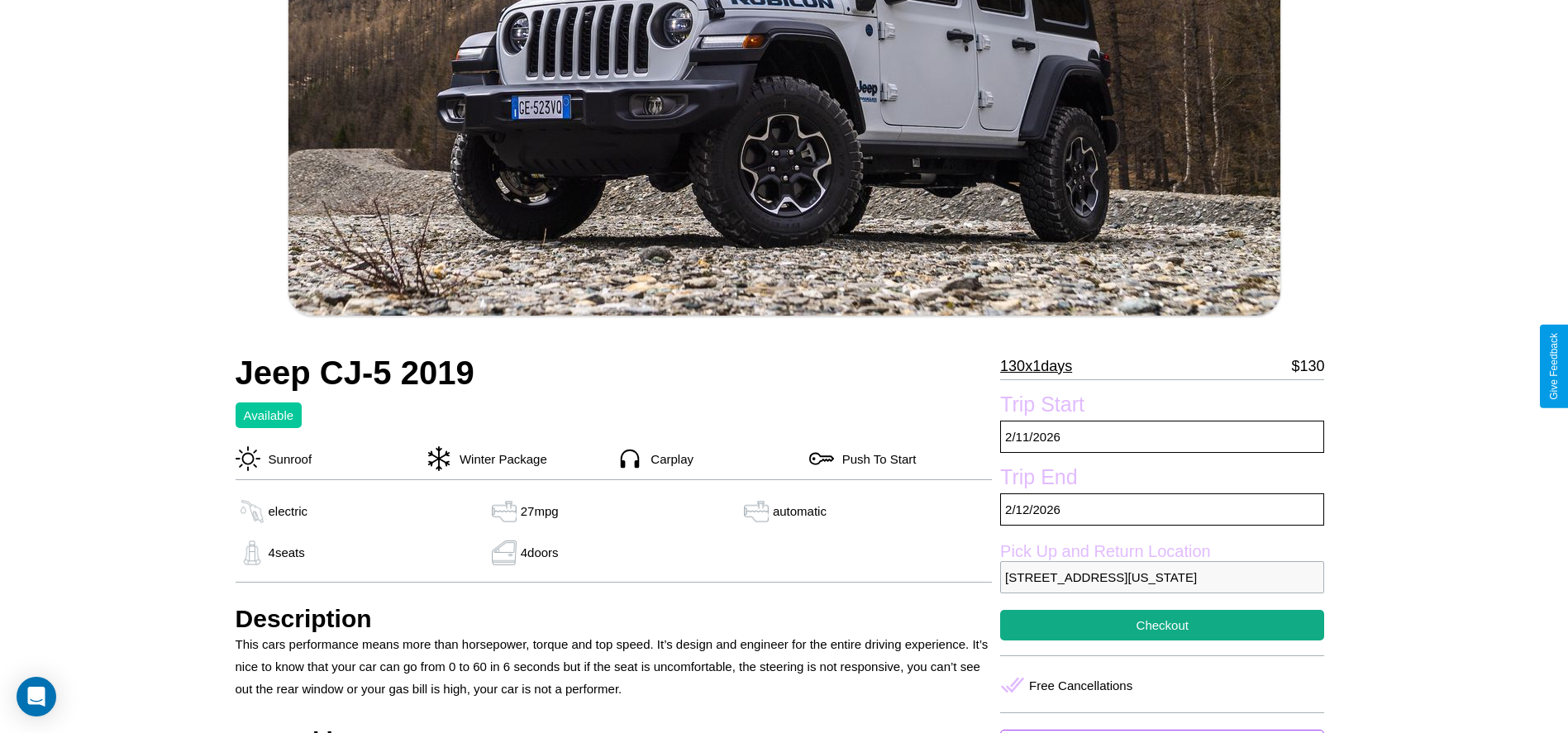
click at [1042, 366] on p "130 x 1 days" at bounding box center [1036, 366] width 72 height 26
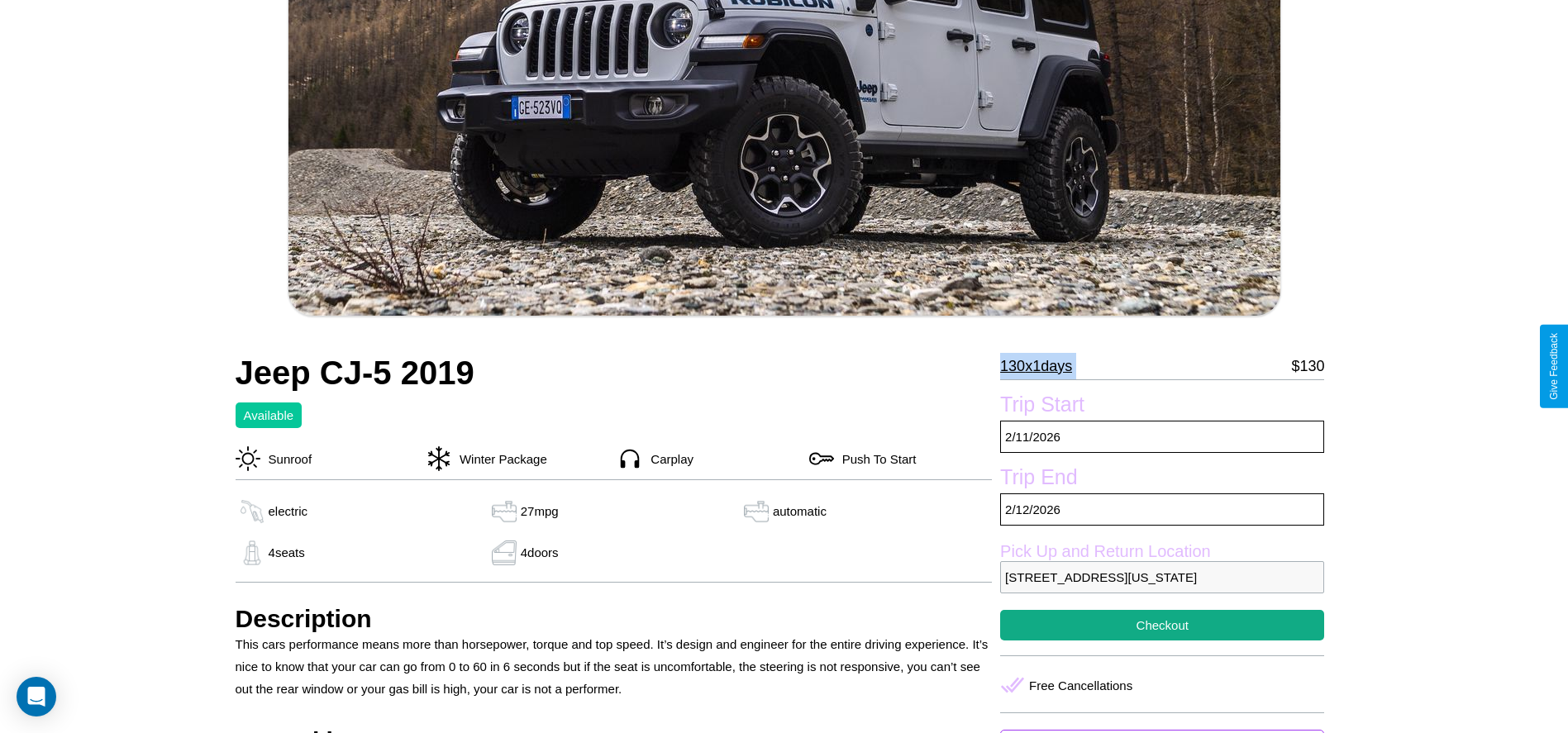
click at [1042, 366] on p "130 x 1 days" at bounding box center [1036, 366] width 72 height 26
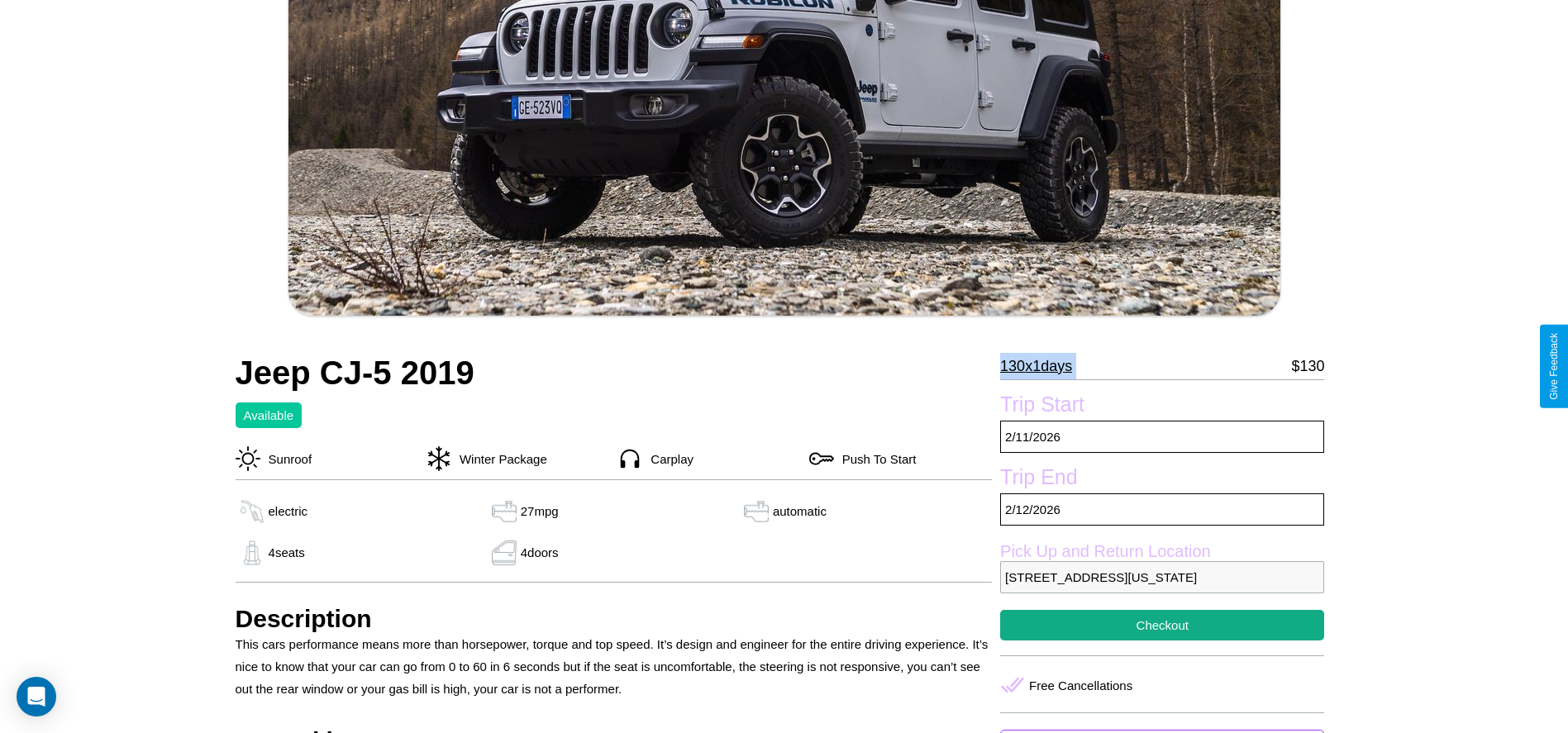
click at [1042, 366] on p "130 x 1 days" at bounding box center [1036, 366] width 72 height 26
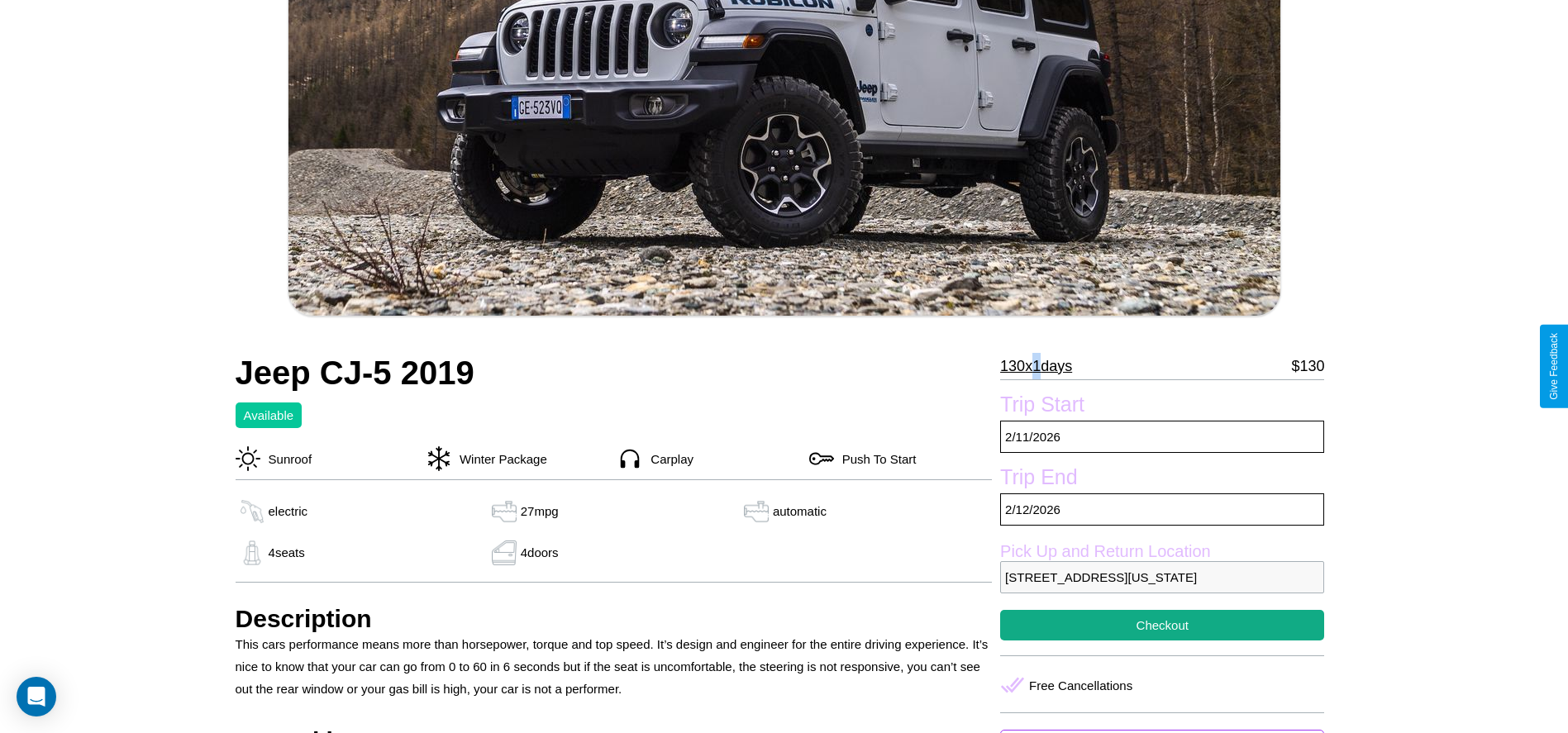
click at [1042, 366] on p "130 x 1 days" at bounding box center [1036, 366] width 72 height 26
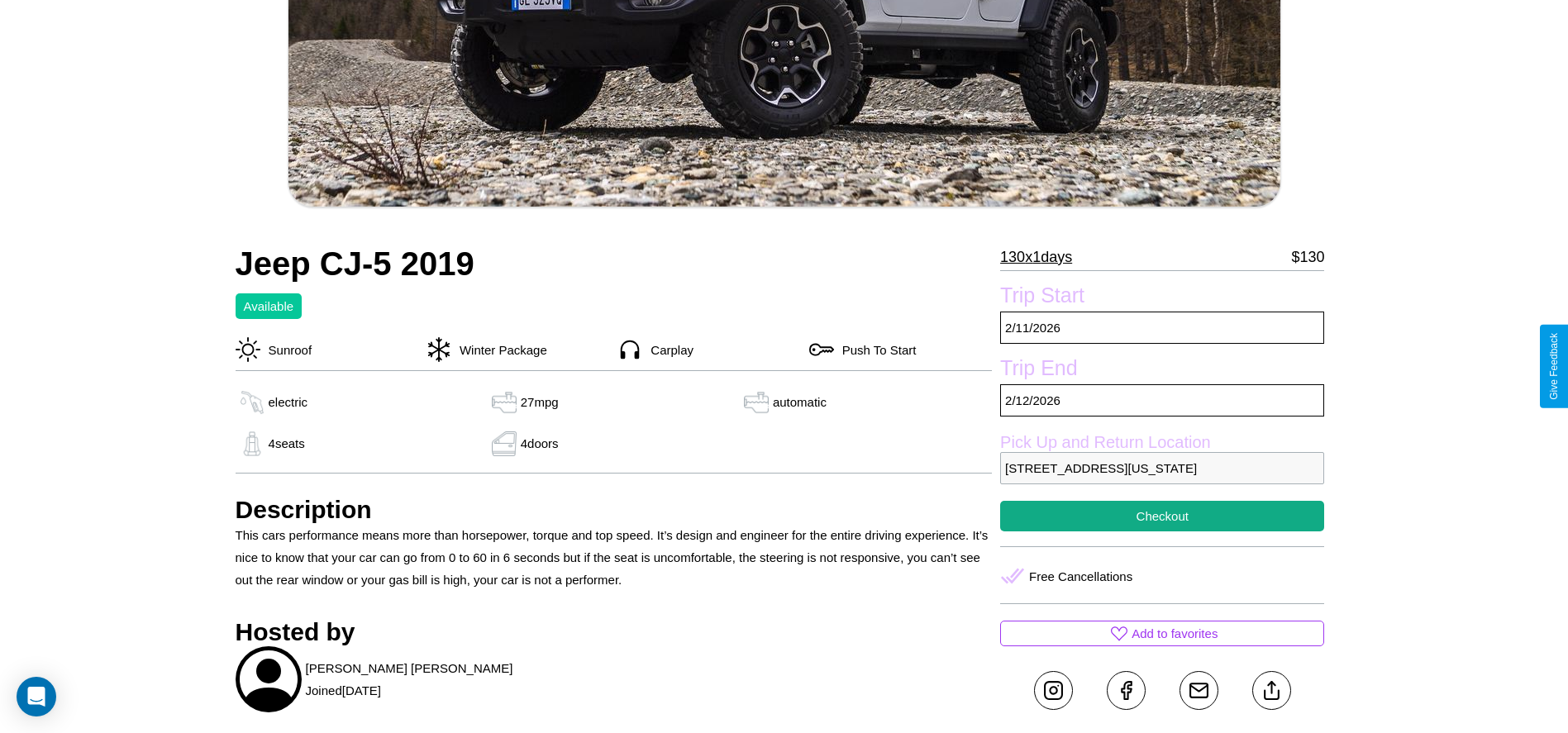
scroll to position [549, 0]
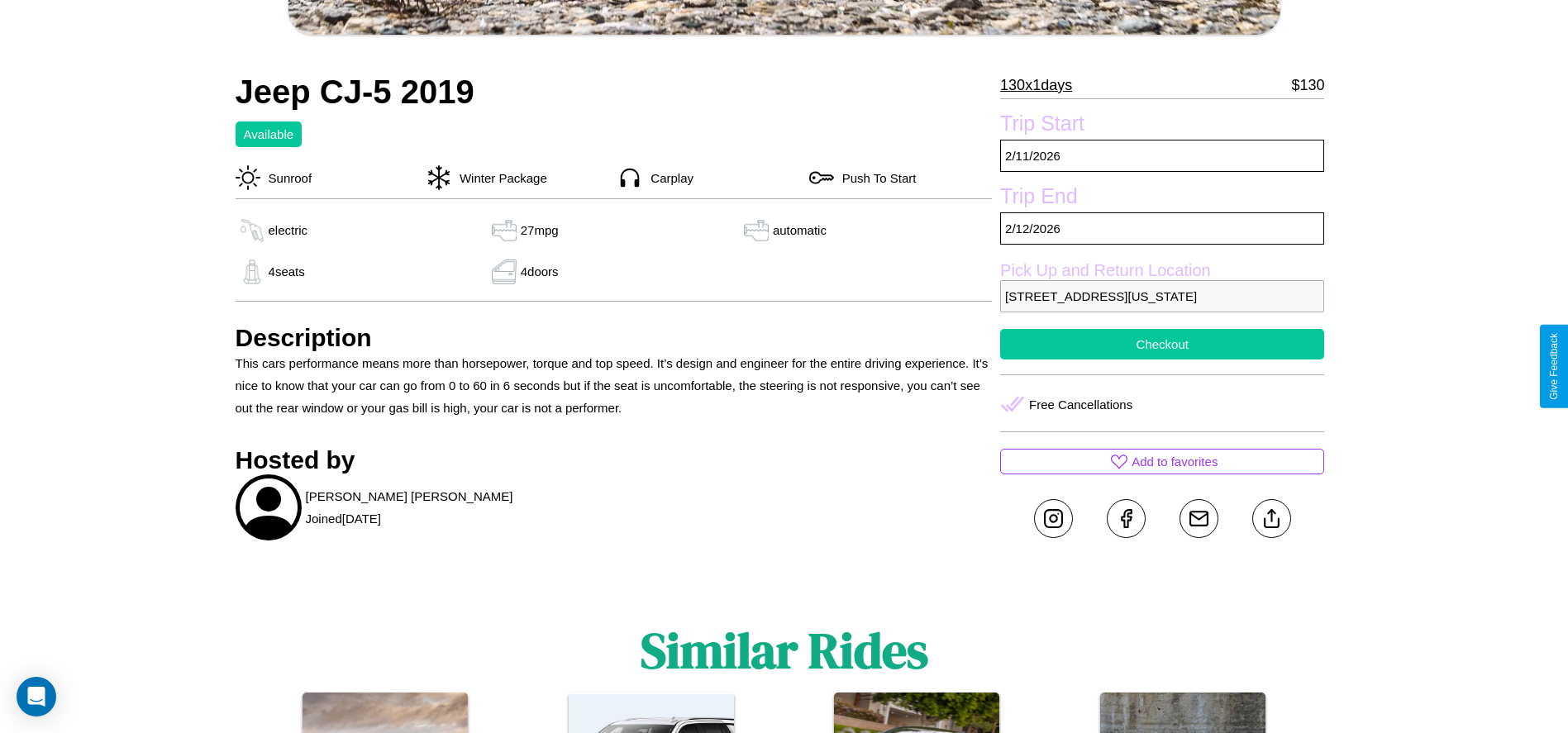
click at [1162, 360] on button "Checkout" at bounding box center [1162, 344] width 323 height 31
